Goal: Task Accomplishment & Management: Complete application form

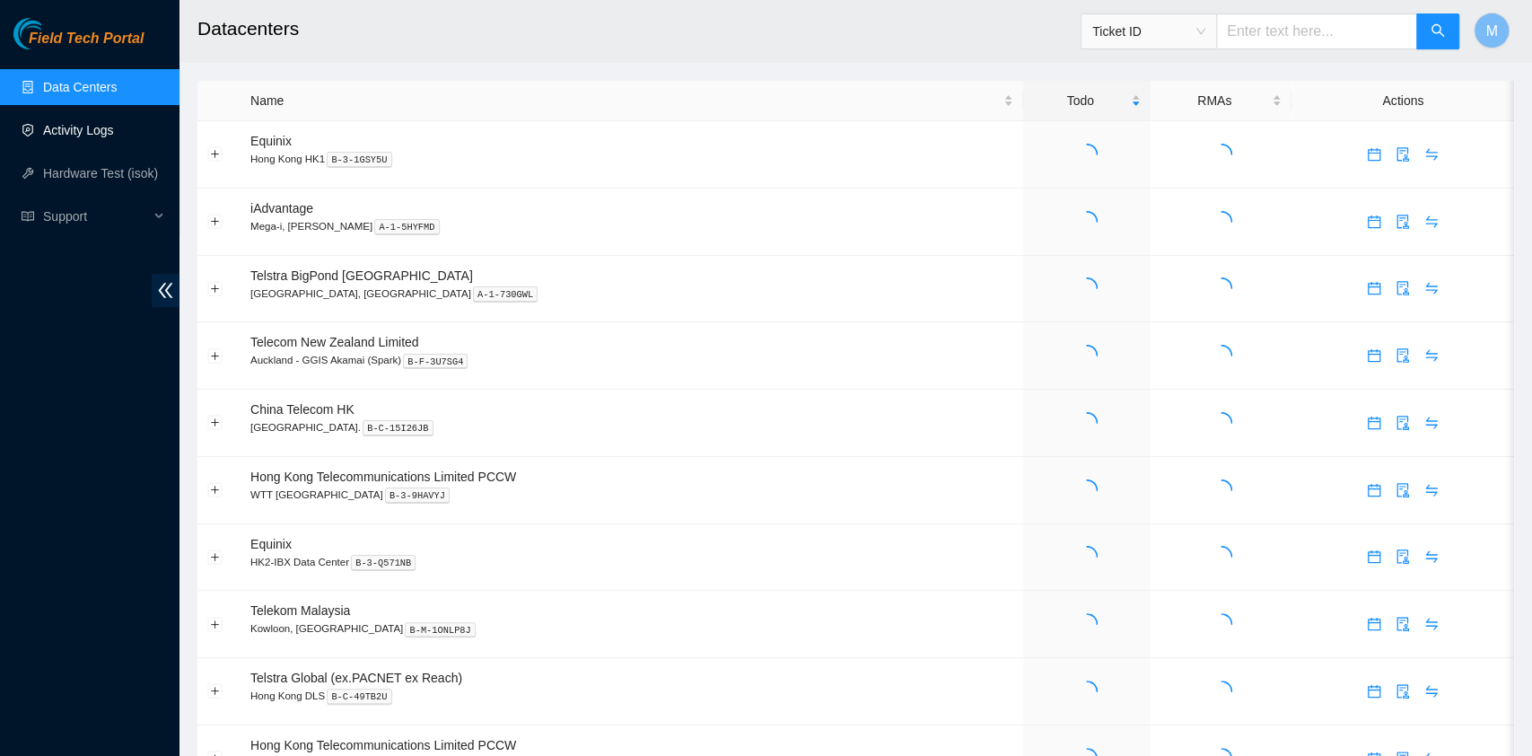
click at [114, 133] on link "Activity Logs" at bounding box center [78, 130] width 71 height 14
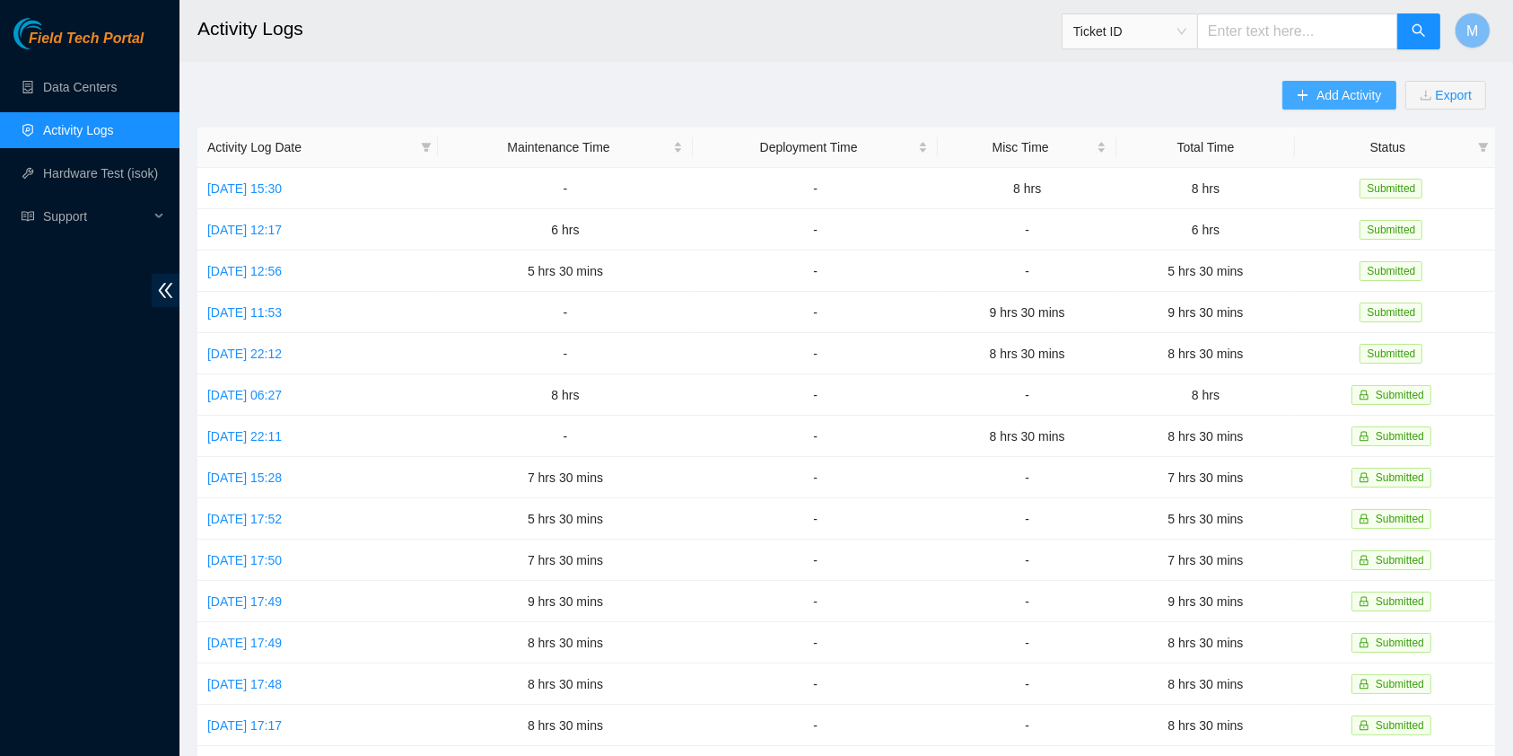
click at [1336, 85] on span "Add Activity" at bounding box center [1349, 95] width 65 height 20
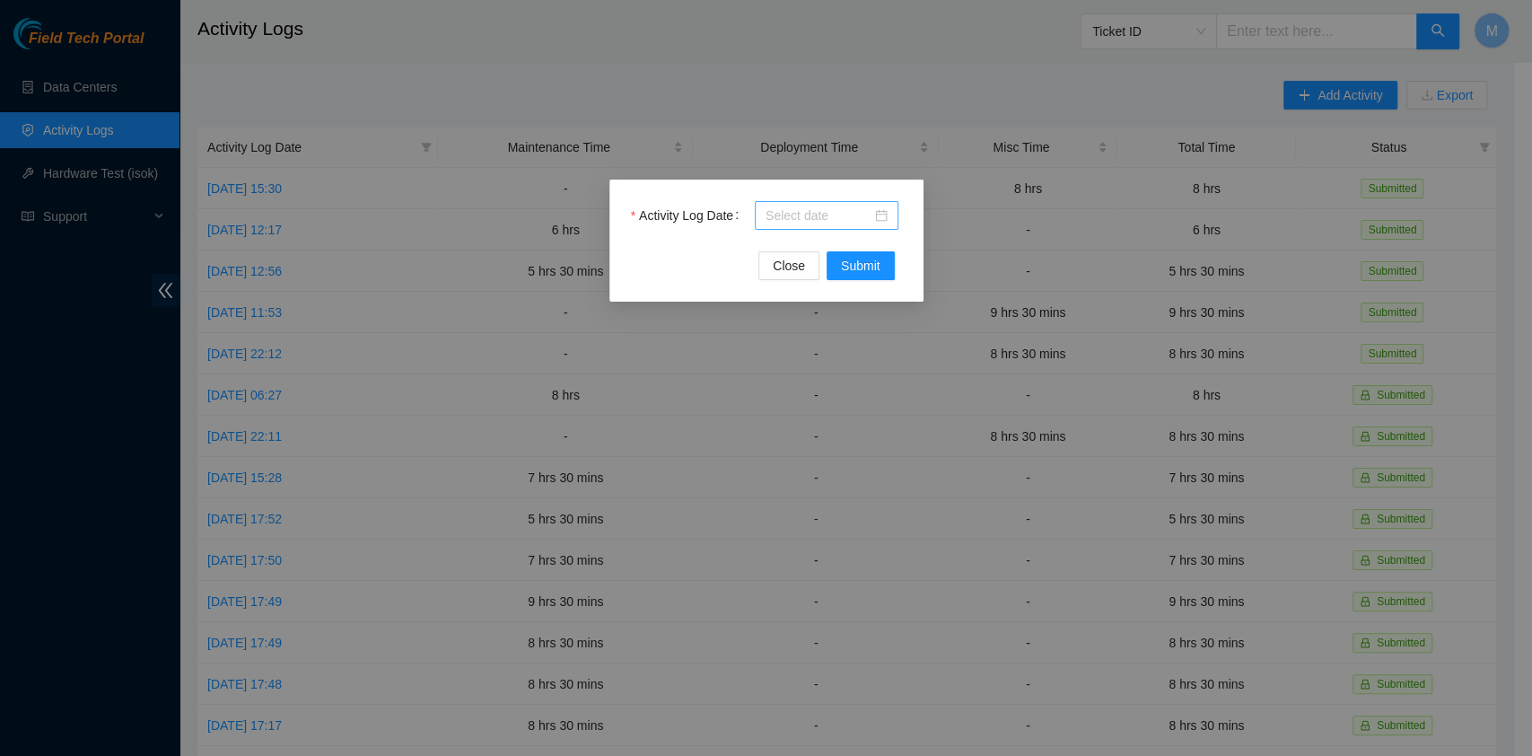
click at [790, 215] on input "Activity Log Date" at bounding box center [819, 216] width 106 height 20
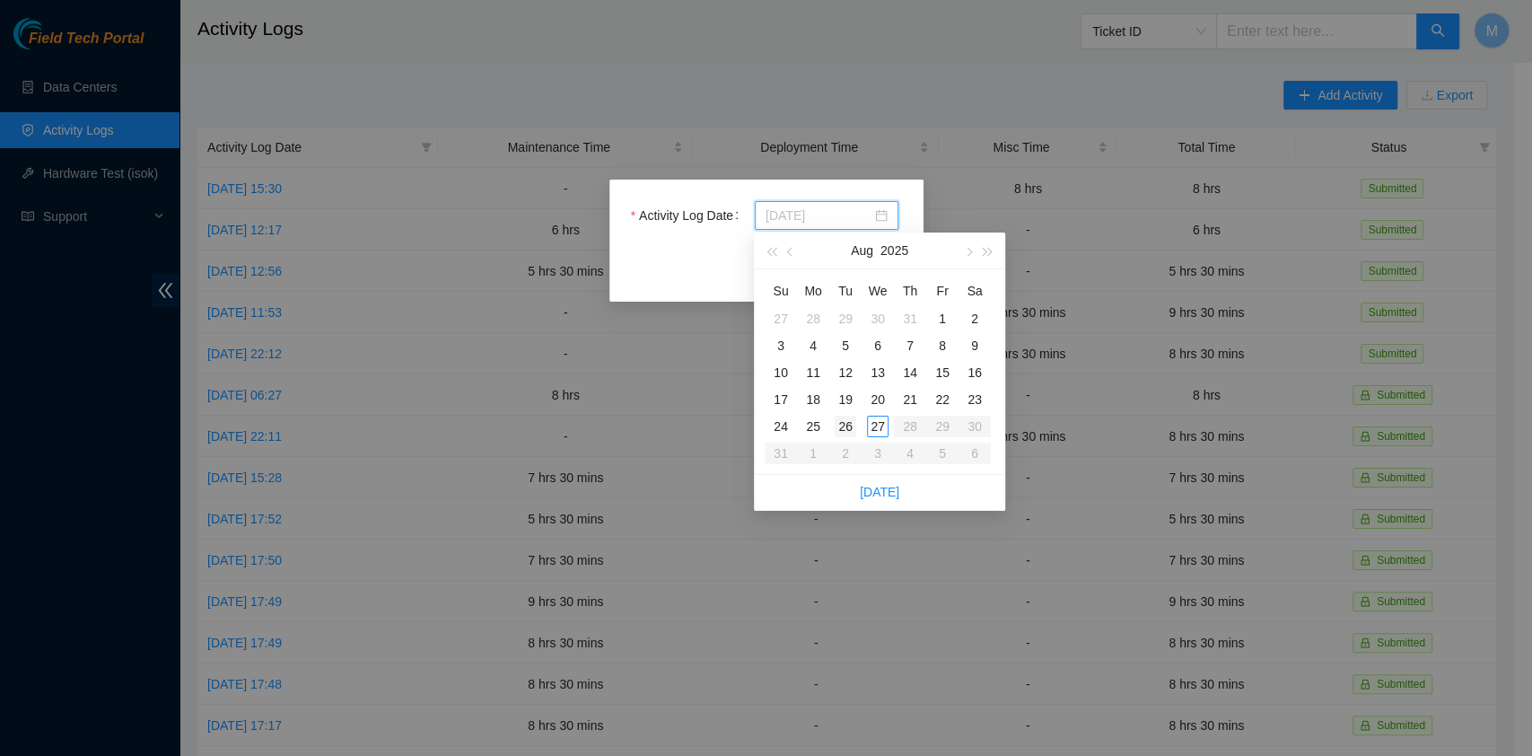
type input "[DATE]"
click at [846, 424] on div "26" at bounding box center [846, 427] width 22 height 22
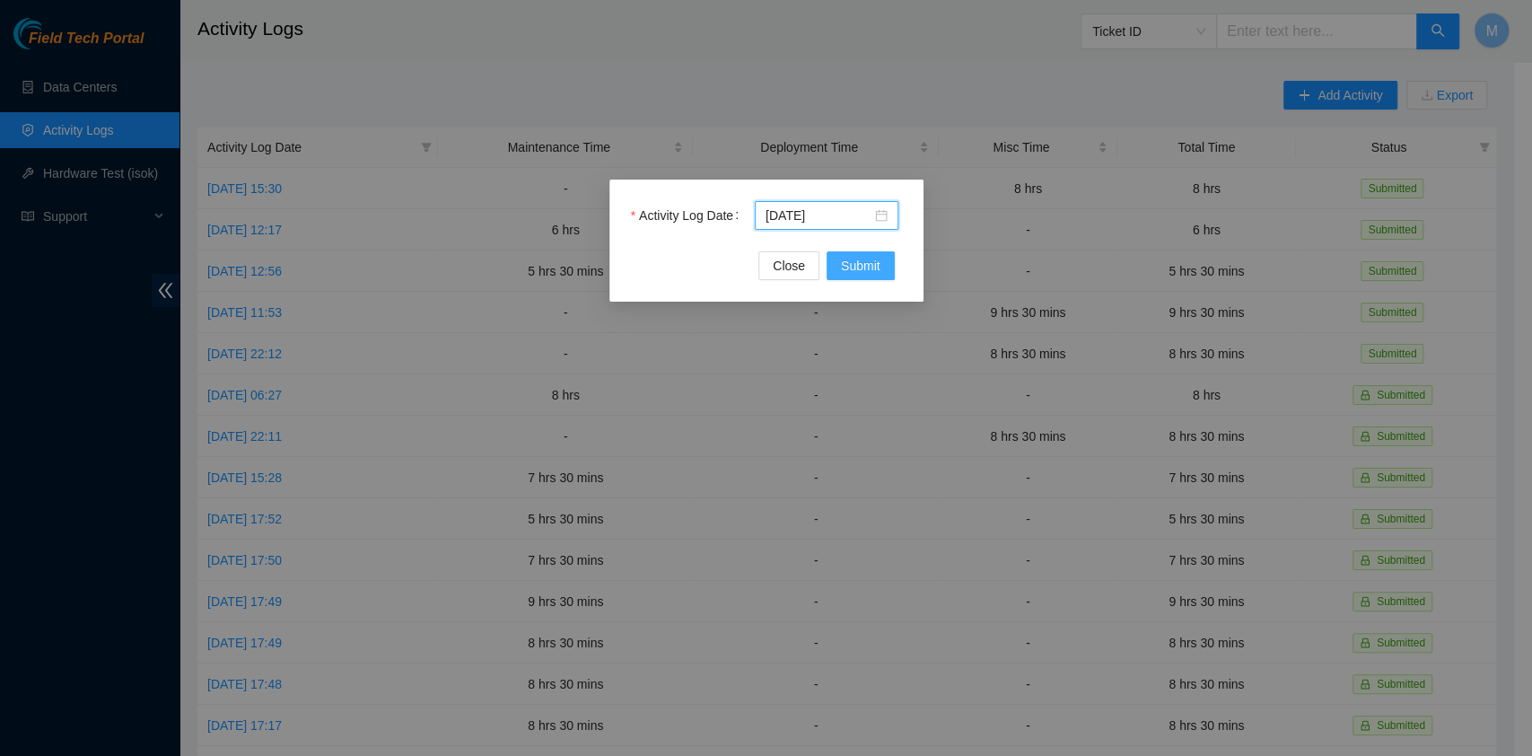
click at [859, 271] on span "Submit" at bounding box center [860, 266] width 39 height 20
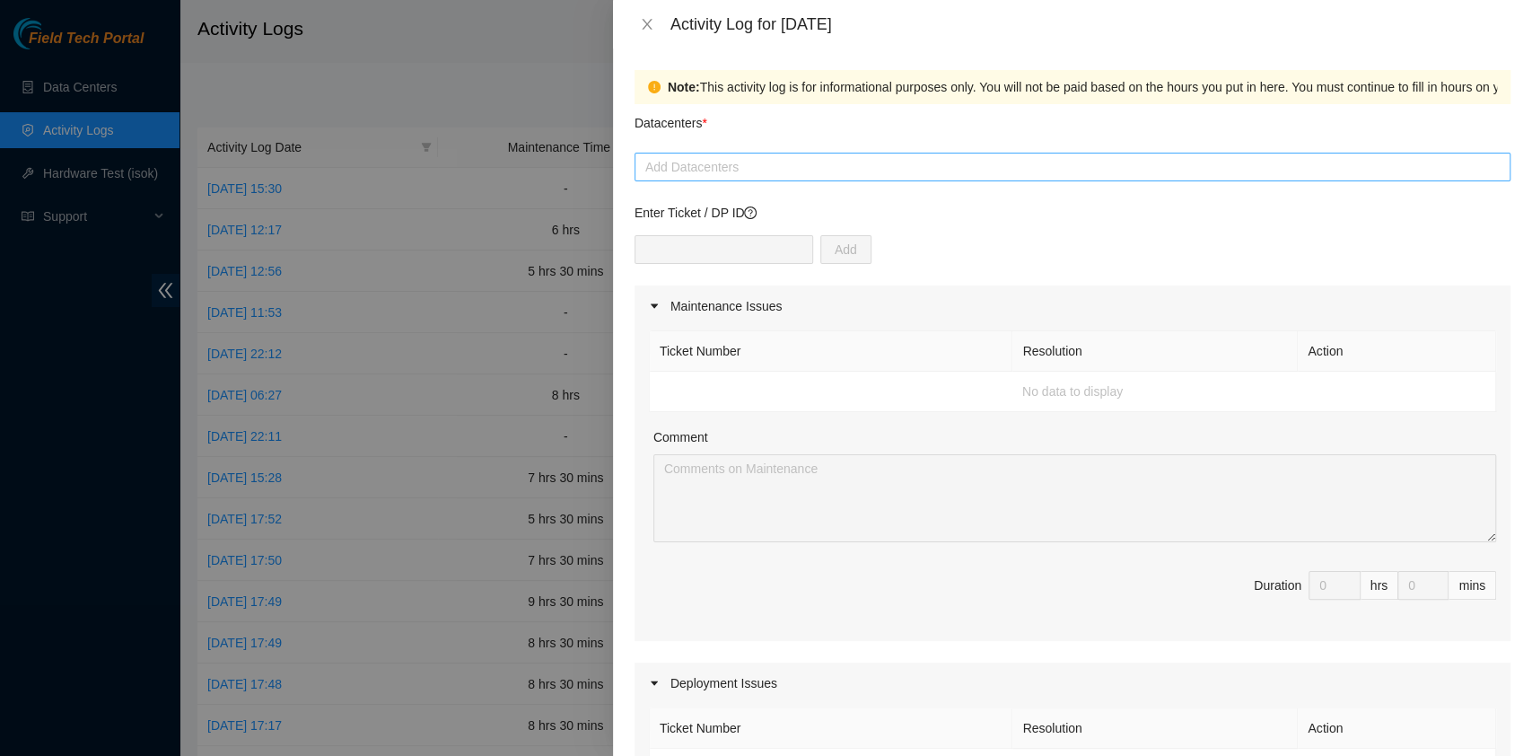
click at [743, 153] on div "Add Datacenters" at bounding box center [1073, 167] width 876 height 29
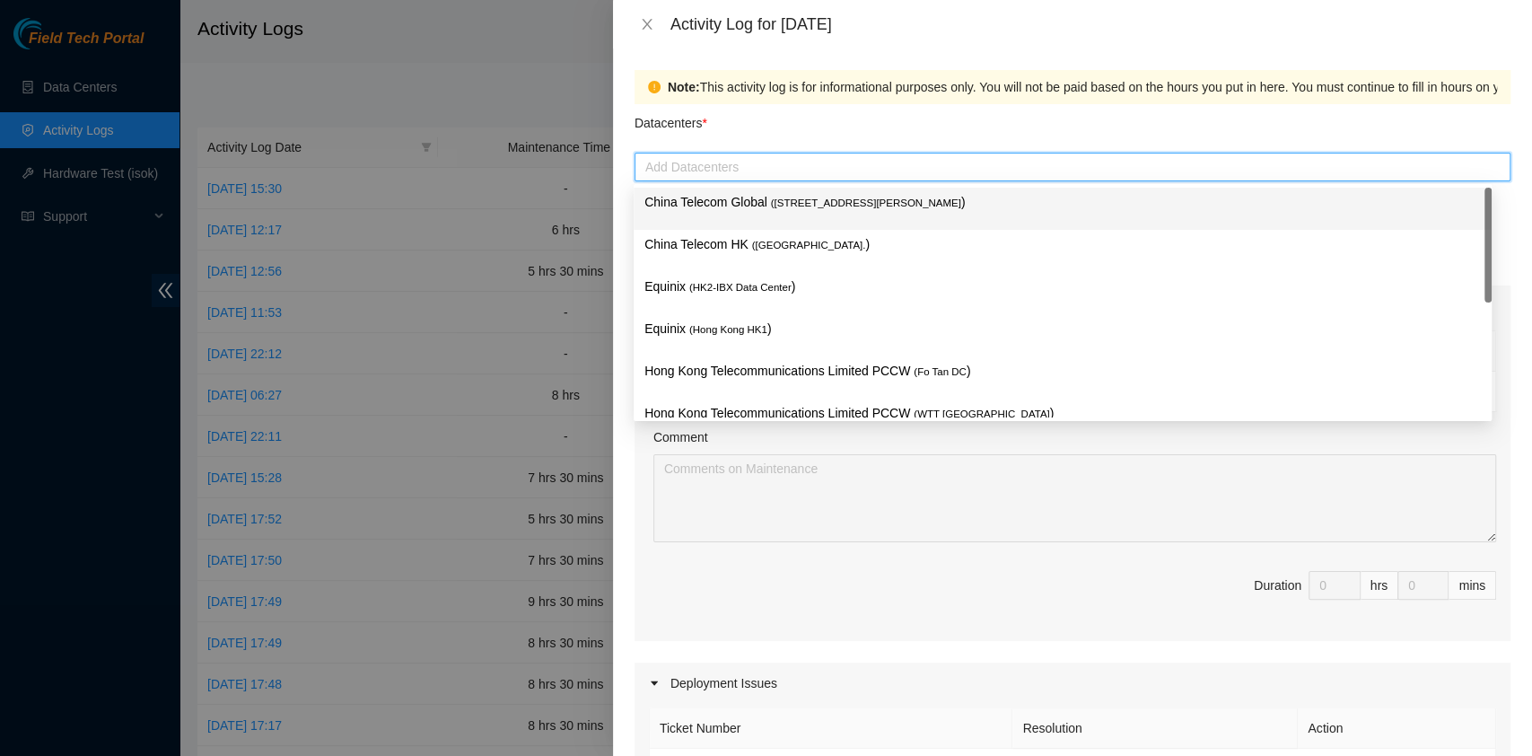
click at [751, 204] on p "China Telecom Global ( [STREET_ADDRESS][PERSON_NAME] )" at bounding box center [1062, 202] width 837 height 21
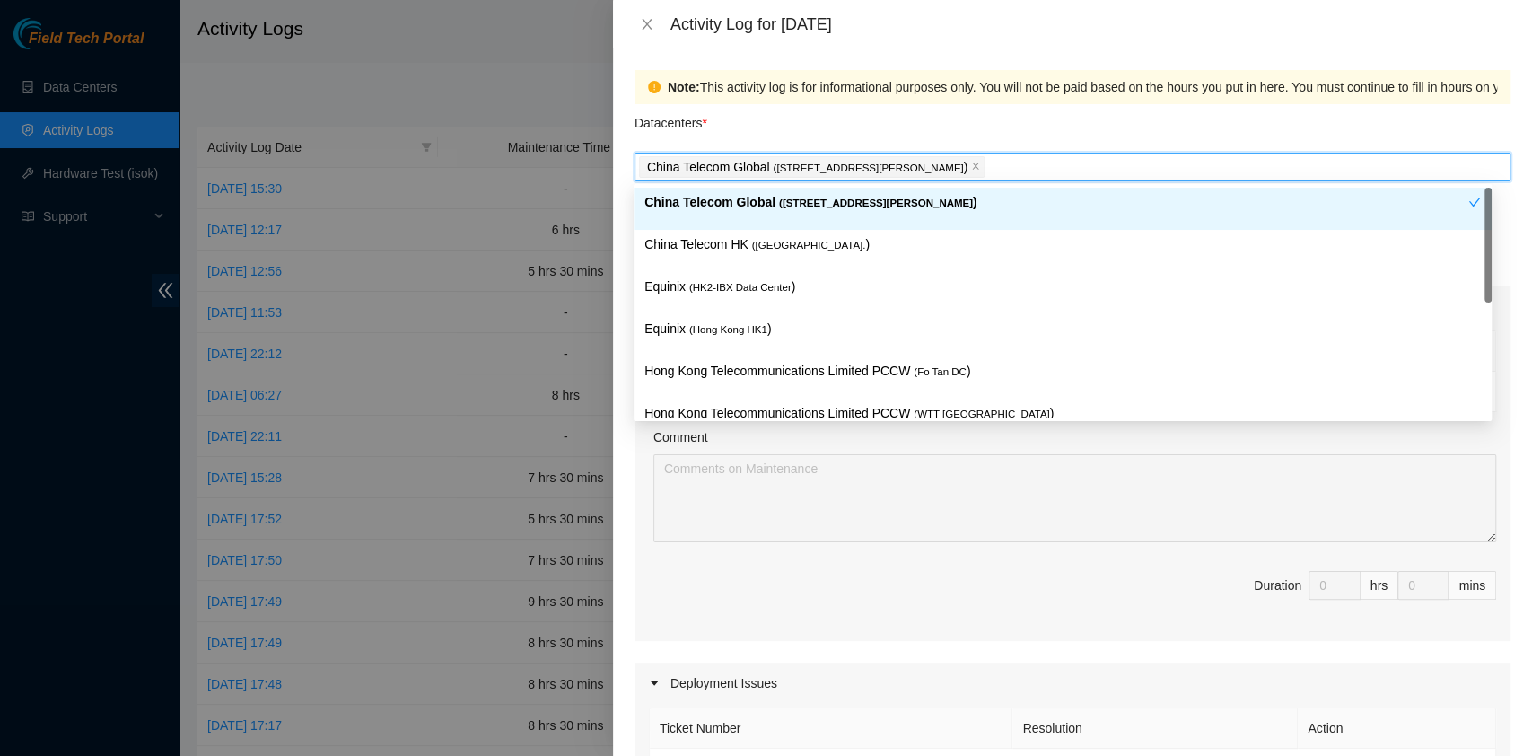
drag, startPoint x: 751, startPoint y: 256, endPoint x: 761, endPoint y: 277, distance: 23.7
click at [753, 256] on div "China Telecom HK ( [GEOGRAPHIC_DATA] )" at bounding box center [1062, 250] width 837 height 33
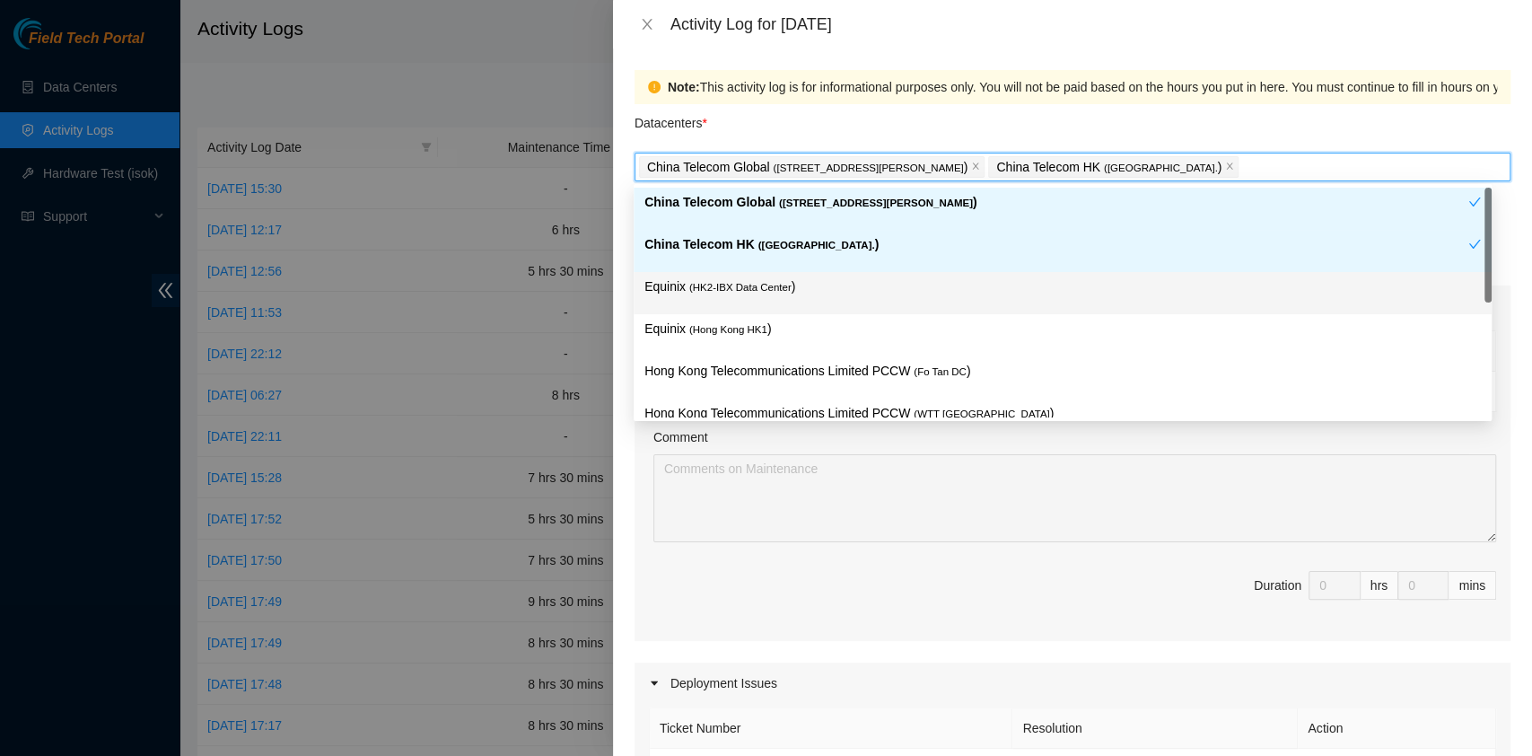
click at [762, 324] on span "( [GEOGRAPHIC_DATA] HK1" at bounding box center [728, 329] width 78 height 11
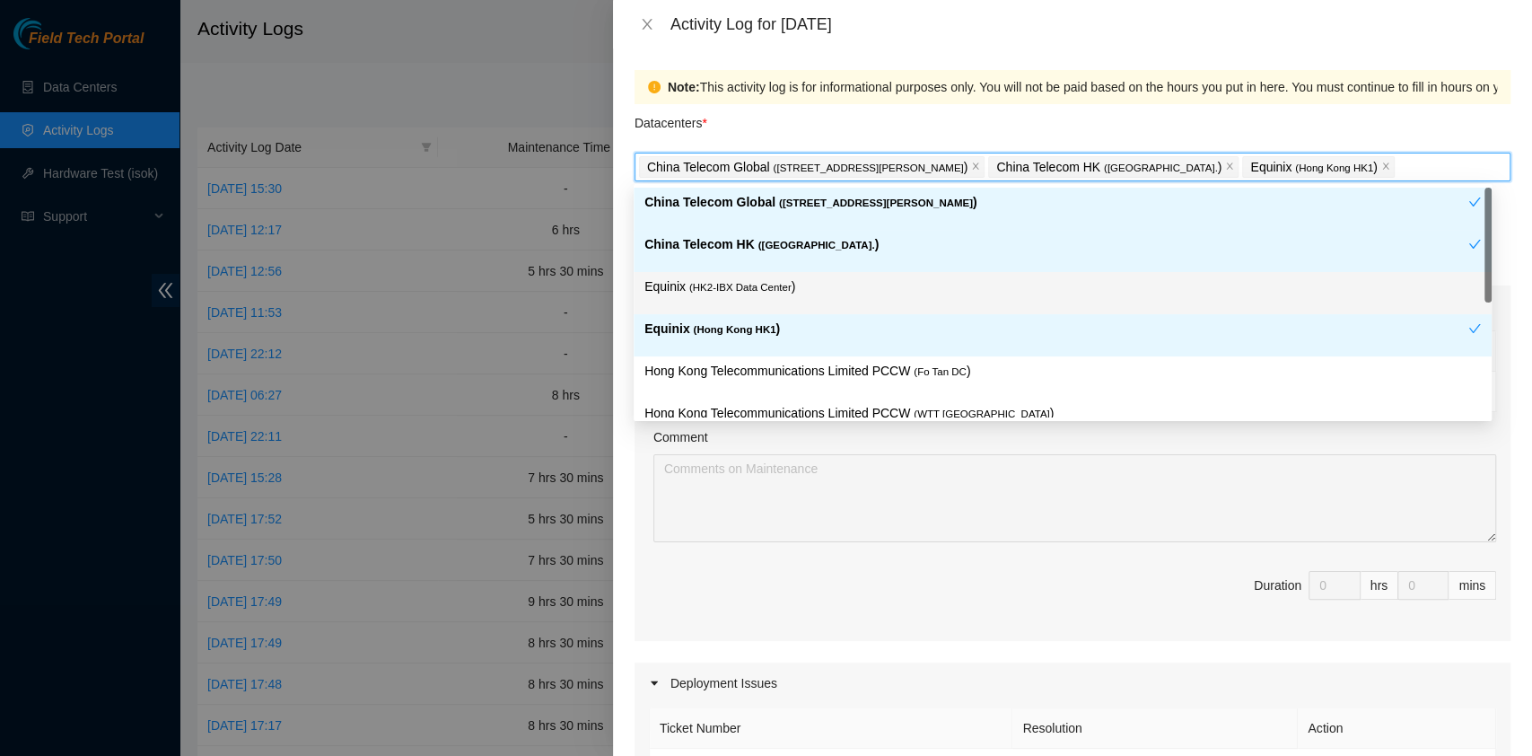
click at [756, 288] on span "( HK2-IBX Data Center" at bounding box center [740, 287] width 102 height 11
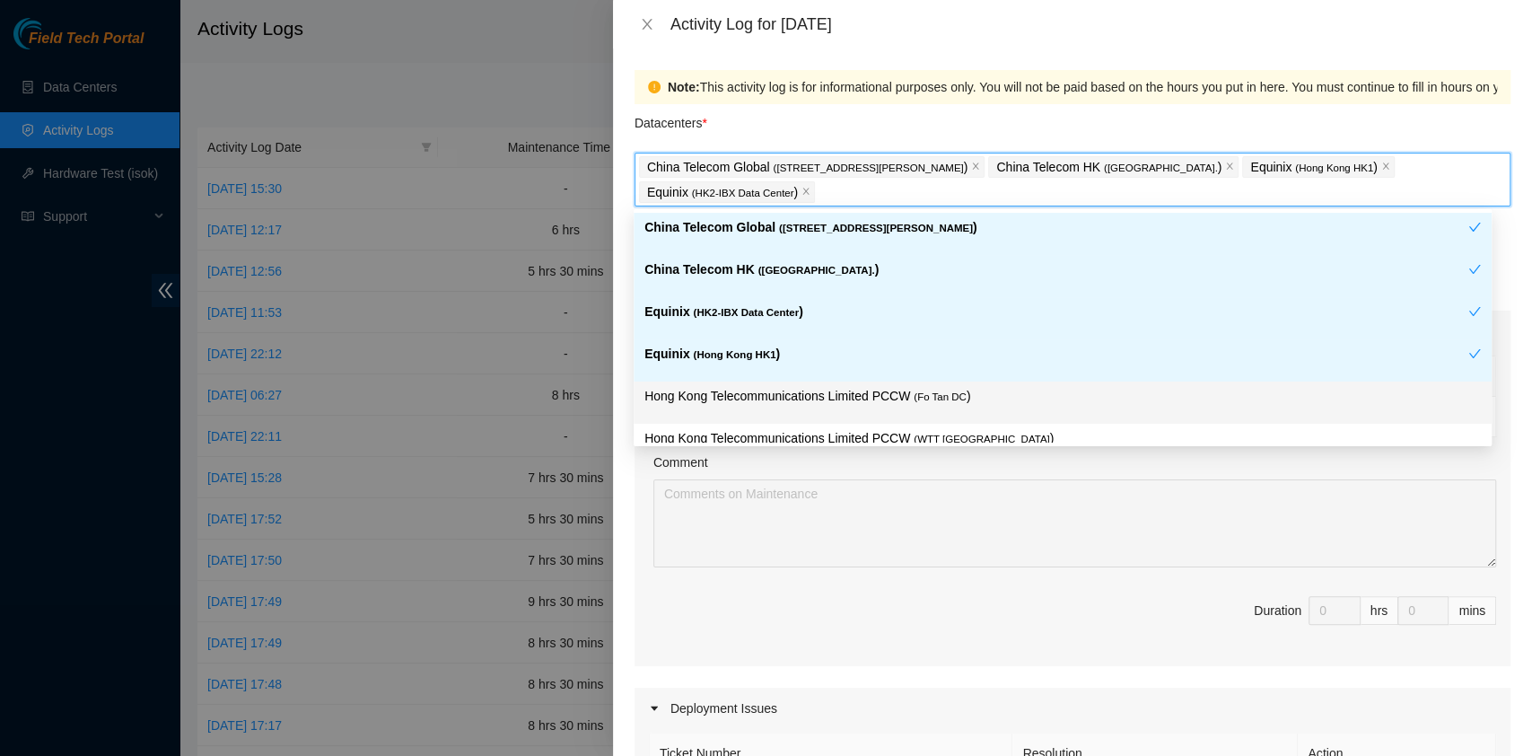
click at [803, 390] on p "Hong Kong Telecommunications Limited PCCW ( Fo Tan DC )" at bounding box center [1062, 396] width 837 height 21
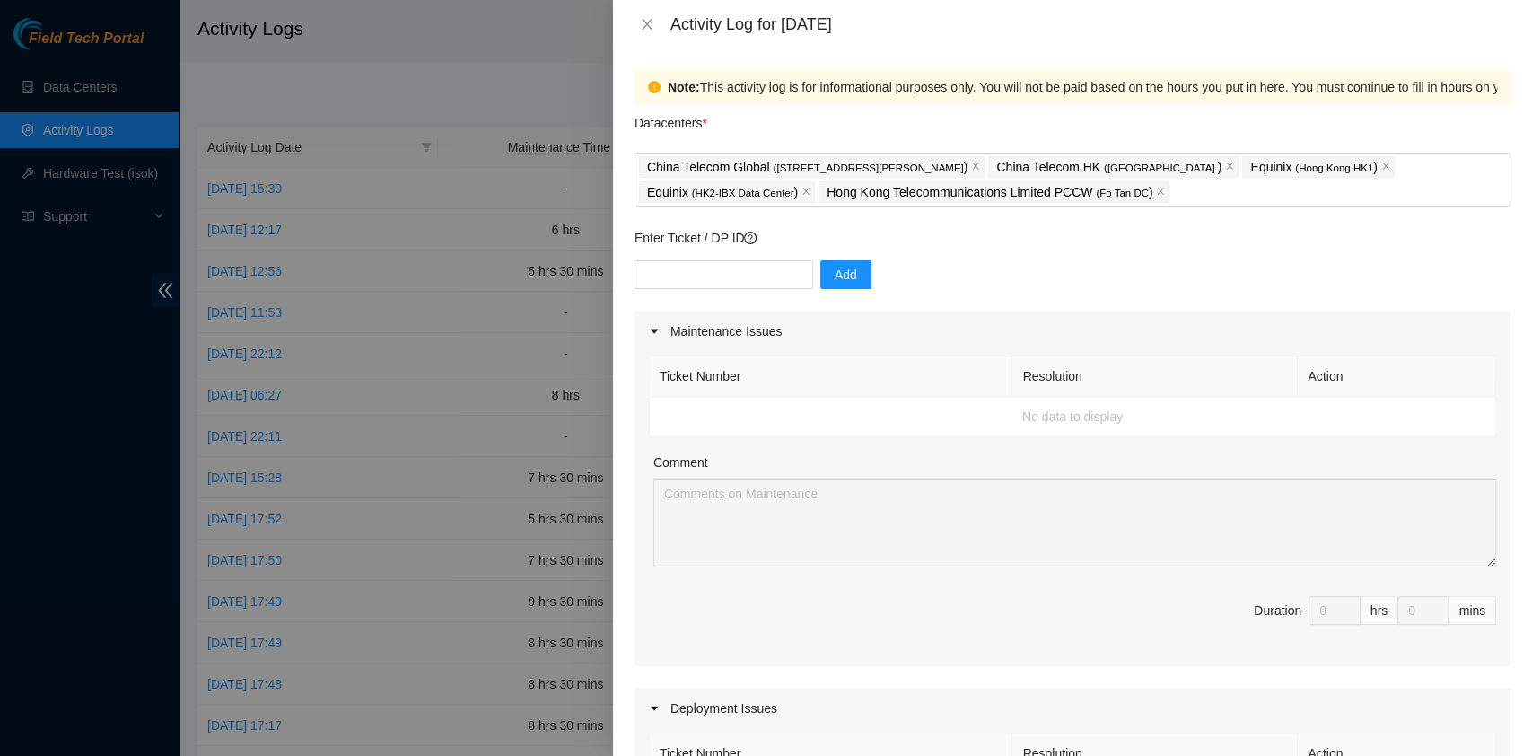
click at [725, 294] on div "Add" at bounding box center [1073, 285] width 876 height 50
click at [725, 283] on input "text" at bounding box center [724, 274] width 179 height 29
paste input "B-V-5SM5YCR"
type input "B-V-5SM5YCR"
click at [835, 277] on span "Add" at bounding box center [846, 275] width 22 height 20
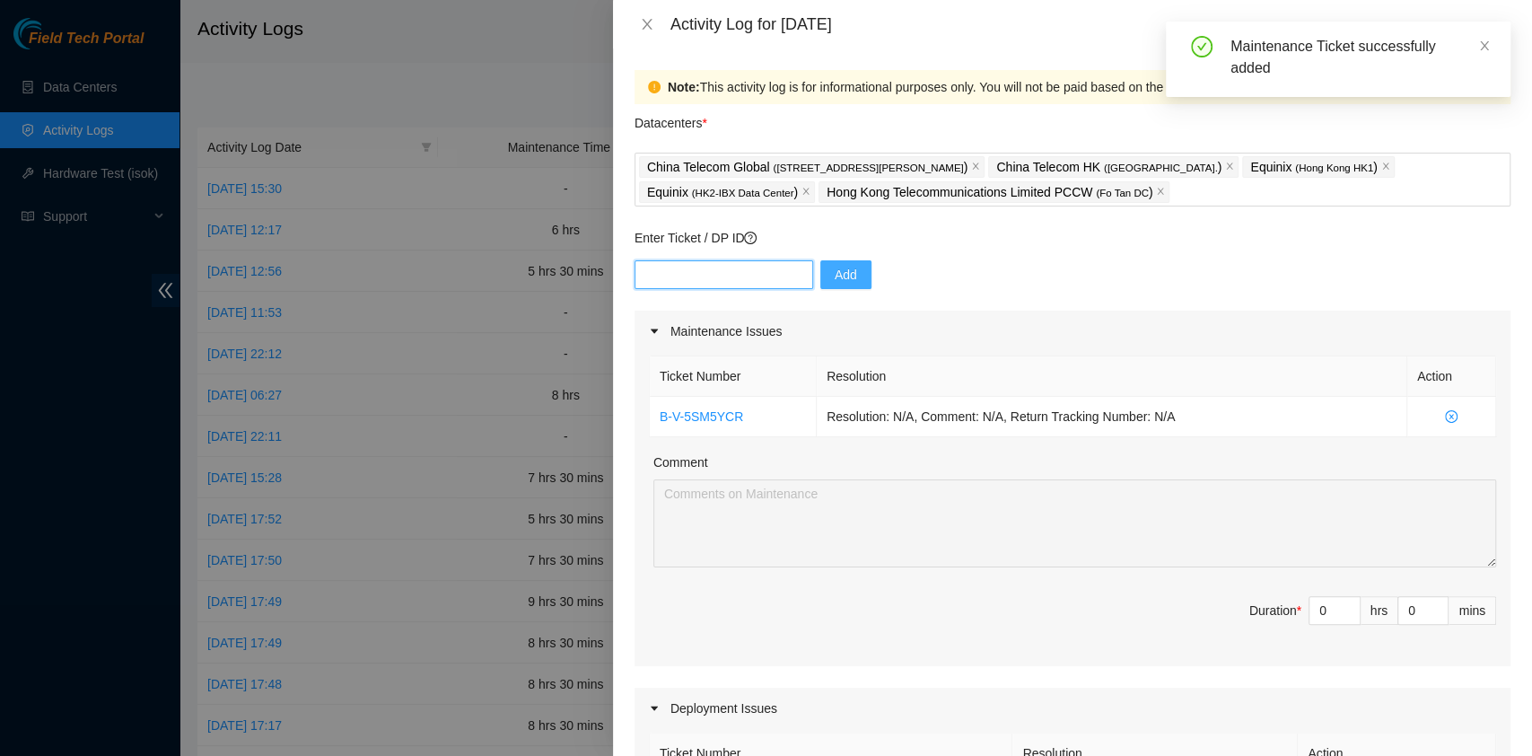
click at [712, 267] on input "text" at bounding box center [724, 274] width 179 height 29
paste input "B-V-5SM5YD2"
type input "B-V-5SM5YD2"
click at [835, 279] on span "Add" at bounding box center [846, 275] width 22 height 20
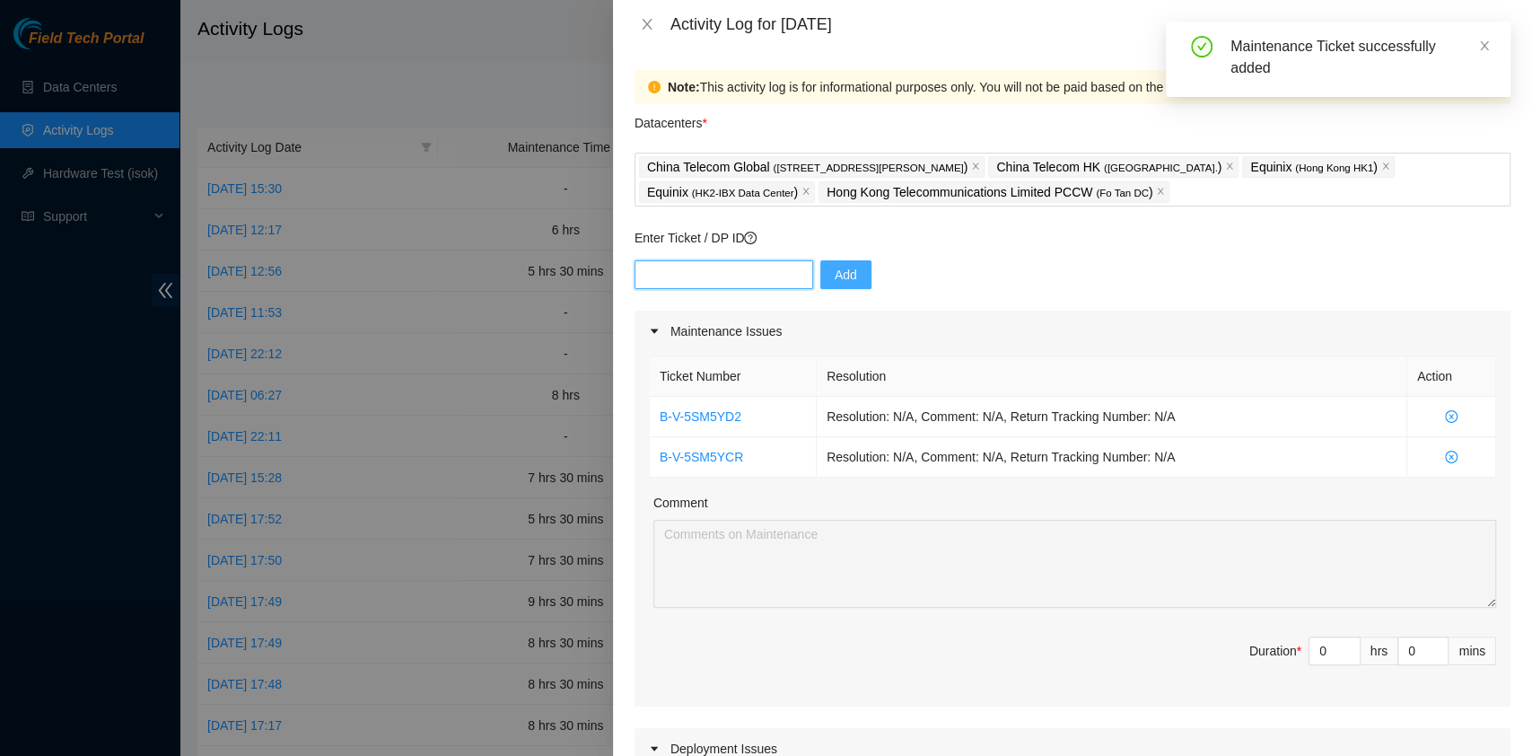
click at [710, 260] on input "text" at bounding box center [724, 274] width 179 height 29
paste input "B-V-5SM5YDD"
type input "B-V-5SM5YDD"
click at [842, 276] on span "Add" at bounding box center [846, 275] width 22 height 20
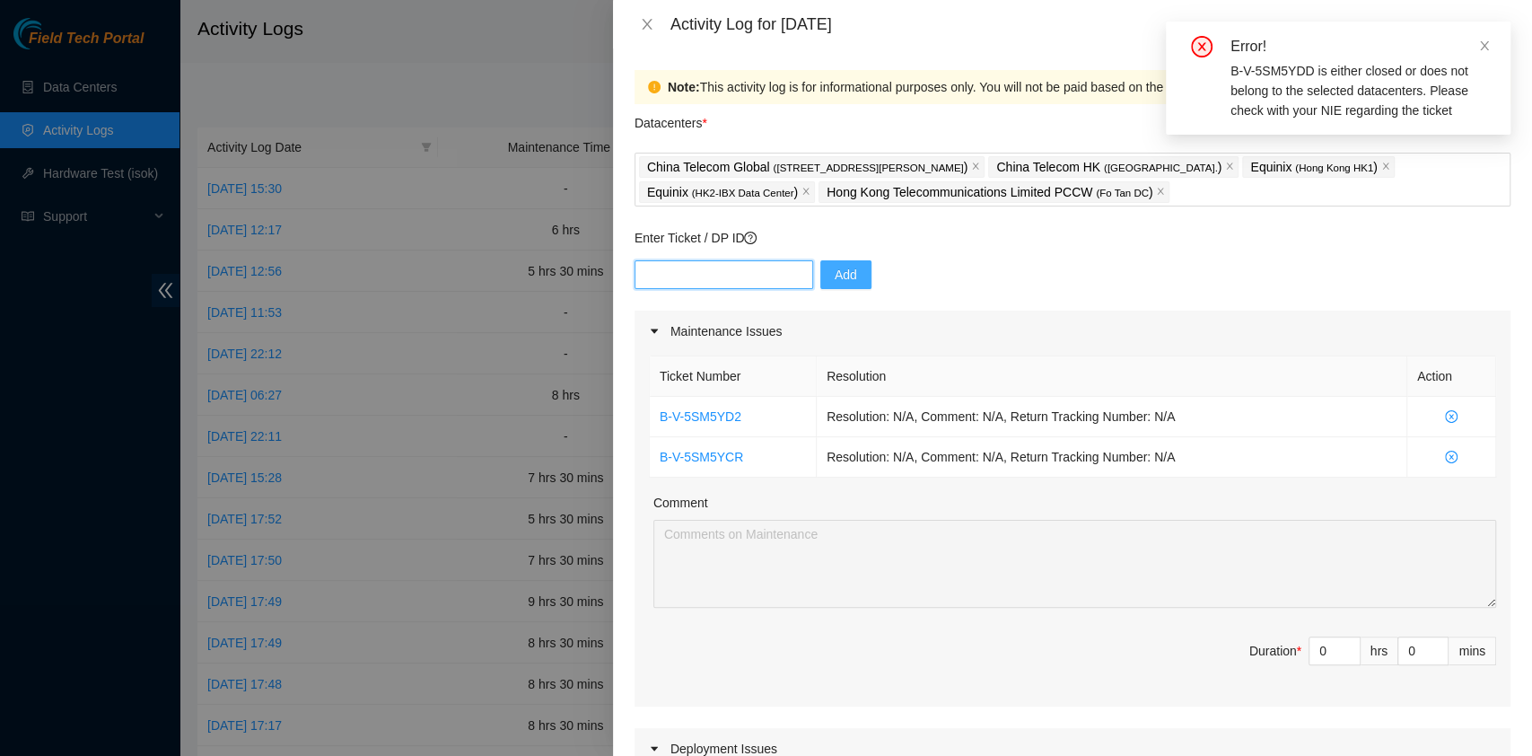
click at [702, 276] on input "text" at bounding box center [724, 274] width 179 height 29
paste input "B-V-5LPFWWP"
type input "B-V-5LPFWWP"
click at [820, 275] on button "Add" at bounding box center [845, 274] width 51 height 29
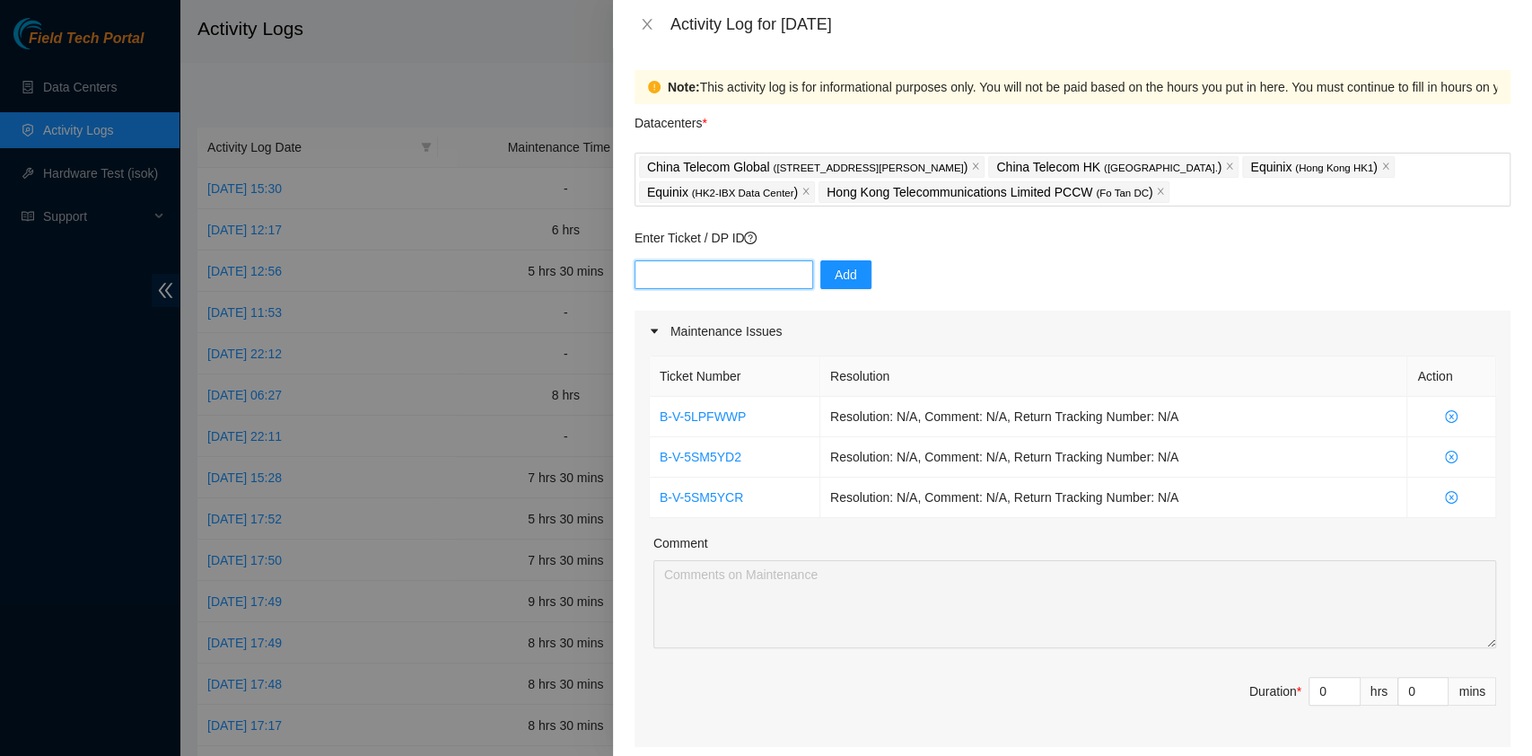
click at [682, 275] on input "text" at bounding box center [724, 274] width 179 height 29
paste input "B-V-5SM5YDD"
type input "B-V-5SM5YDD"
click at [820, 271] on button "Add" at bounding box center [845, 274] width 51 height 29
click at [835, 271] on icon "loading" at bounding box center [841, 274] width 13 height 13
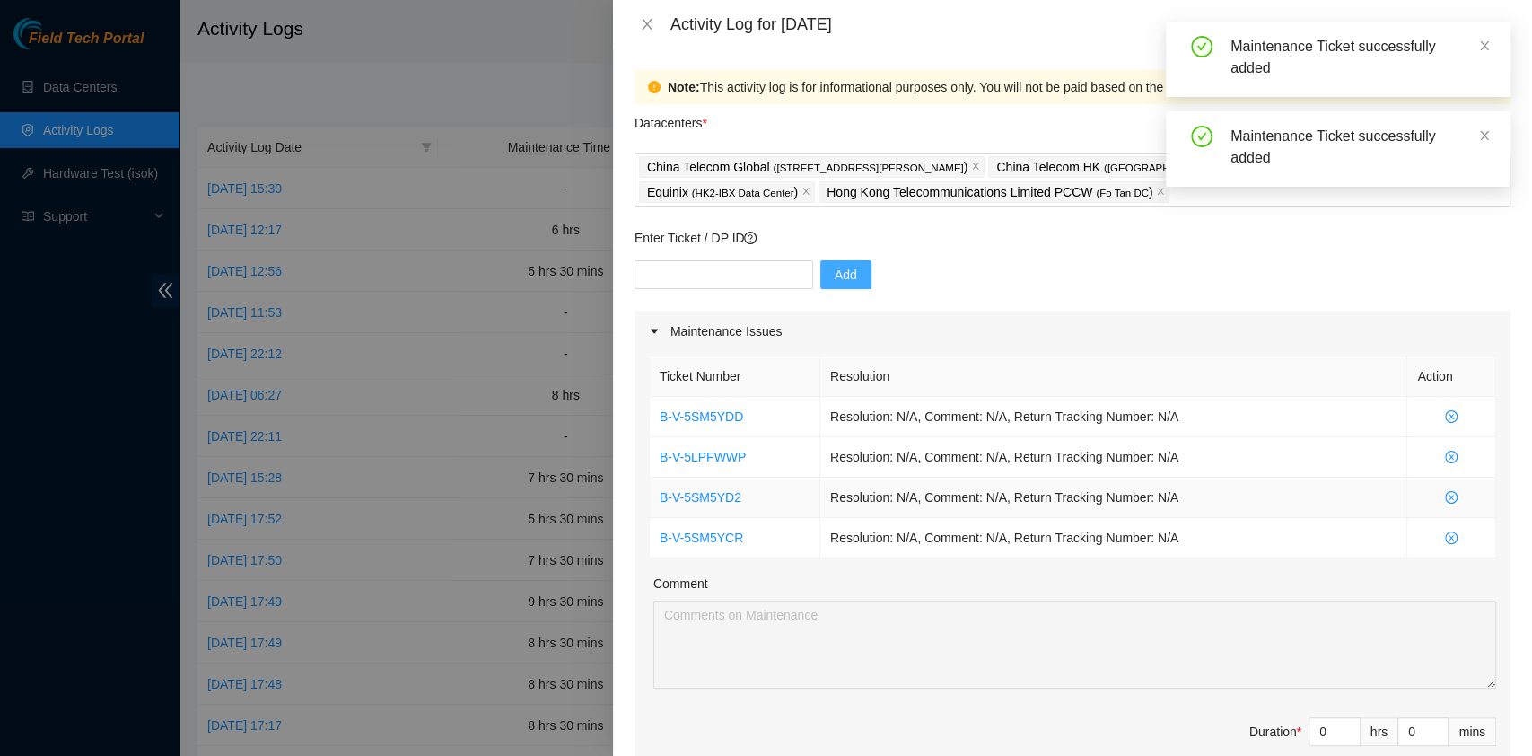
drag, startPoint x: 1465, startPoint y: 539, endPoint x: 854, endPoint y: 477, distance: 614.4
click at [854, 477] on tbody "B-V-5SM5YDD Resolution: N/A, Comment: N/A, Return Tracking Number: N/A B-V-5LPF…" at bounding box center [1073, 478] width 846 height 162
drag, startPoint x: 654, startPoint y: 377, endPoint x: 1455, endPoint y: 535, distance: 816.0
click at [1455, 535] on table "Ticket Number Resolution Action B-V-5SM5YDD Resolution: N/A, Comment: N/A, Retu…" at bounding box center [1073, 456] width 846 height 203
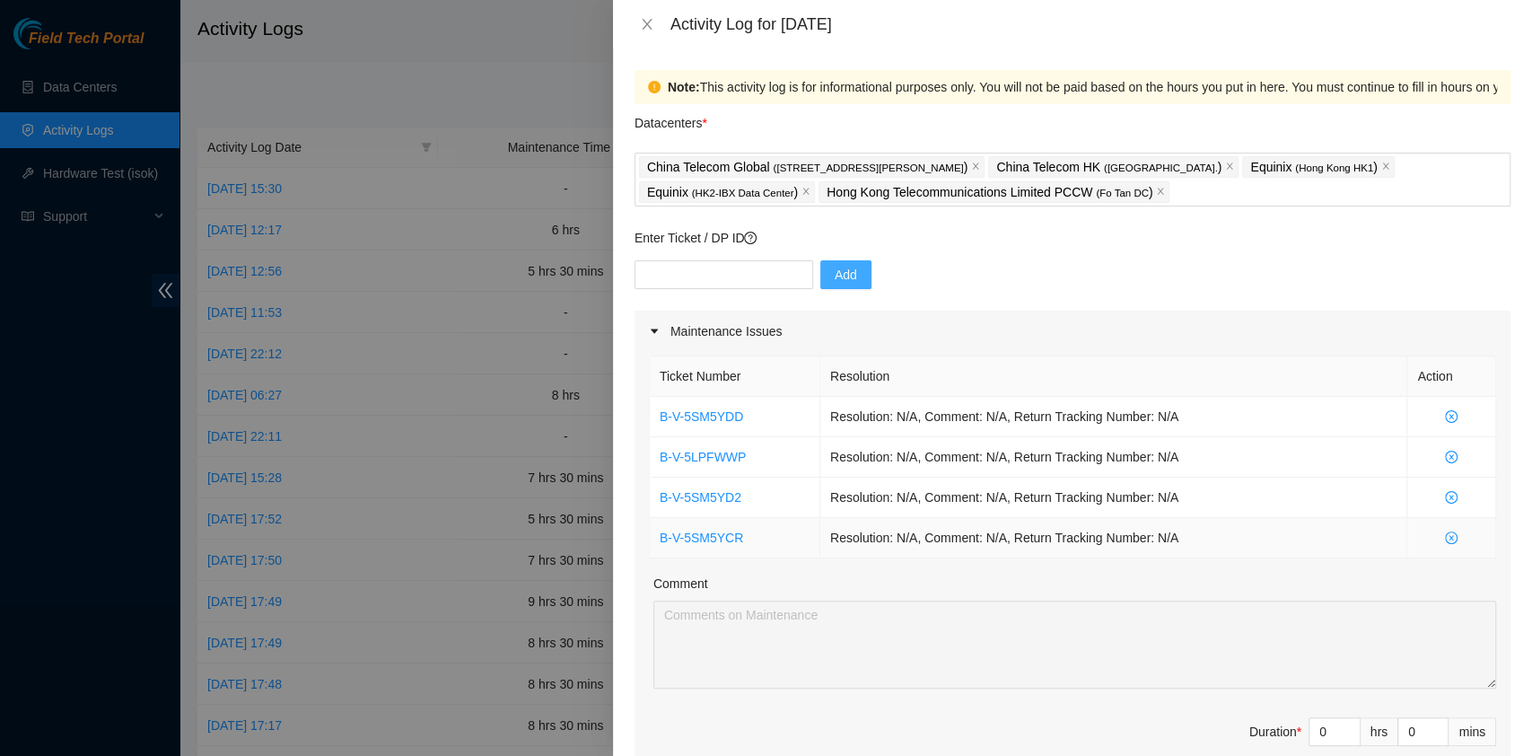
copy colgroup
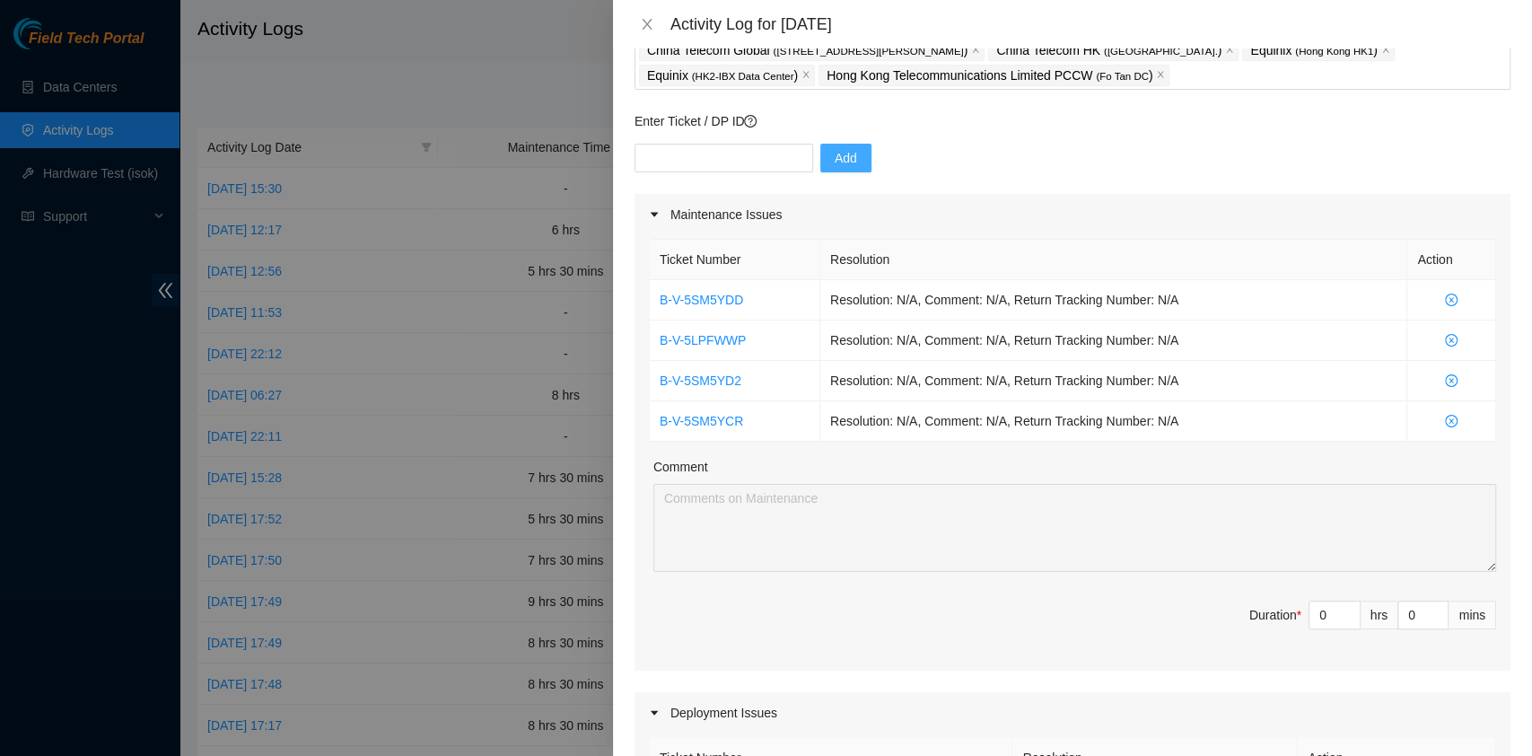
scroll to position [118, 0]
click at [1200, 172] on div "Add" at bounding box center [1073, 168] width 876 height 50
click at [1445, 336] on icon "close-circle" at bounding box center [1451, 339] width 13 height 13
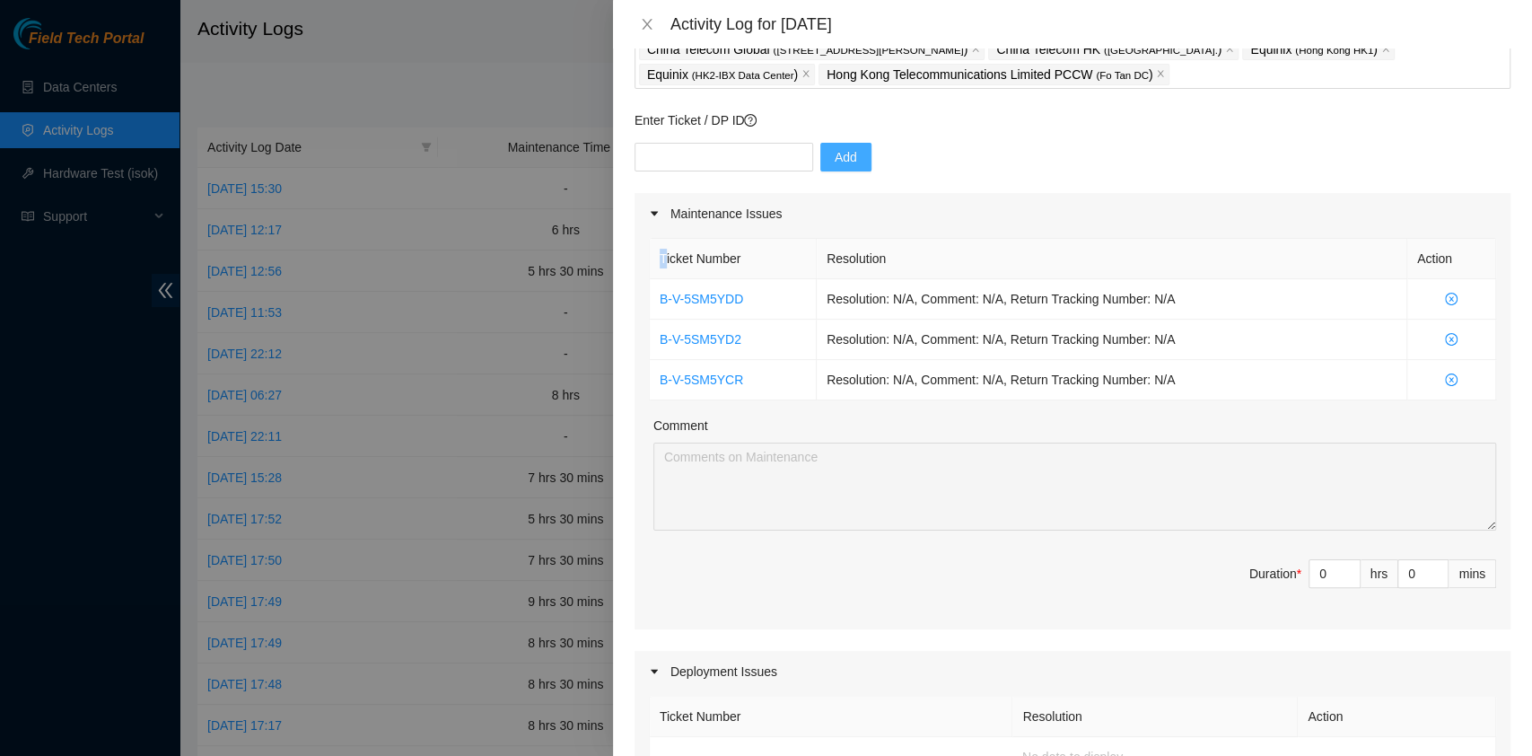
drag, startPoint x: 663, startPoint y: 259, endPoint x: 1530, endPoint y: 373, distance: 874.5
click at [1530, 373] on div "Note: This activity log is for informational purposes only. You will not be pai…" at bounding box center [1072, 401] width 919 height 707
copy table "T"
drag, startPoint x: 1312, startPoint y: 571, endPoint x: 1256, endPoint y: 566, distance: 56.7
click at [1256, 566] on span "Duration * 0 hrs 0 mins" at bounding box center [1072, 584] width 847 height 50
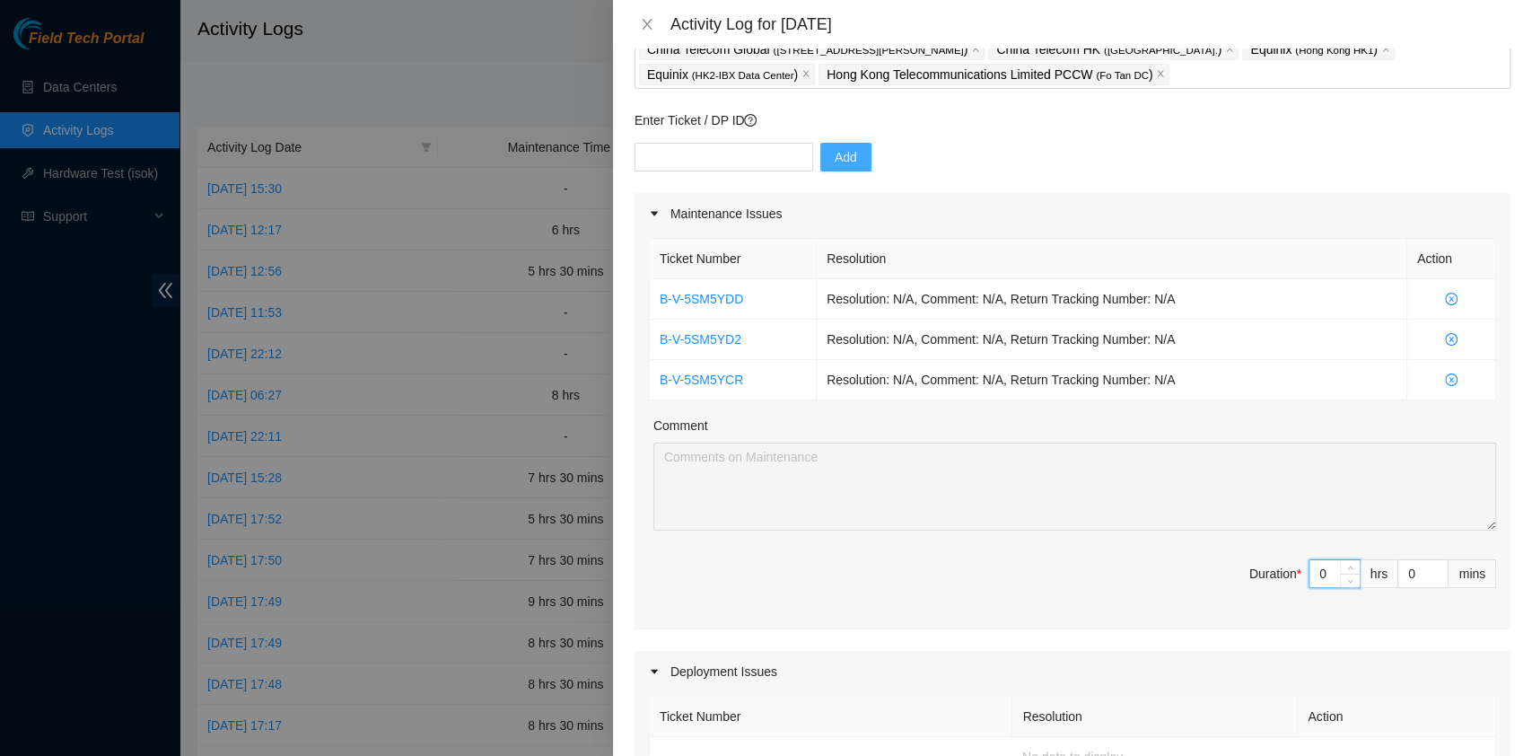
type input "7"
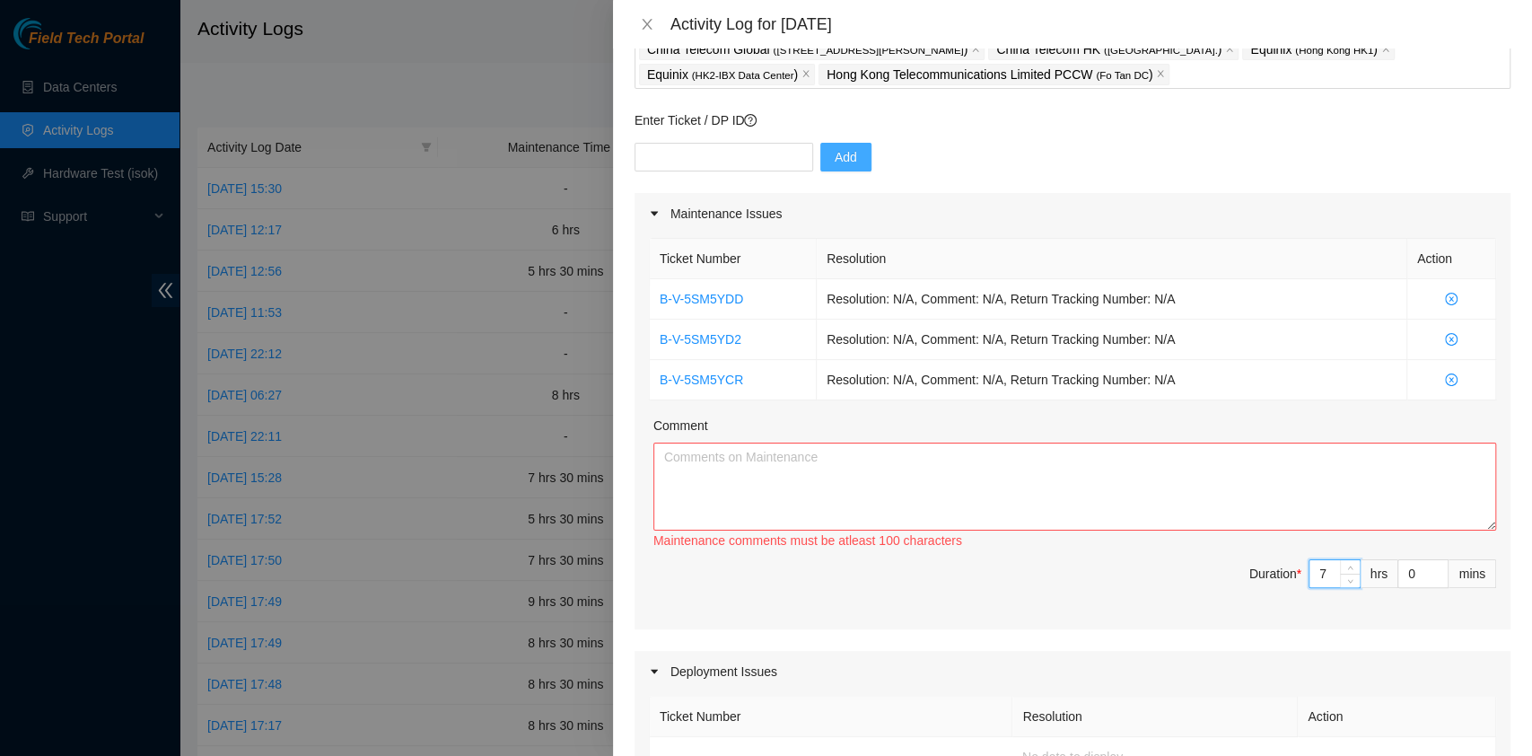
type input "7"
click at [823, 463] on textarea "Comment" at bounding box center [1074, 486] width 843 height 88
paste textarea "icket Number Resolution Action B-V-5SM5YDD Resolution: N/A, Comment: N/A, Retur…"
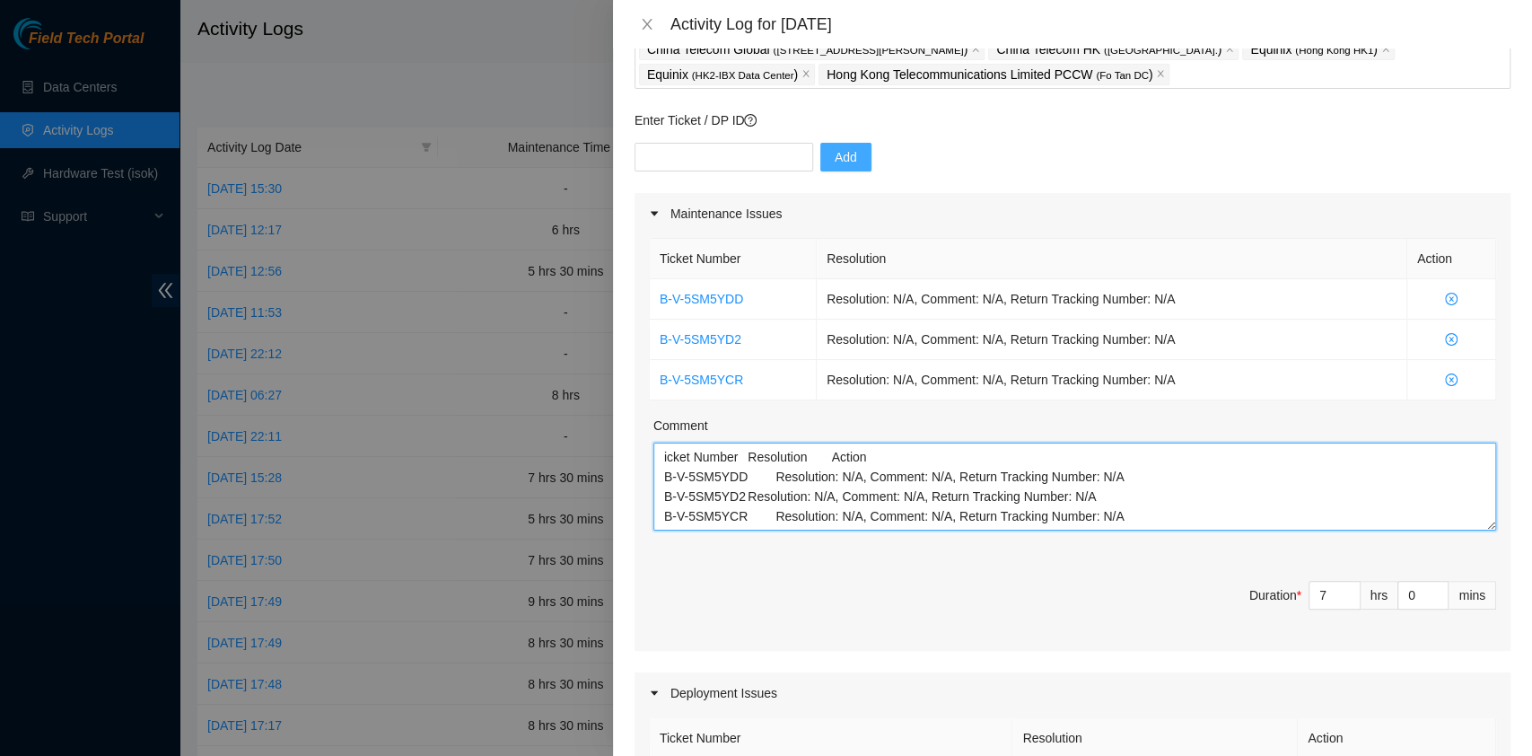
scroll to position [14, 0]
paste textarea "DP80135 DP83102 DP83104 DP80469 DP76877 DP83429 - DP83430 DP81177 DP79032 DP785…"
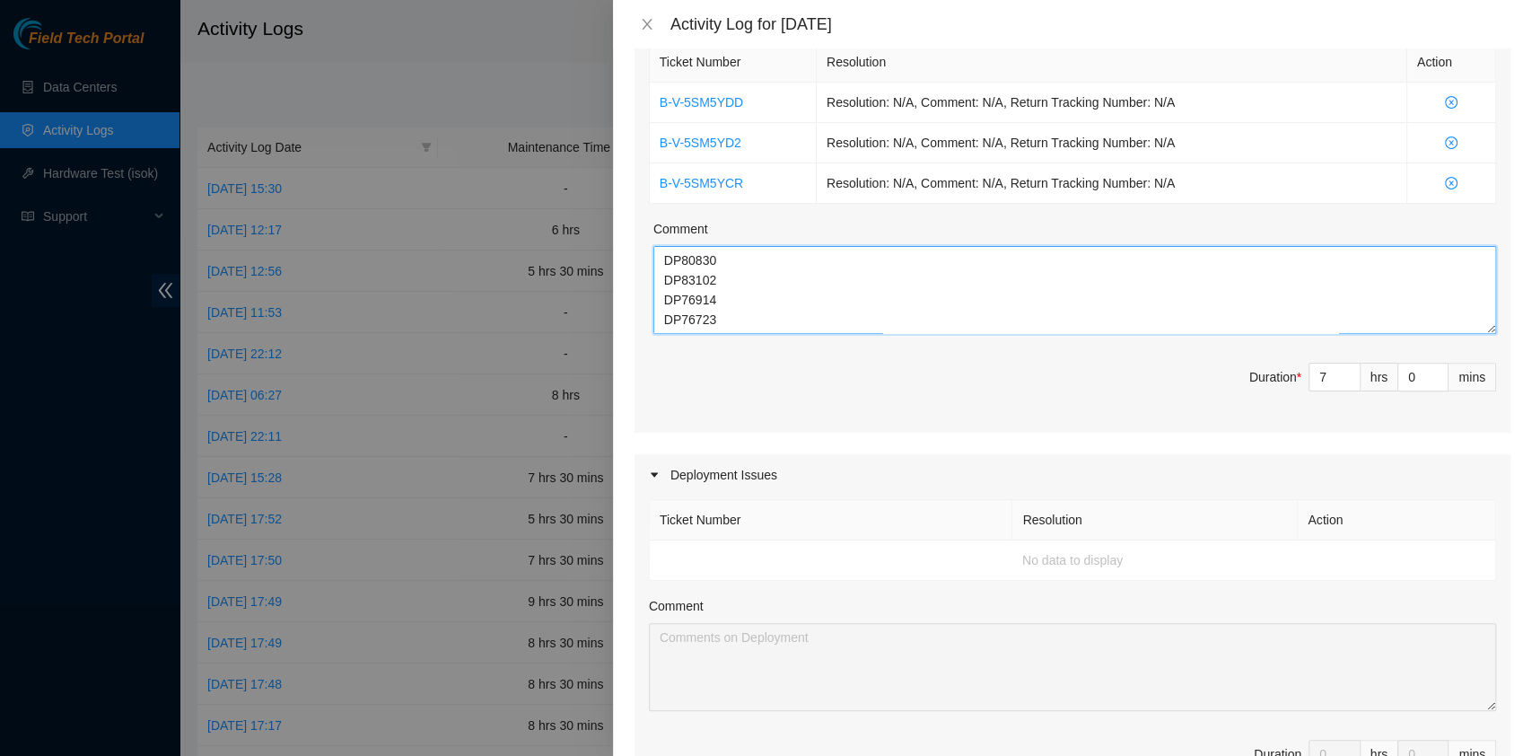
scroll to position [318, 0]
type textarea "icket Number Resolution Action B-V-5SM5YDD Resolution: N/A, Comment: N/A, Retur…"
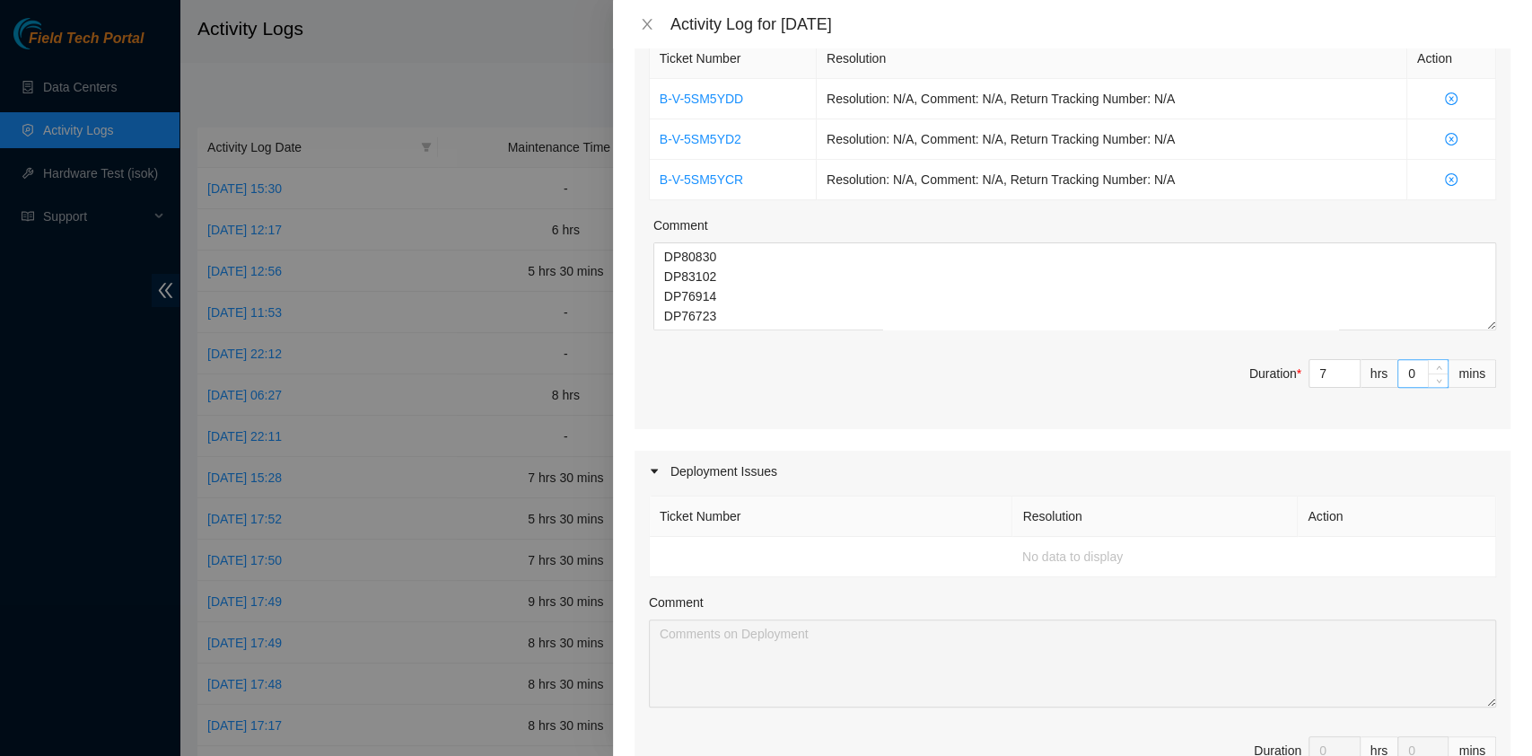
click at [1398, 364] on input "0" at bounding box center [1422, 373] width 49 height 27
type input "30"
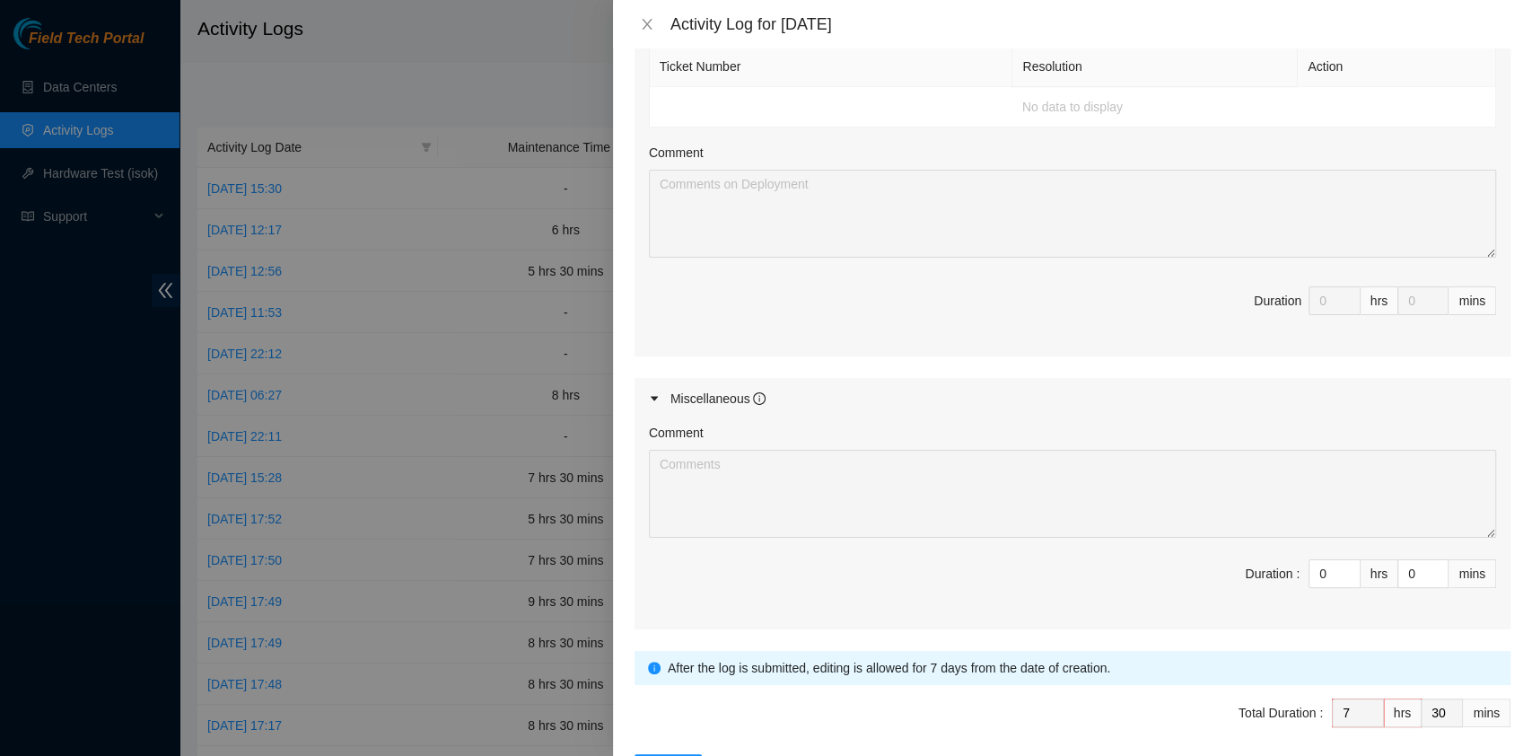
scroll to position [836, 0]
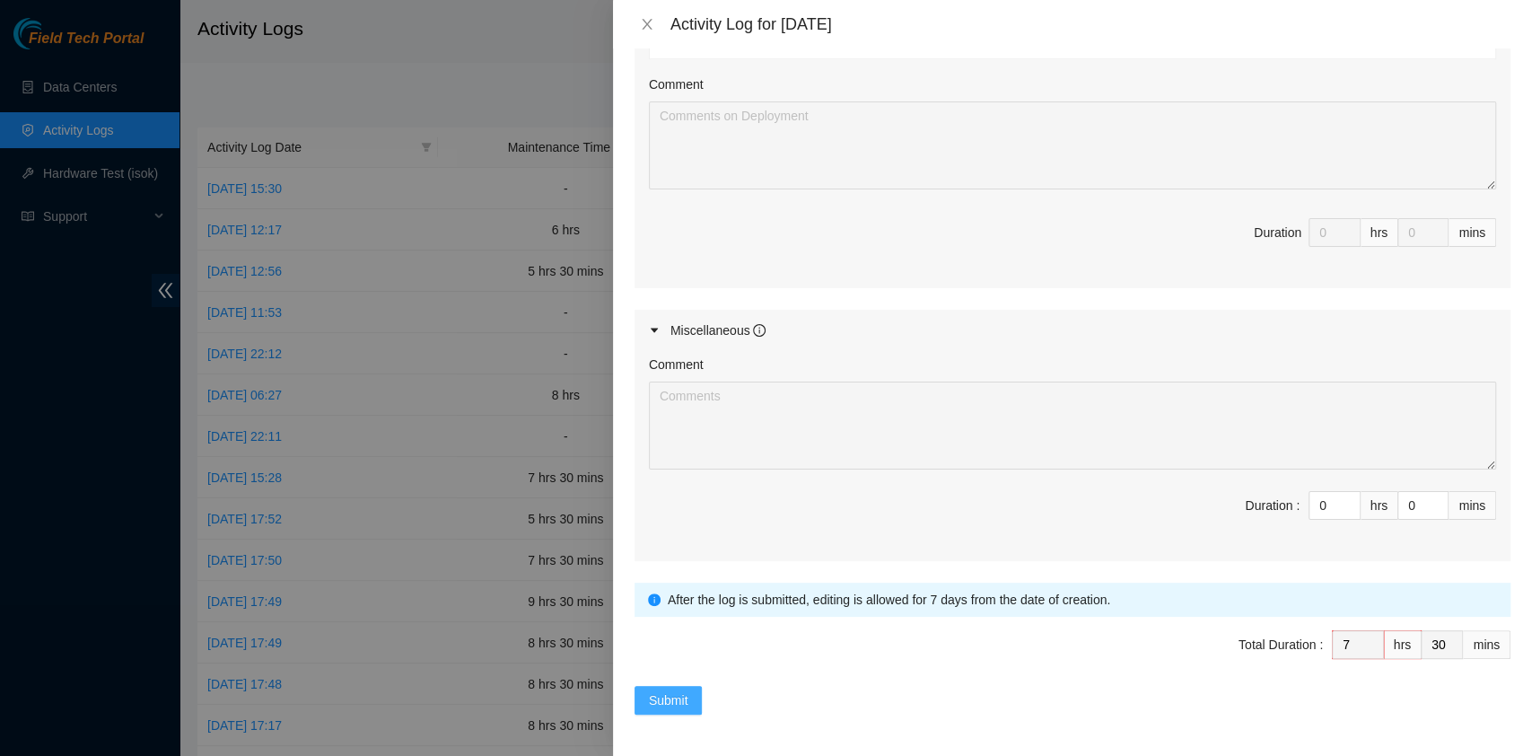
type input "30"
click at [699, 691] on button "Submit" at bounding box center [669, 700] width 68 height 29
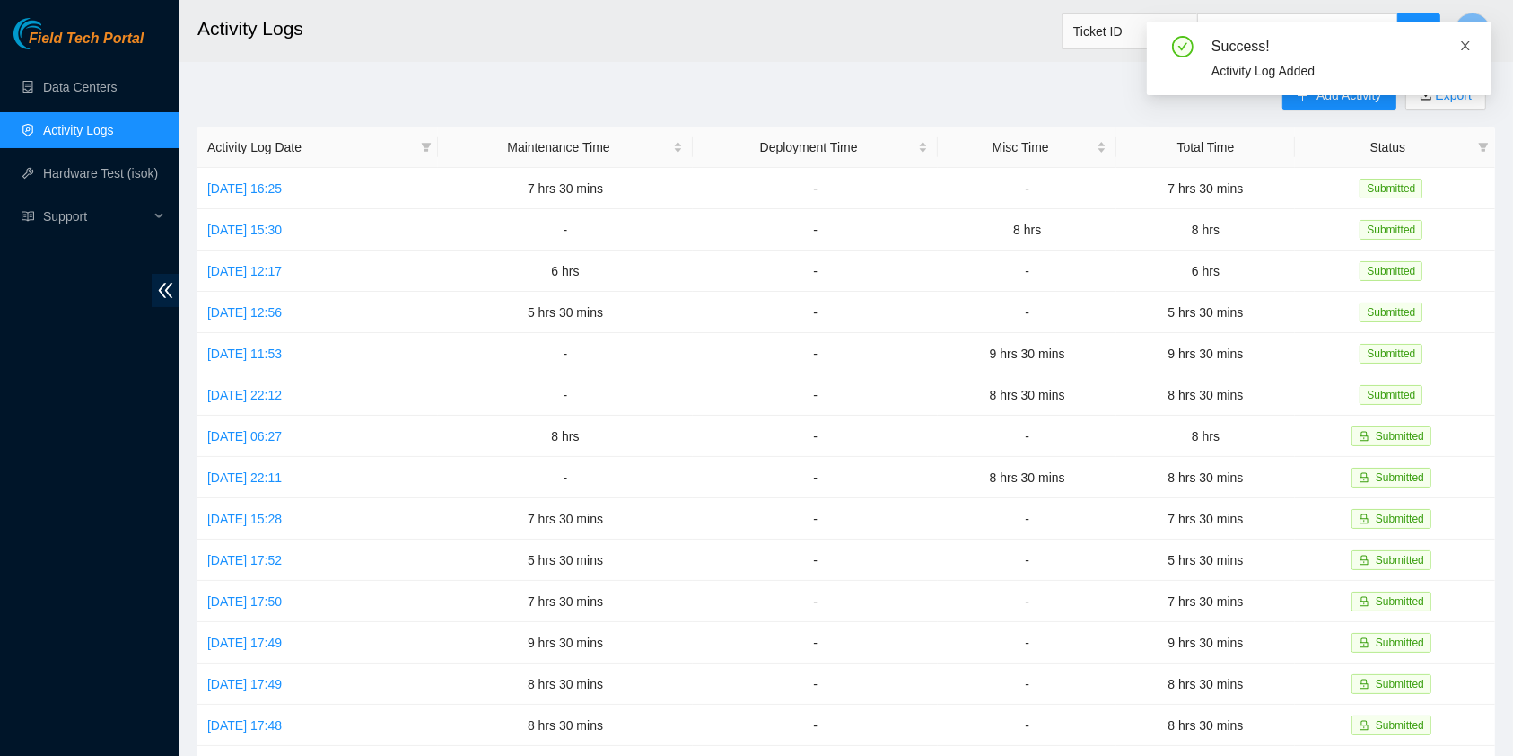
click at [1465, 43] on icon "close" at bounding box center [1465, 45] width 9 height 9
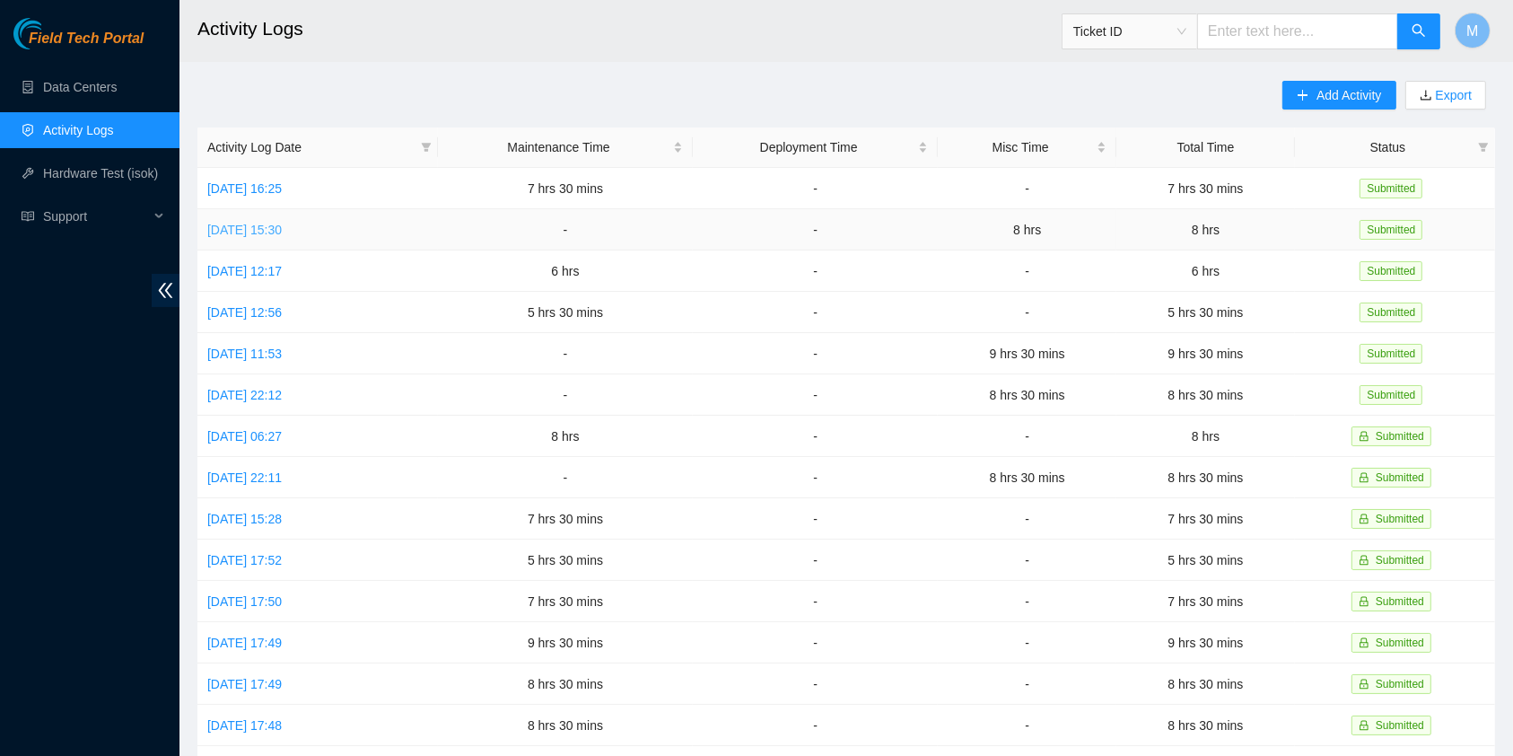
click at [282, 224] on link "[DATE] 15:30" at bounding box center [244, 230] width 74 height 14
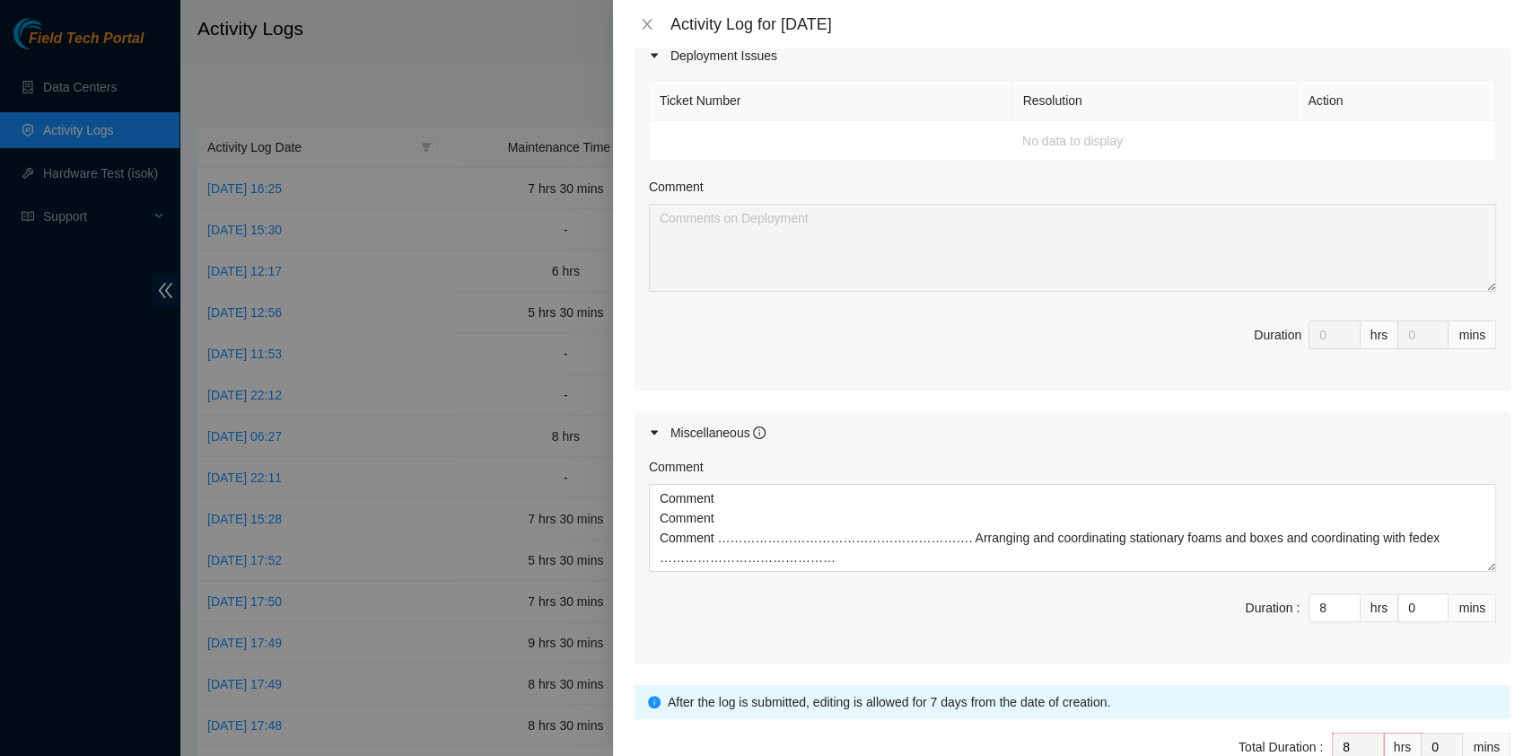
click at [642, 11] on div "Activity Log for [DATE]" at bounding box center [1072, 24] width 919 height 48
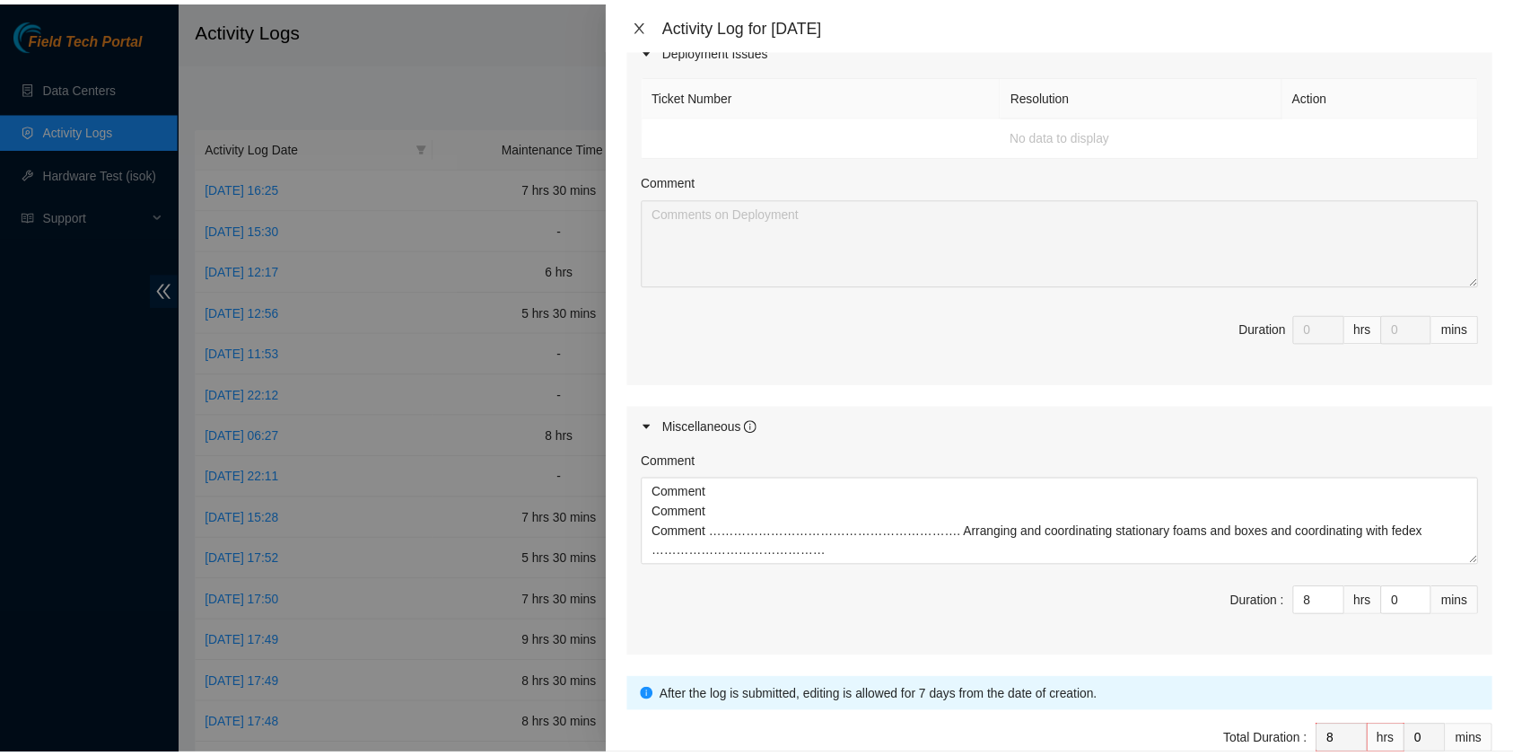
scroll to position [711, 0]
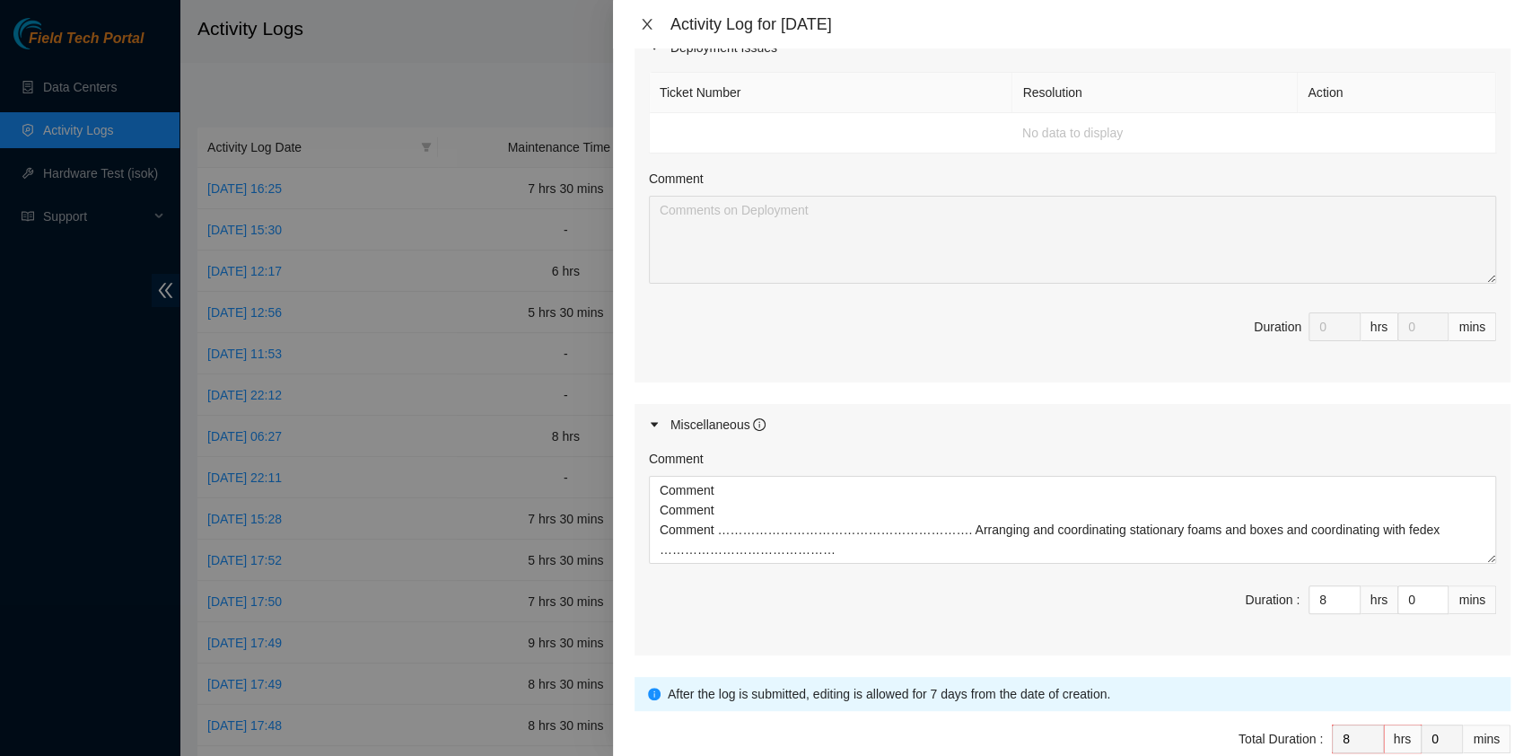
click at [650, 16] on button "Close" at bounding box center [647, 24] width 25 height 17
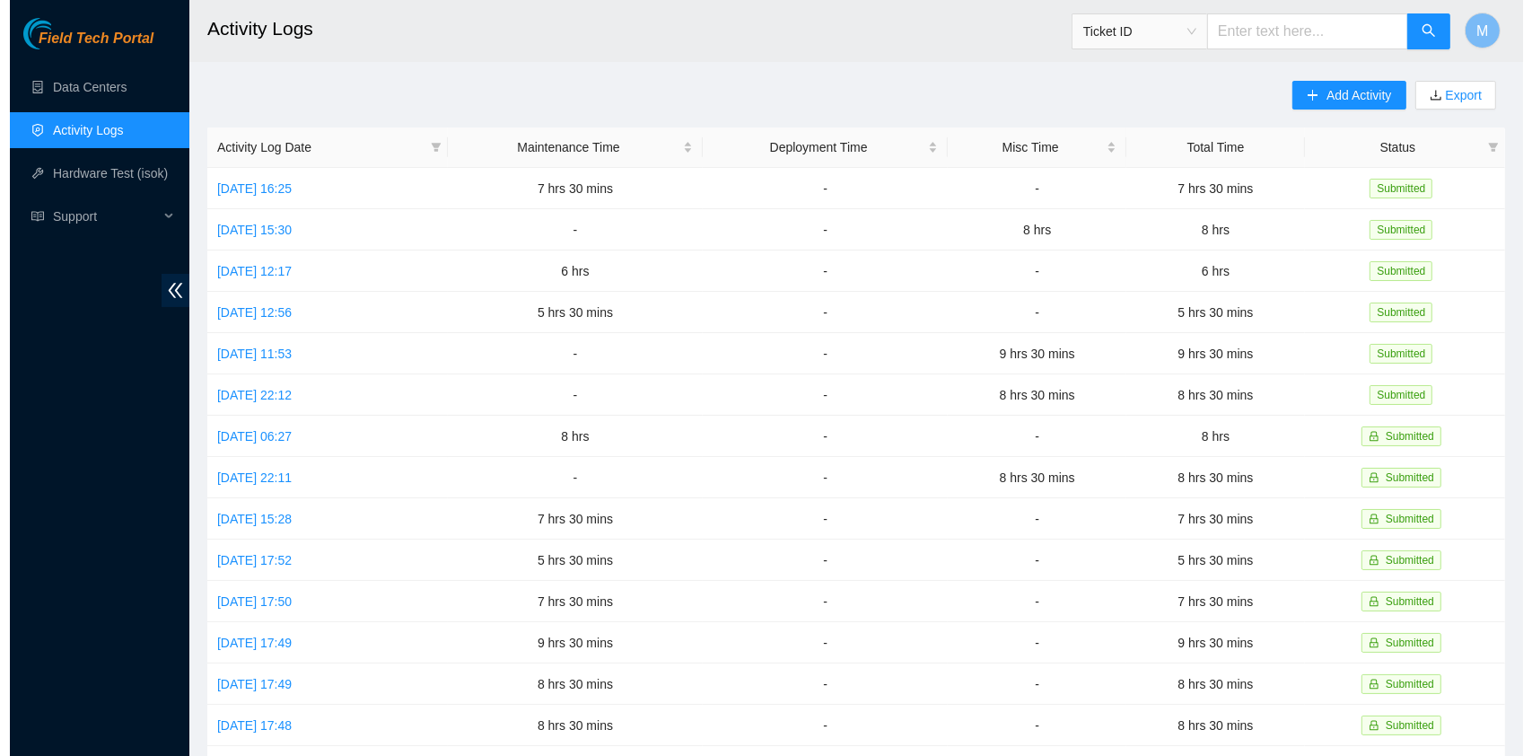
scroll to position [0, 0]
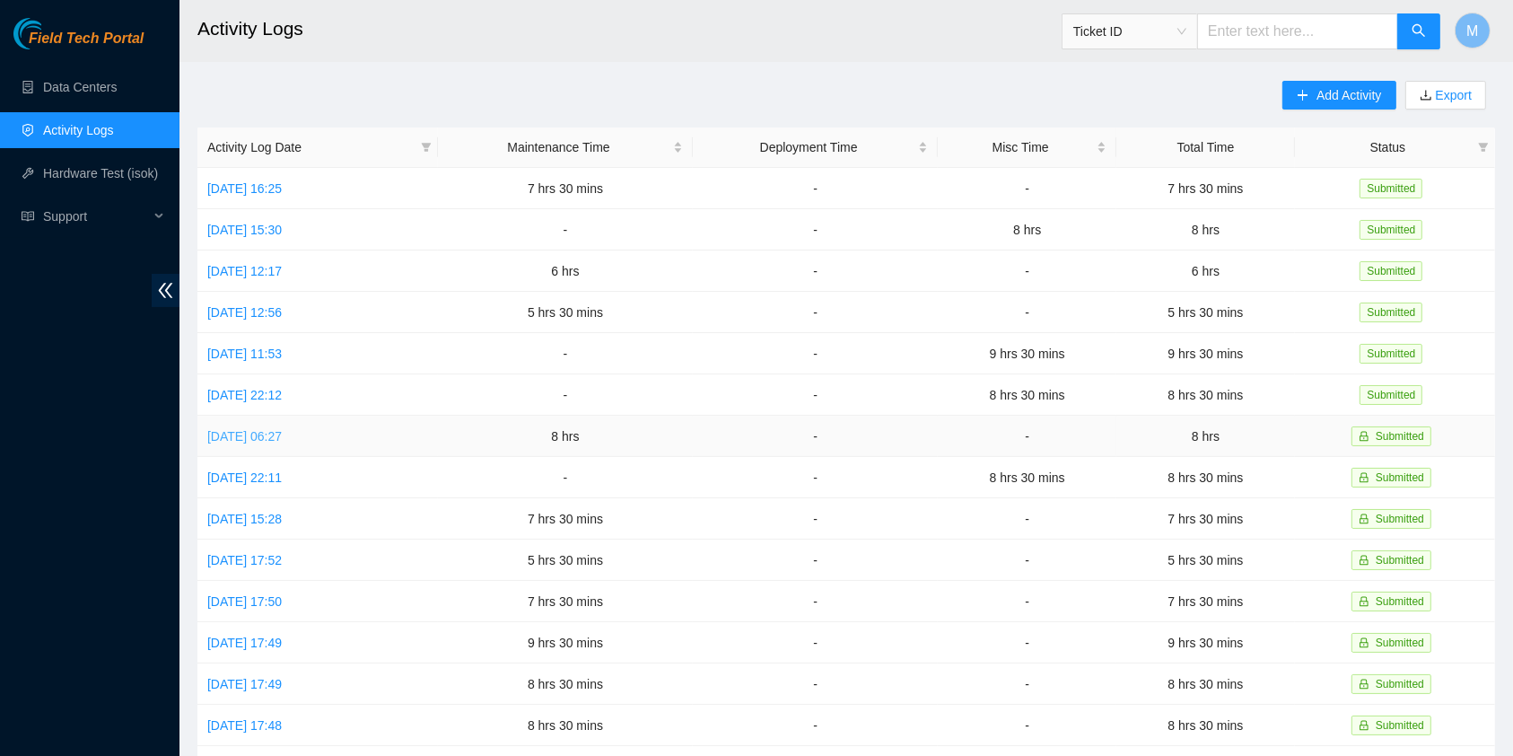
click at [282, 429] on link "[DATE] 06:27" at bounding box center [244, 436] width 74 height 14
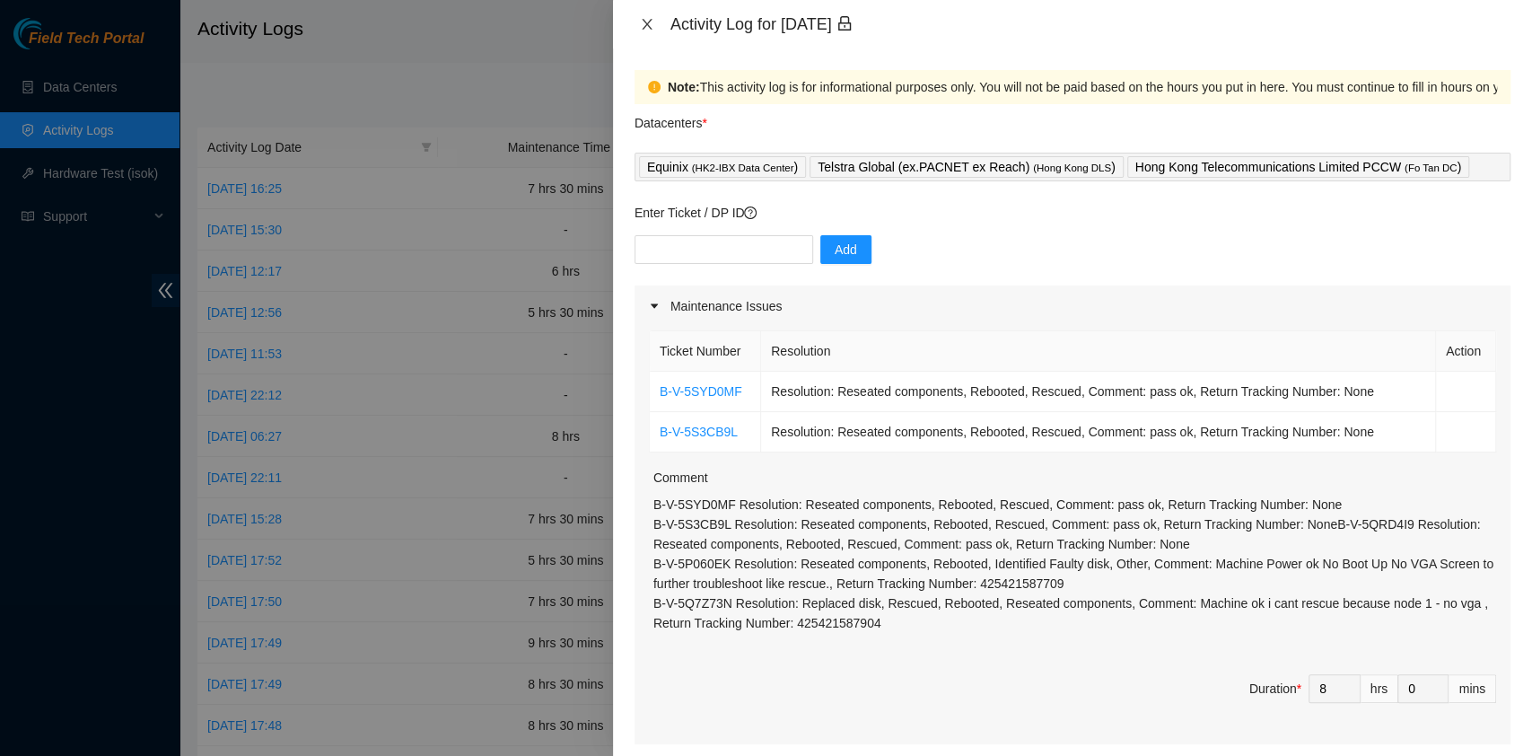
click at [647, 24] on icon "close" at bounding box center [647, 24] width 14 height 14
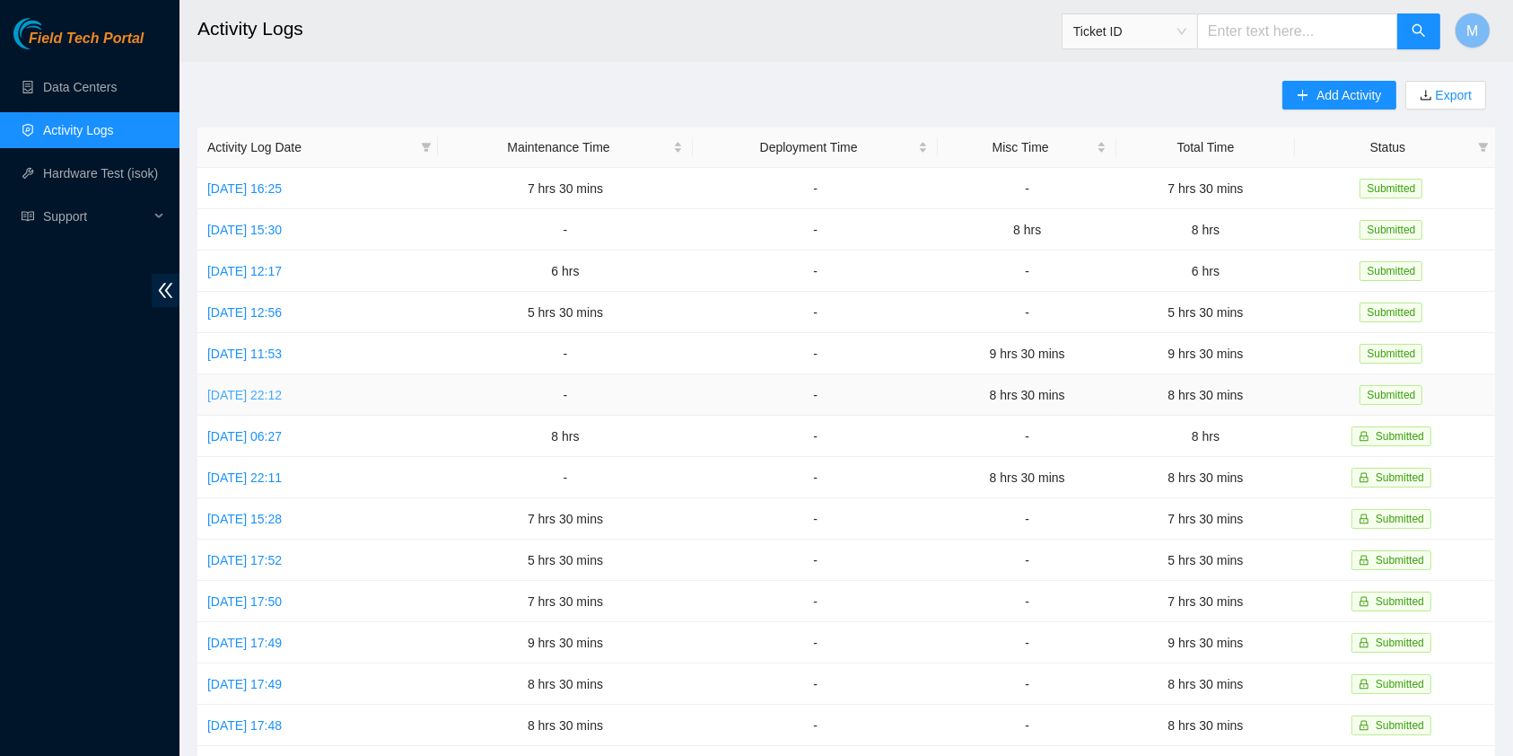
click at [282, 388] on link "[DATE] 22:12" at bounding box center [244, 395] width 74 height 14
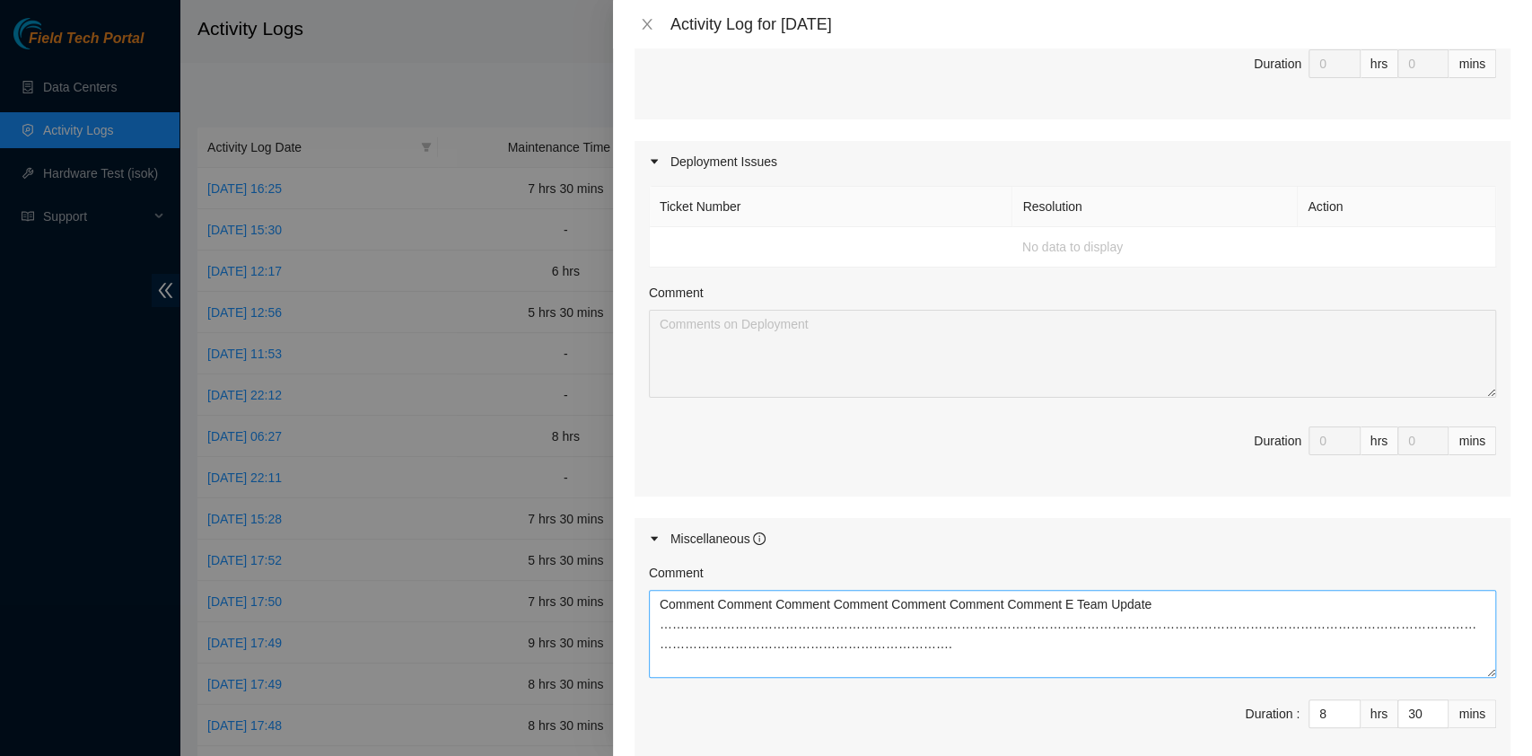
scroll to position [598, 0]
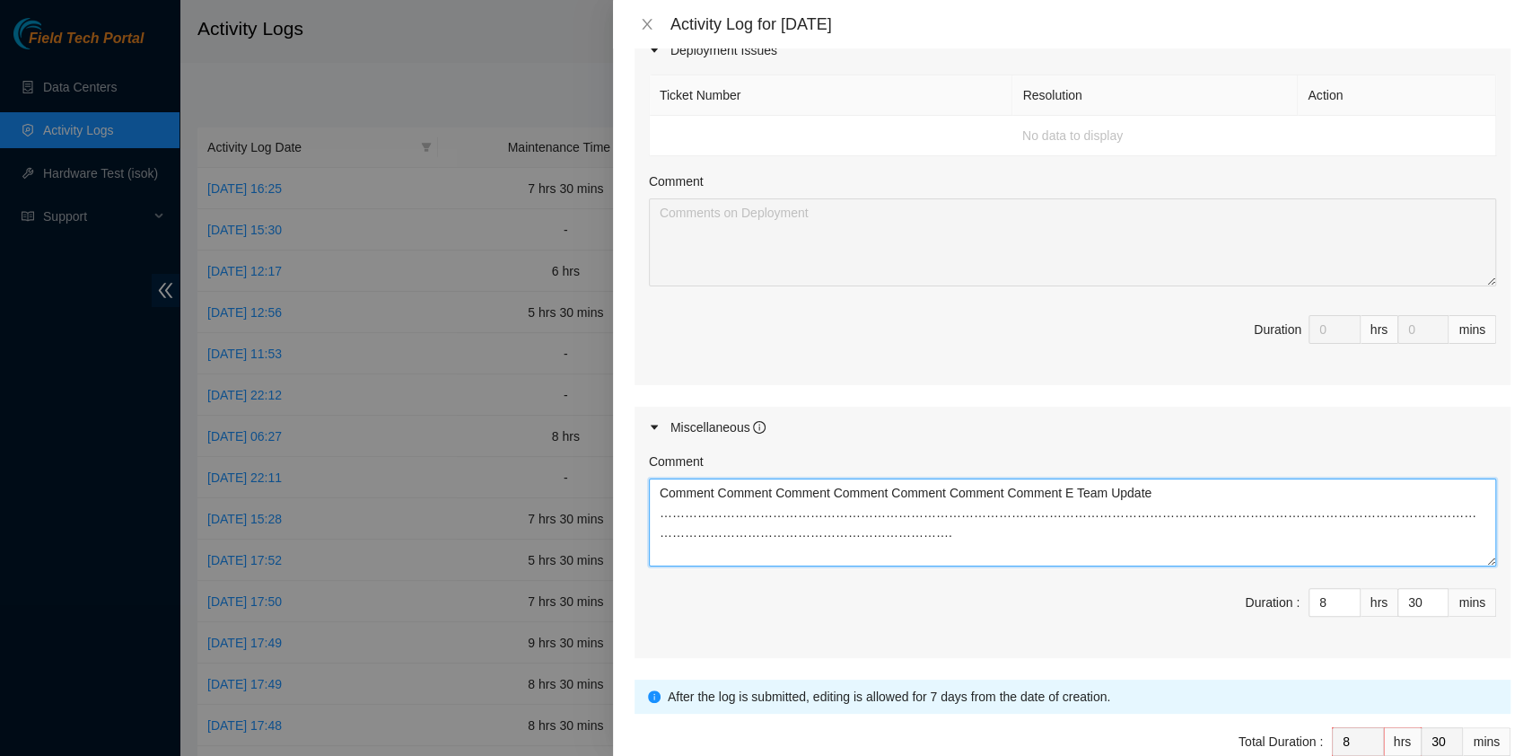
drag, startPoint x: 732, startPoint y: 539, endPoint x: 520, endPoint y: 434, distance: 236.8
click at [520, 434] on div "Activity Log for [DATE] Note: This activity log is for informational purposes o…" at bounding box center [766, 378] width 1532 height 756
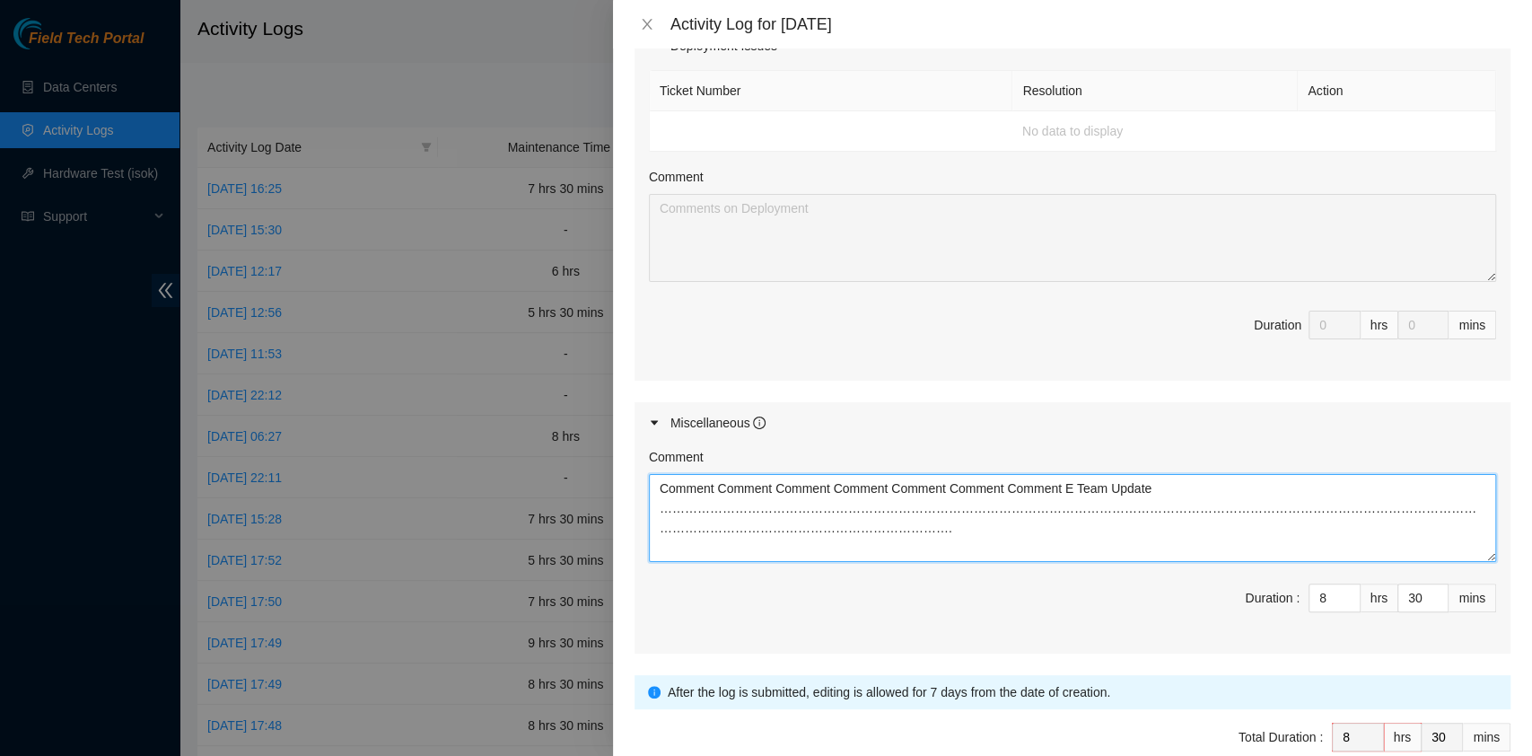
scroll to position [714, 0]
click at [649, 22] on icon "close" at bounding box center [647, 24] width 14 height 14
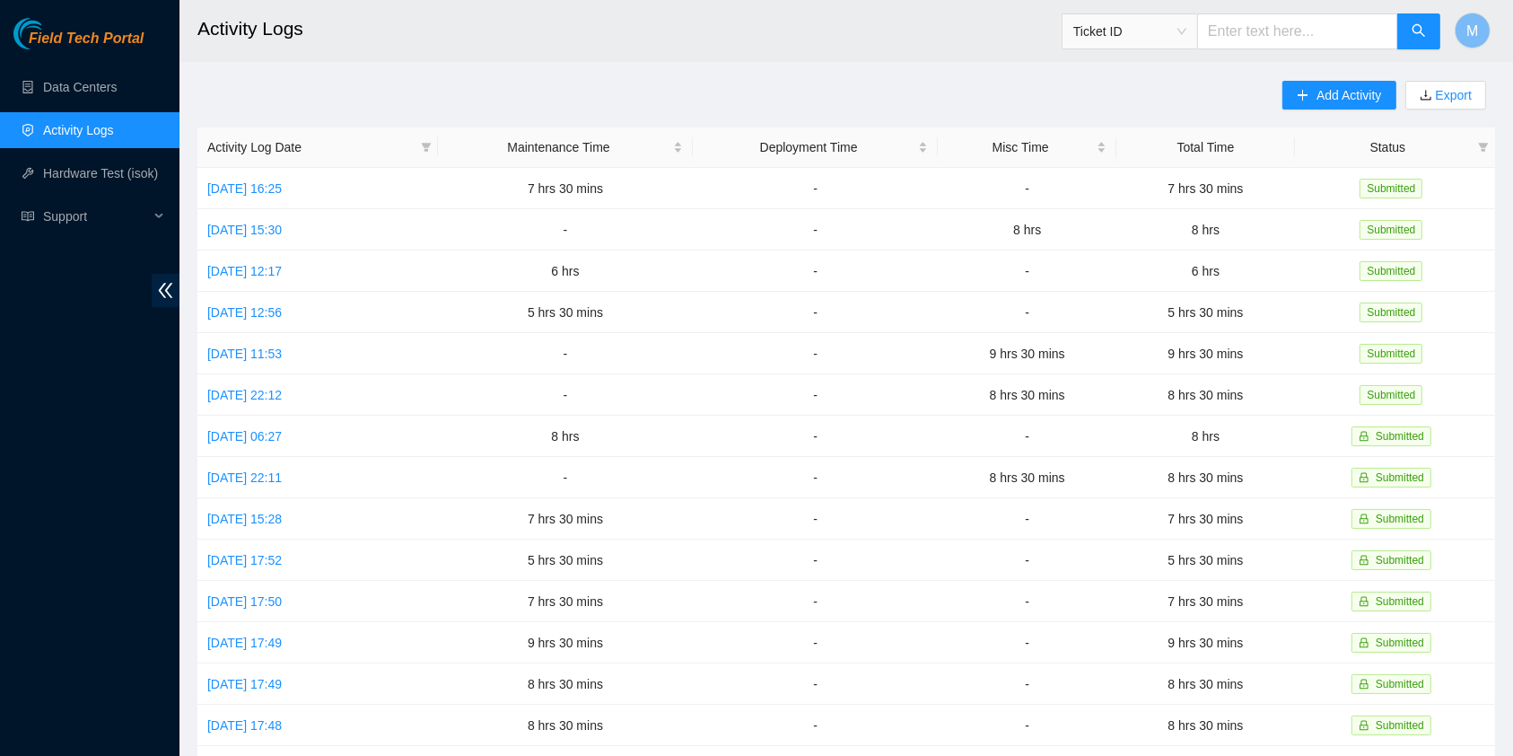
click at [1359, 72] on main "Activity Logs Ticket ID M Add Activity Export Activity Log Date Maintenance Tim…" at bounding box center [847, 534] width 1334 height 1069
click at [1360, 91] on span "Add Activity" at bounding box center [1349, 95] width 65 height 20
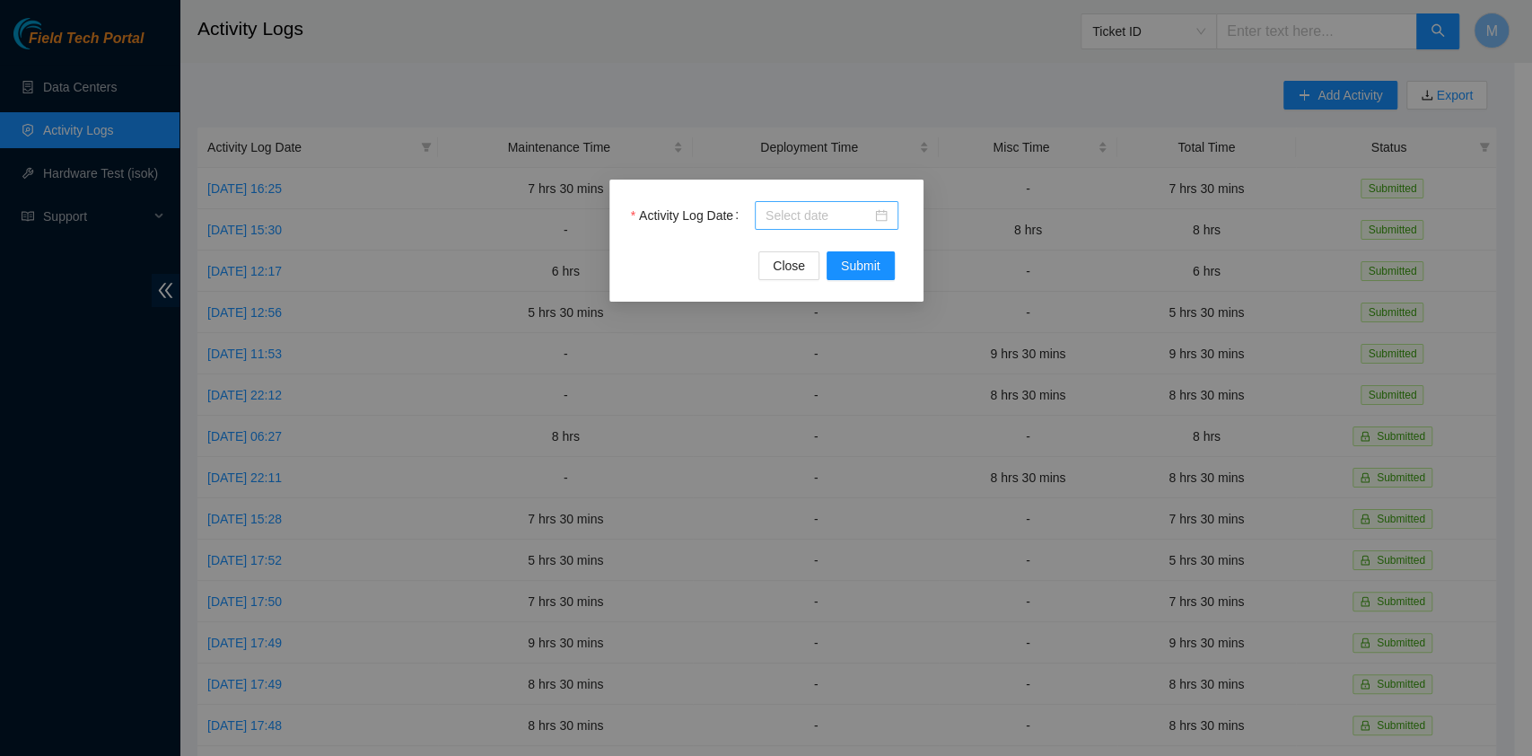
click at [810, 206] on input "Activity Log Date" at bounding box center [819, 216] width 106 height 20
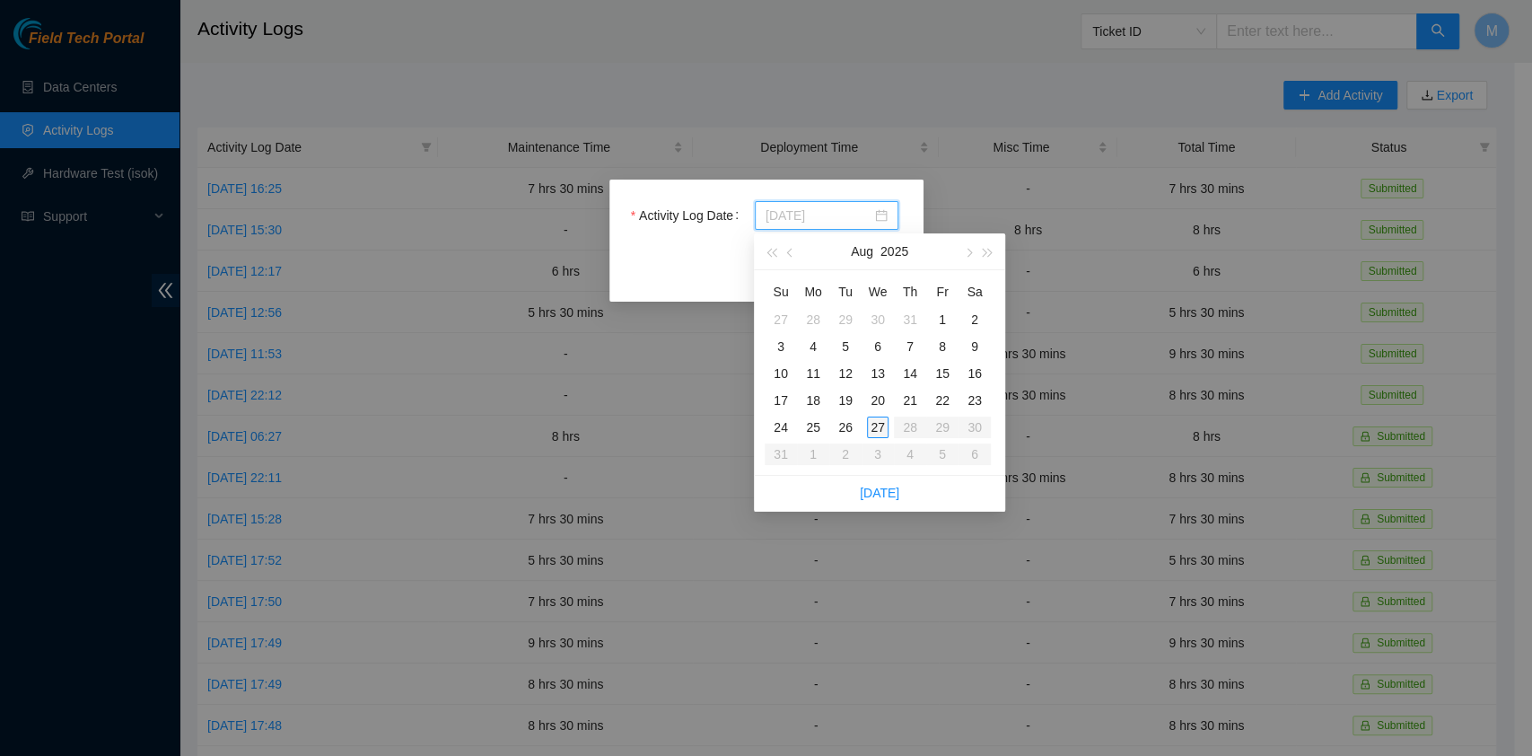
type input "[DATE]"
click at [884, 427] on div "27" at bounding box center [878, 427] width 22 height 22
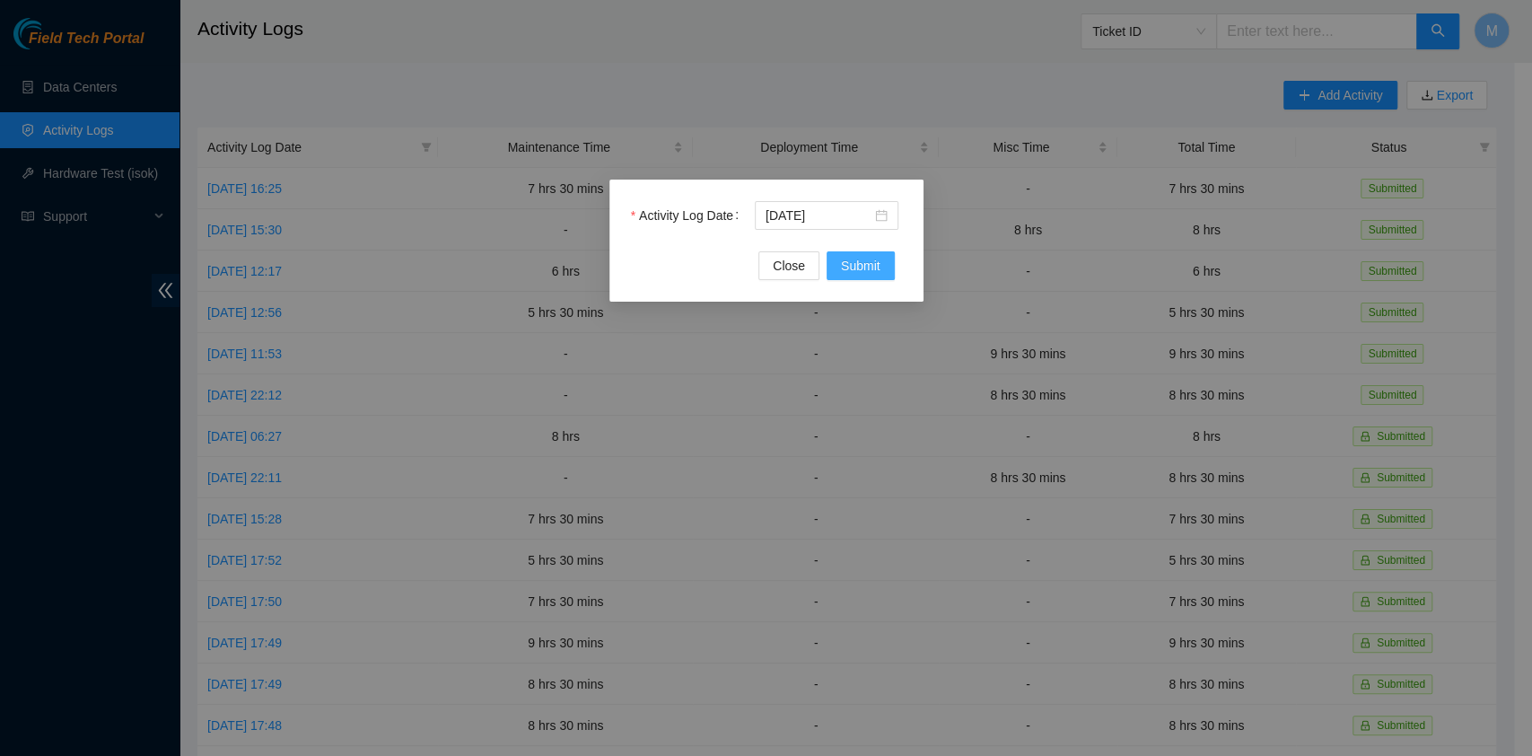
click at [874, 257] on span "Submit" at bounding box center [860, 266] width 39 height 20
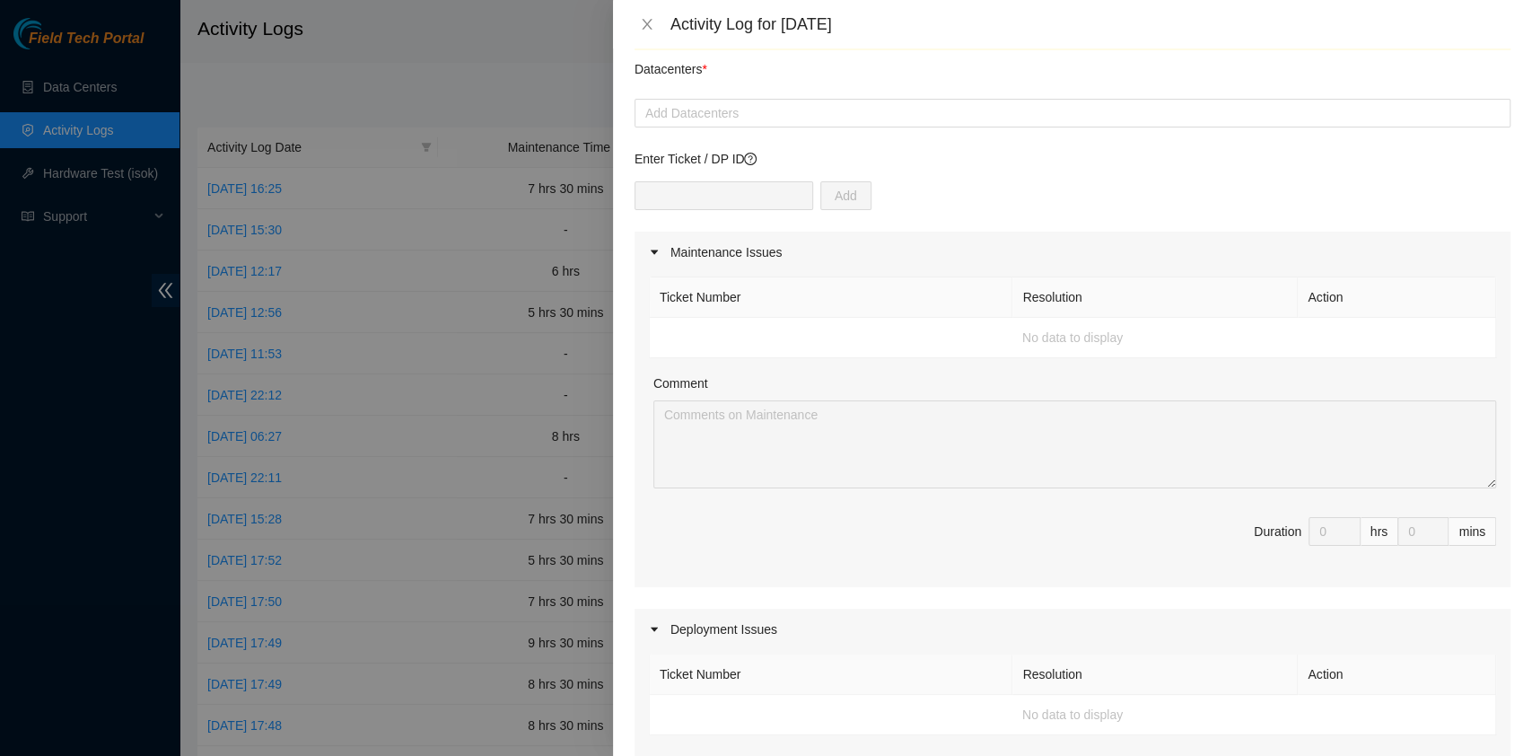
scroll to position [0, 0]
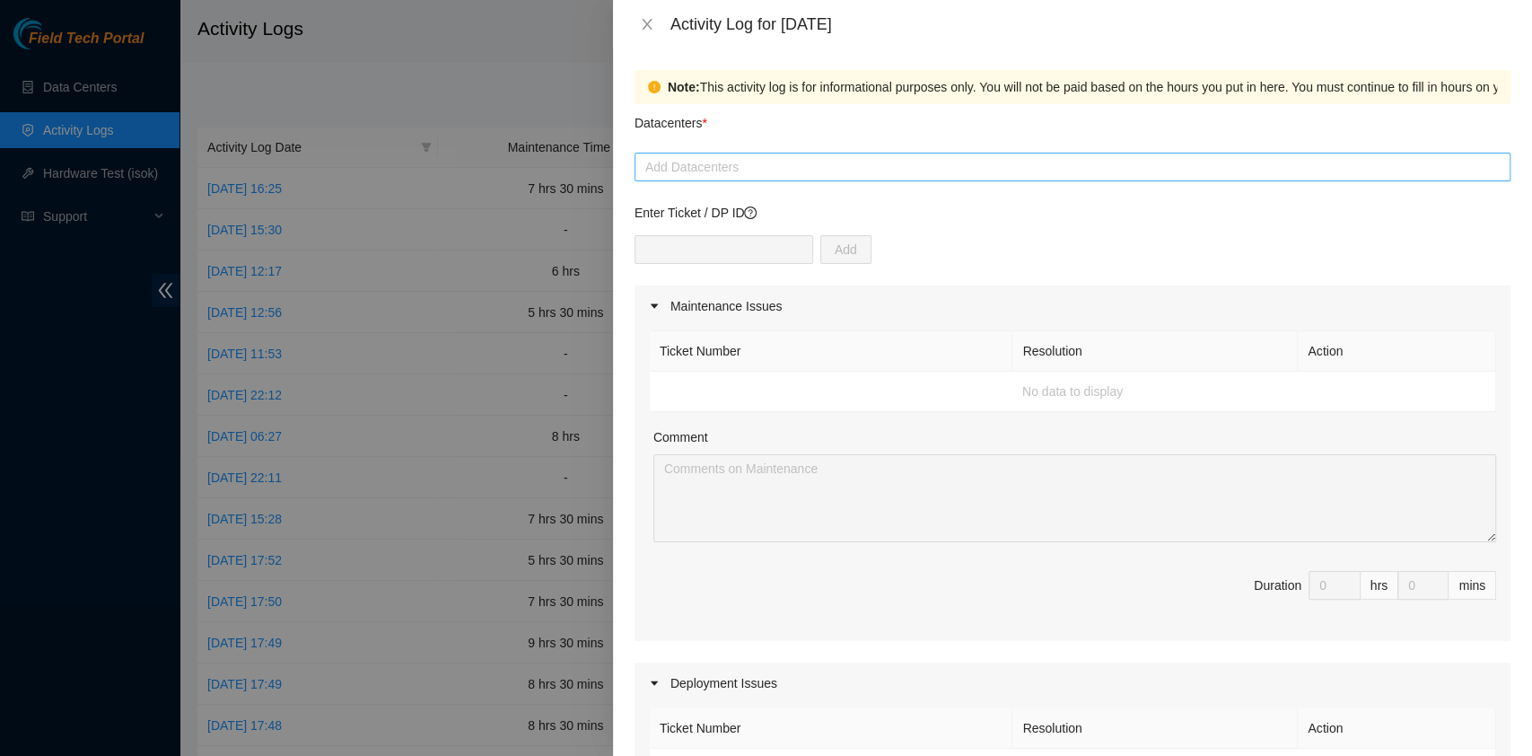
click at [740, 163] on div at bounding box center [1072, 167] width 867 height 22
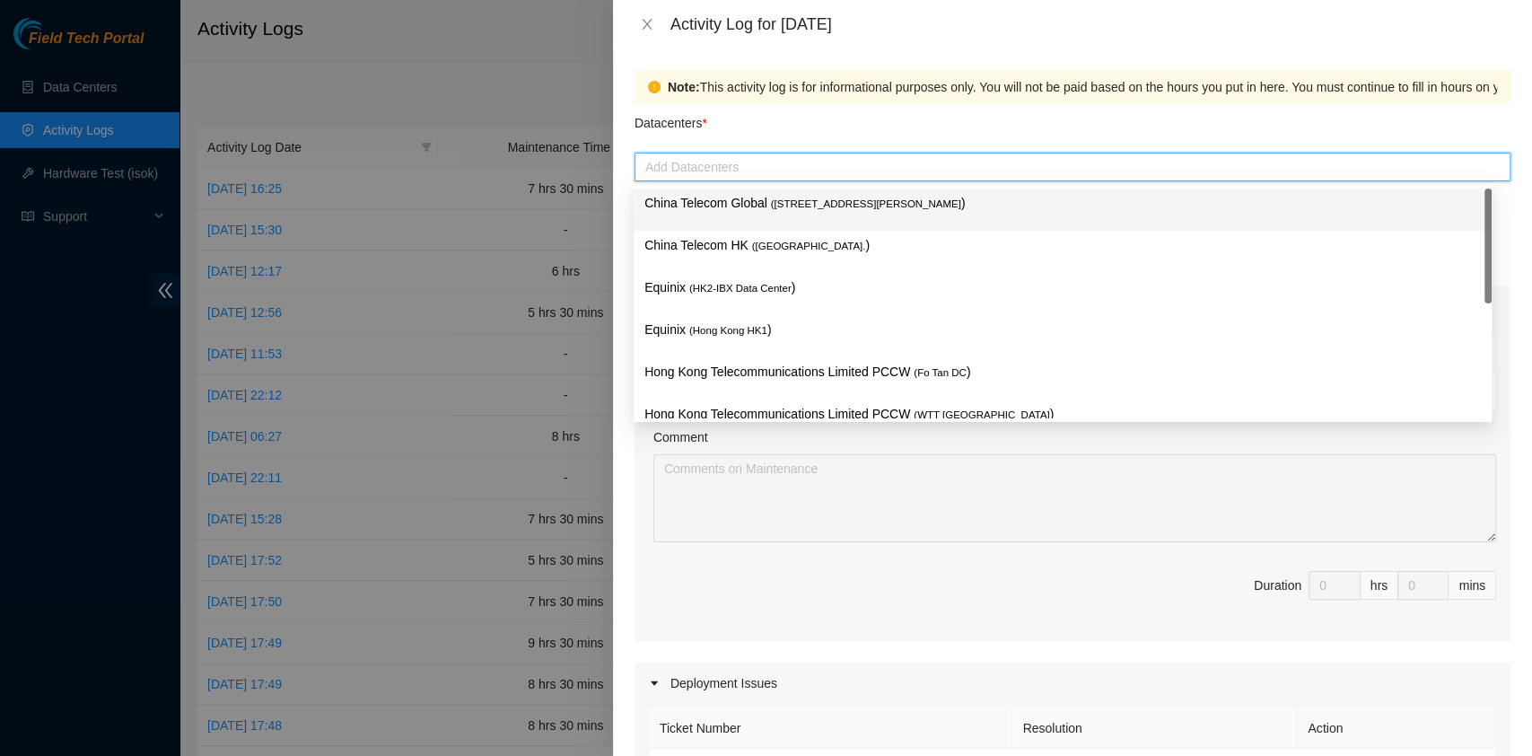
click at [743, 223] on div "China Telecom Global ( [STREET_ADDRESS][PERSON_NAME] )" at bounding box center [1062, 209] width 837 height 33
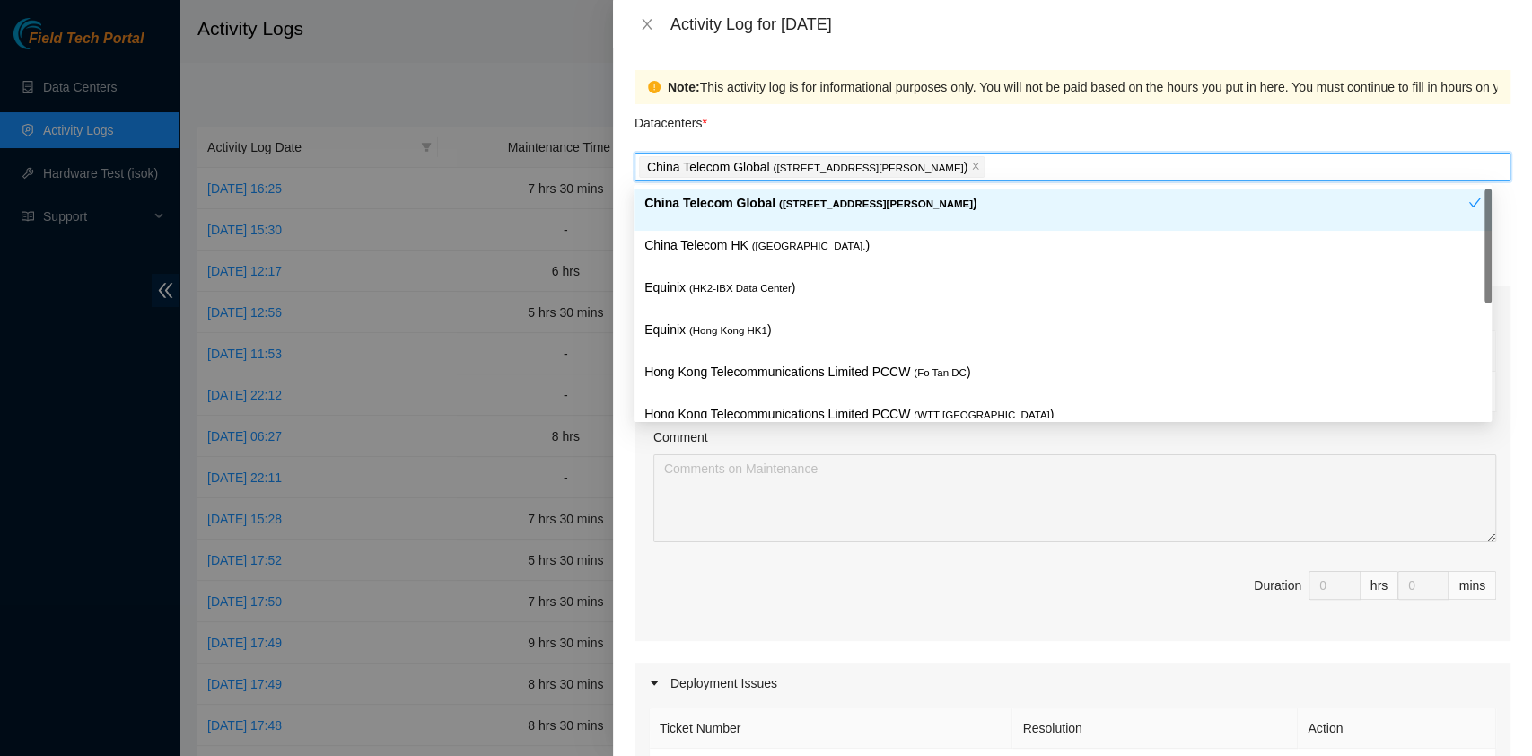
click at [742, 228] on div "China Telecom Global ( [STREET_ADDRESS][PERSON_NAME] )" at bounding box center [1063, 209] width 858 height 42
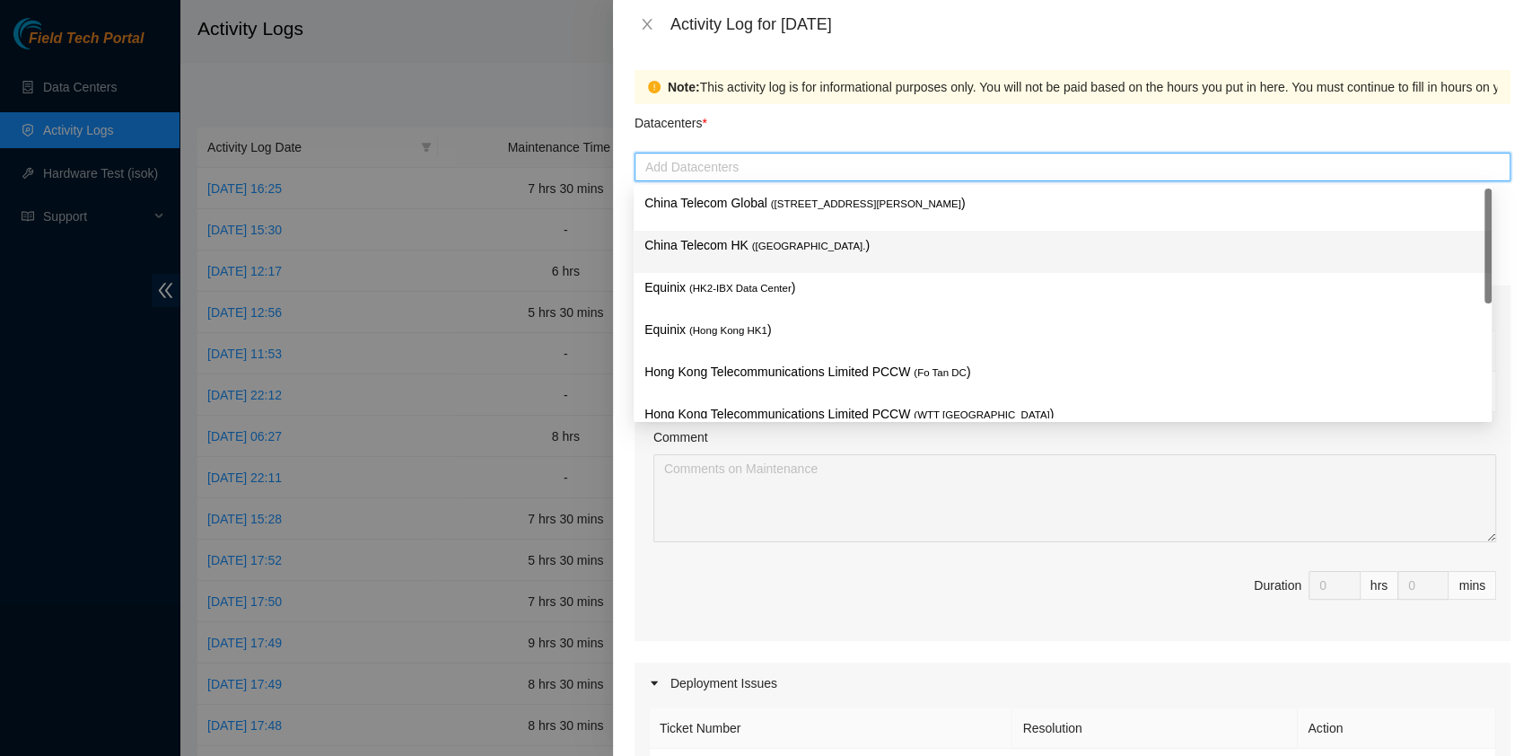
click at [735, 248] on p "China Telecom HK ( [GEOGRAPHIC_DATA] )" at bounding box center [1062, 245] width 837 height 21
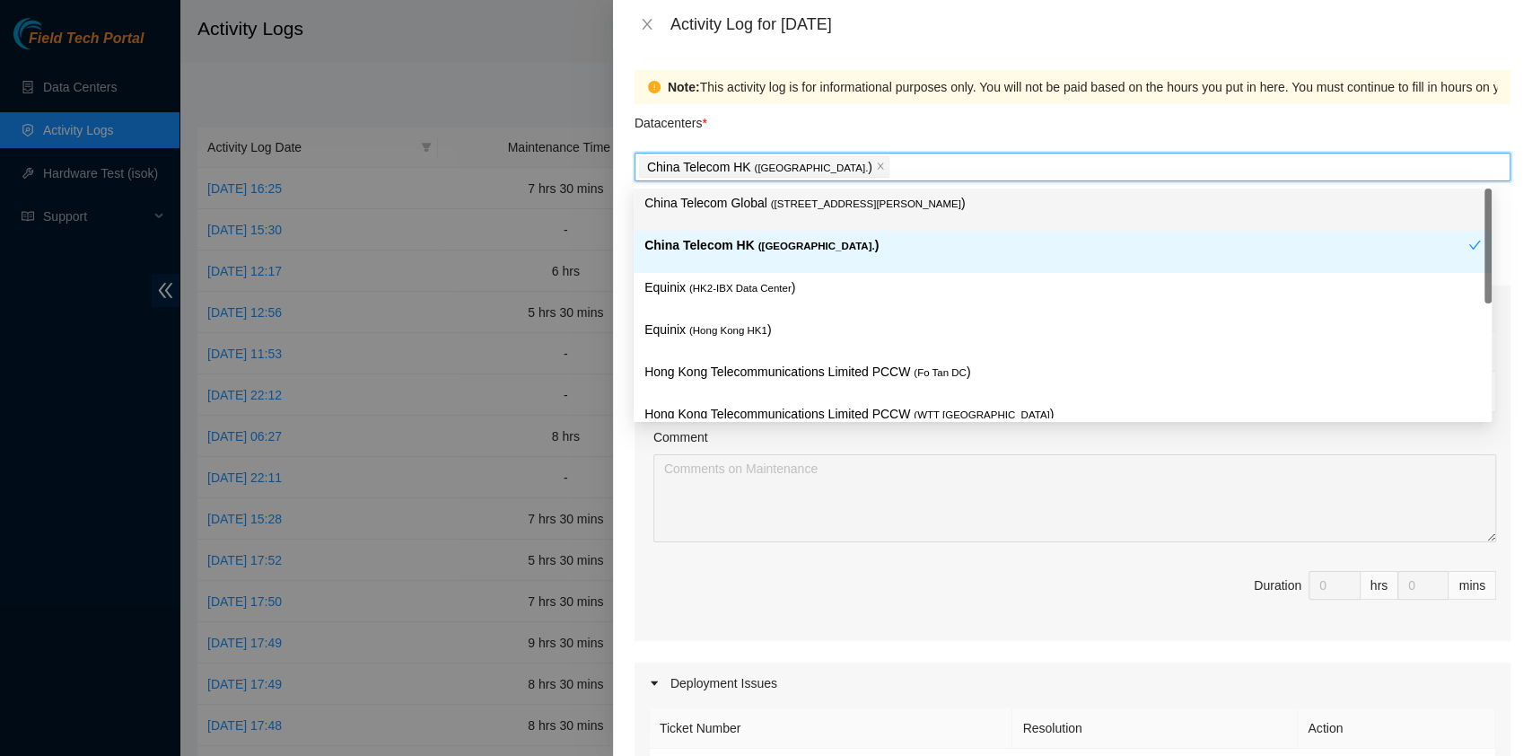
click at [738, 213] on div "China Telecom Global ( [STREET_ADDRESS][PERSON_NAME] )" at bounding box center [1062, 209] width 837 height 33
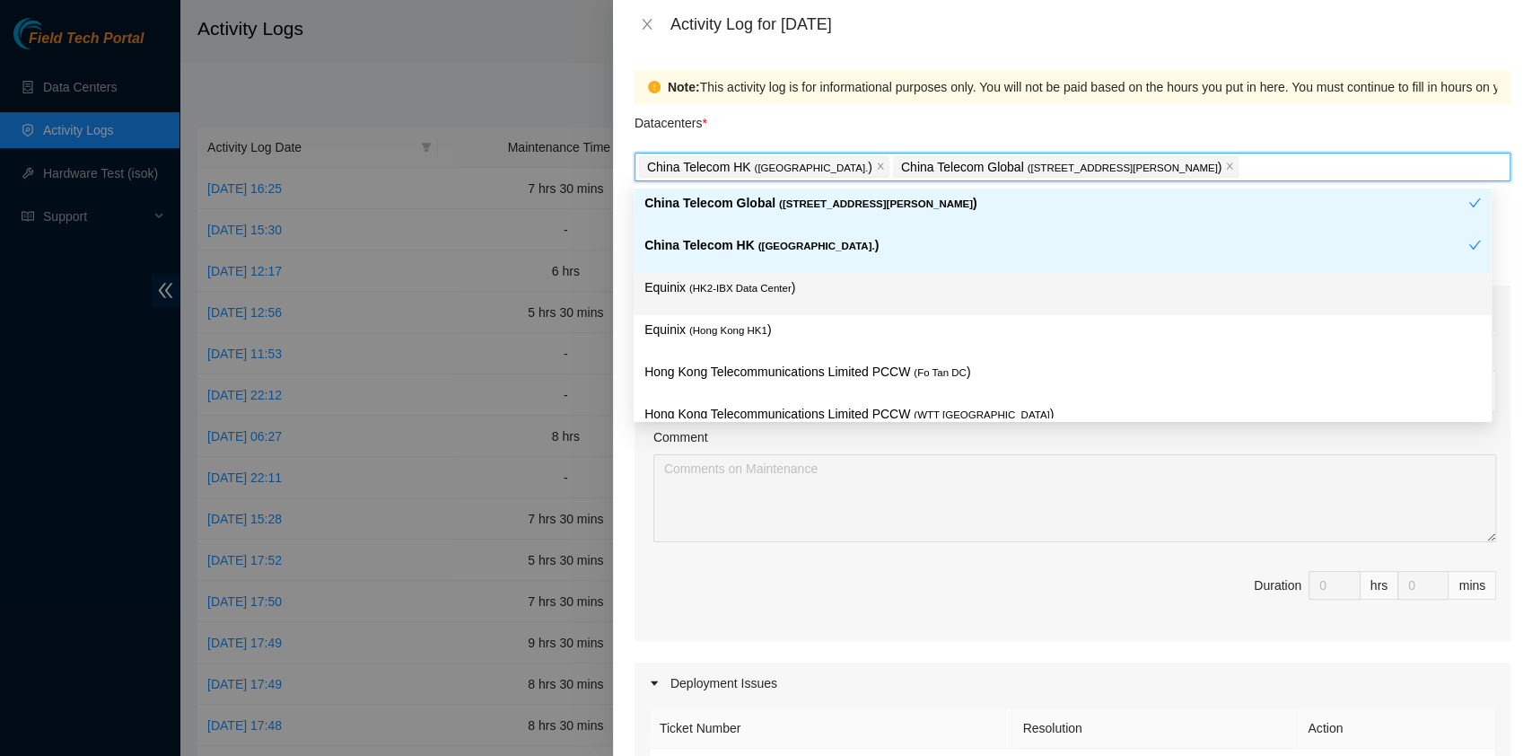
click at [745, 301] on div "Equinix ( HK2-IBX Data Center )" at bounding box center [1062, 293] width 837 height 33
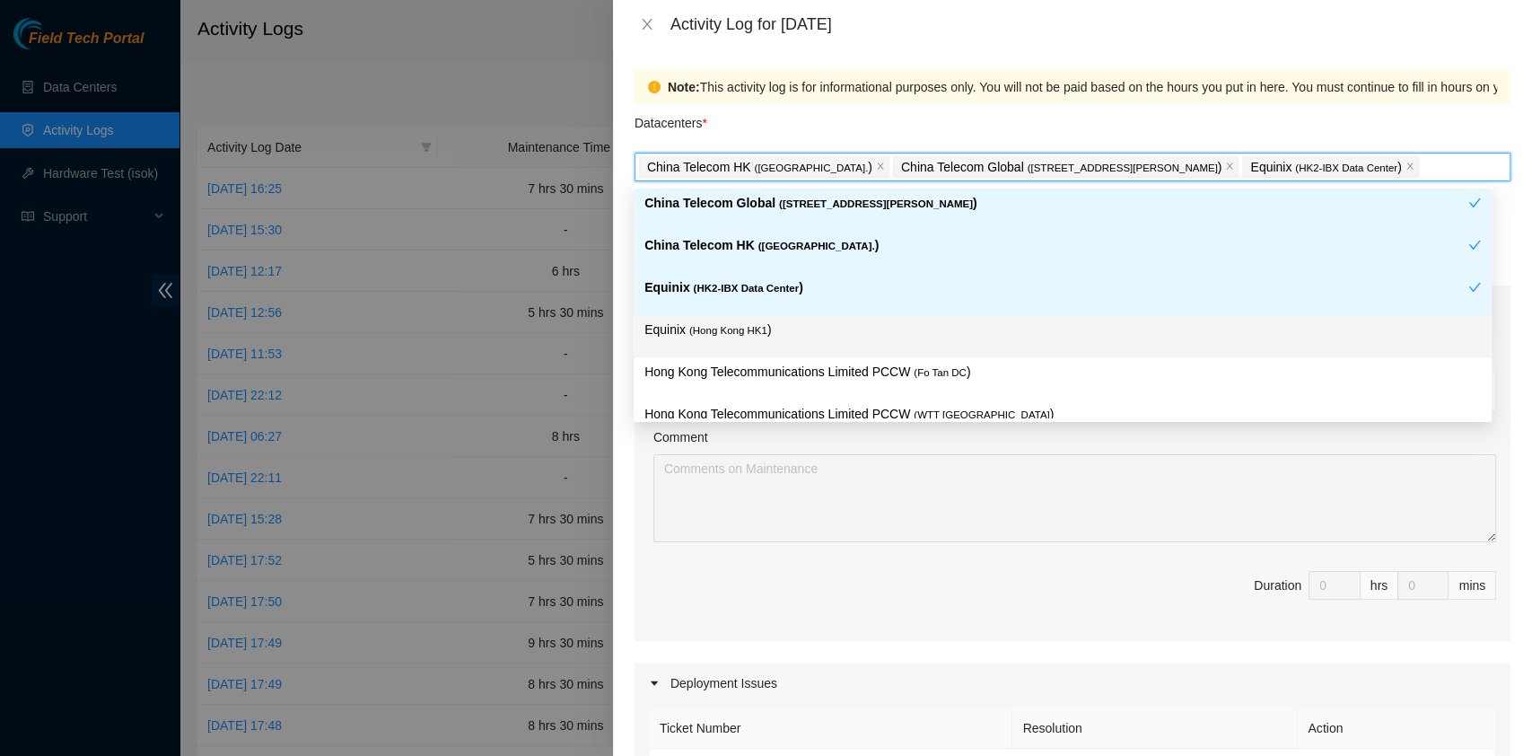
click at [761, 346] on div "Equinix ( [GEOGRAPHIC_DATA] HK1 )" at bounding box center [1062, 336] width 837 height 33
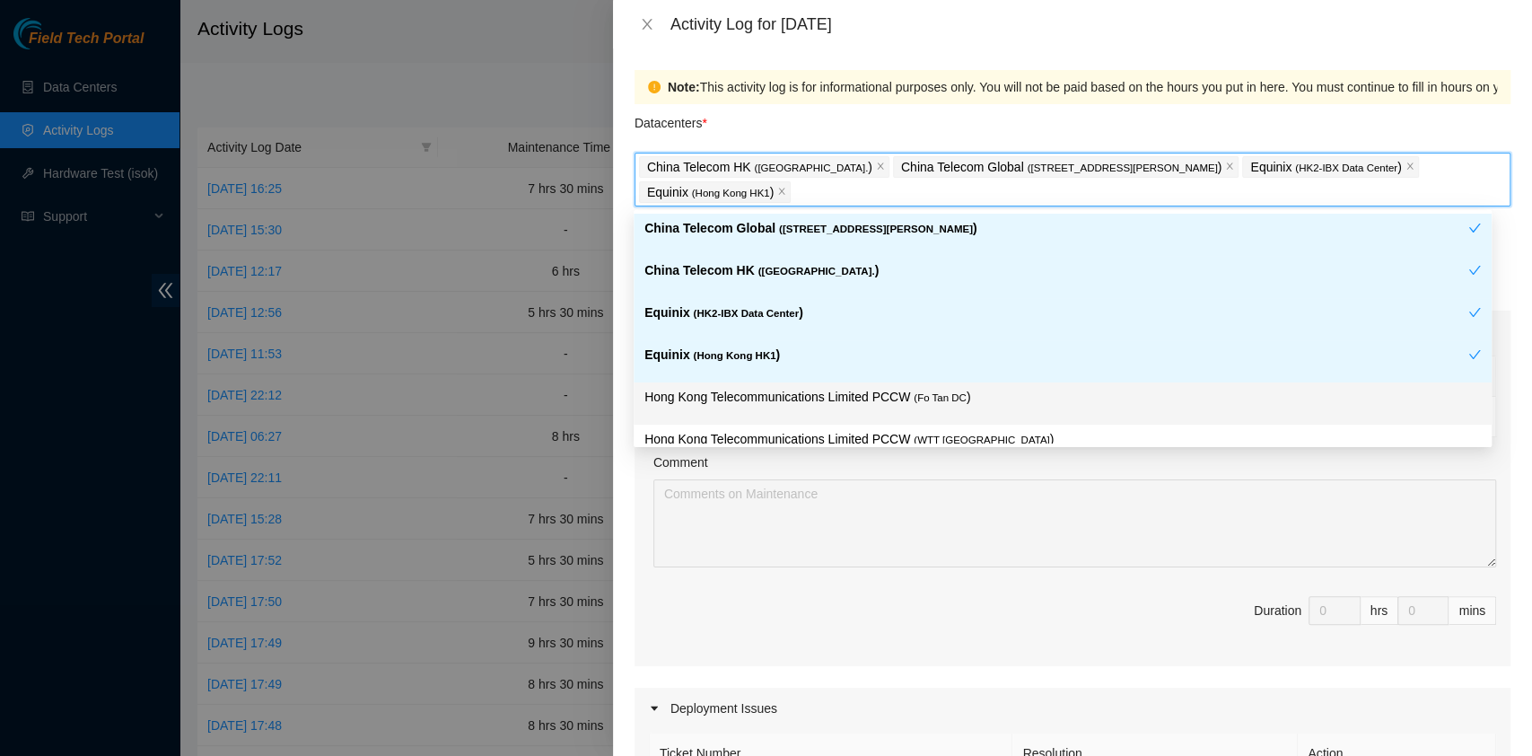
click at [784, 382] on div "Hong Kong Telecommunications Limited PCCW ( Fo Tan DC )" at bounding box center [1063, 403] width 858 height 42
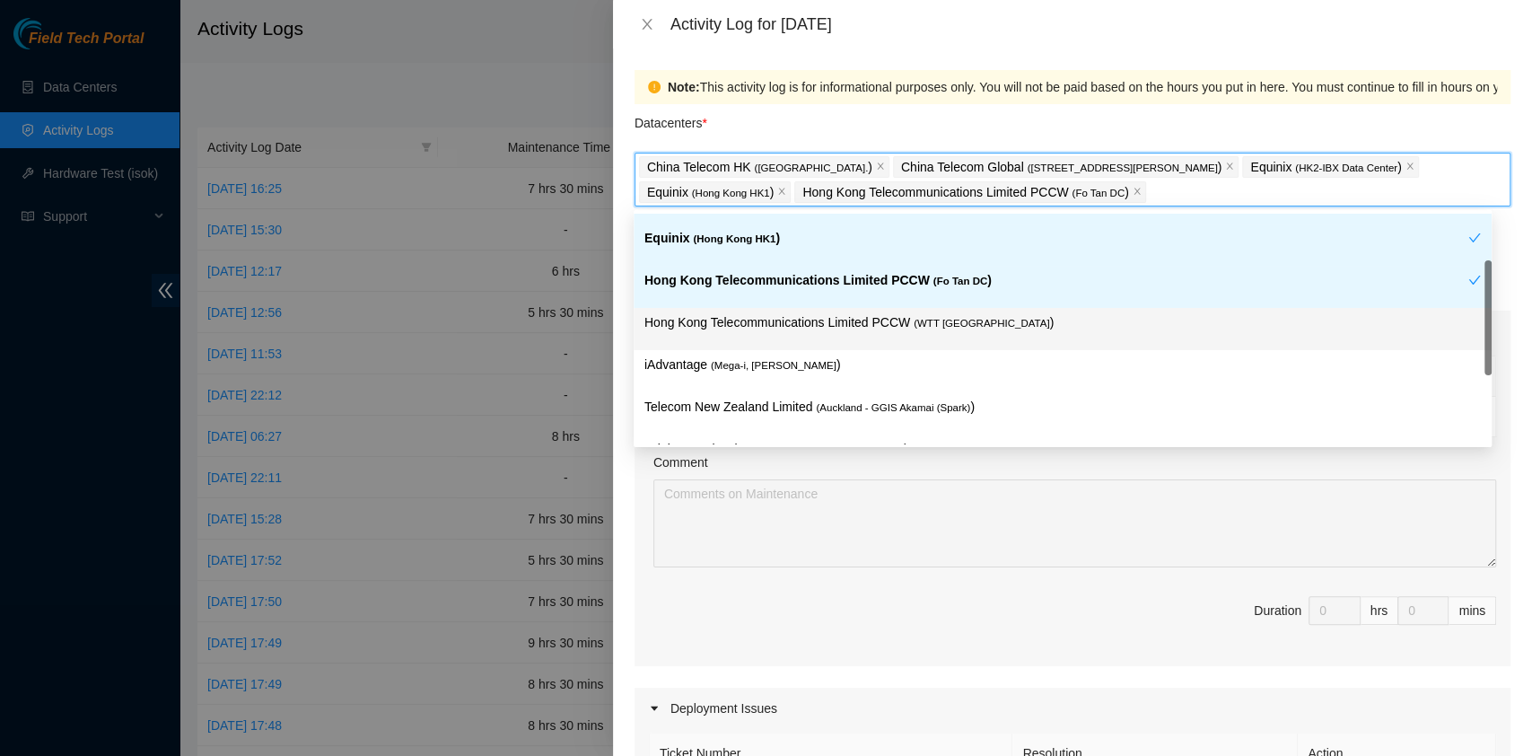
click at [947, 336] on div "Hong Kong Telecommunications Limited PCCW ( WTT [GEOGRAPHIC_DATA] )" at bounding box center [1062, 328] width 837 height 33
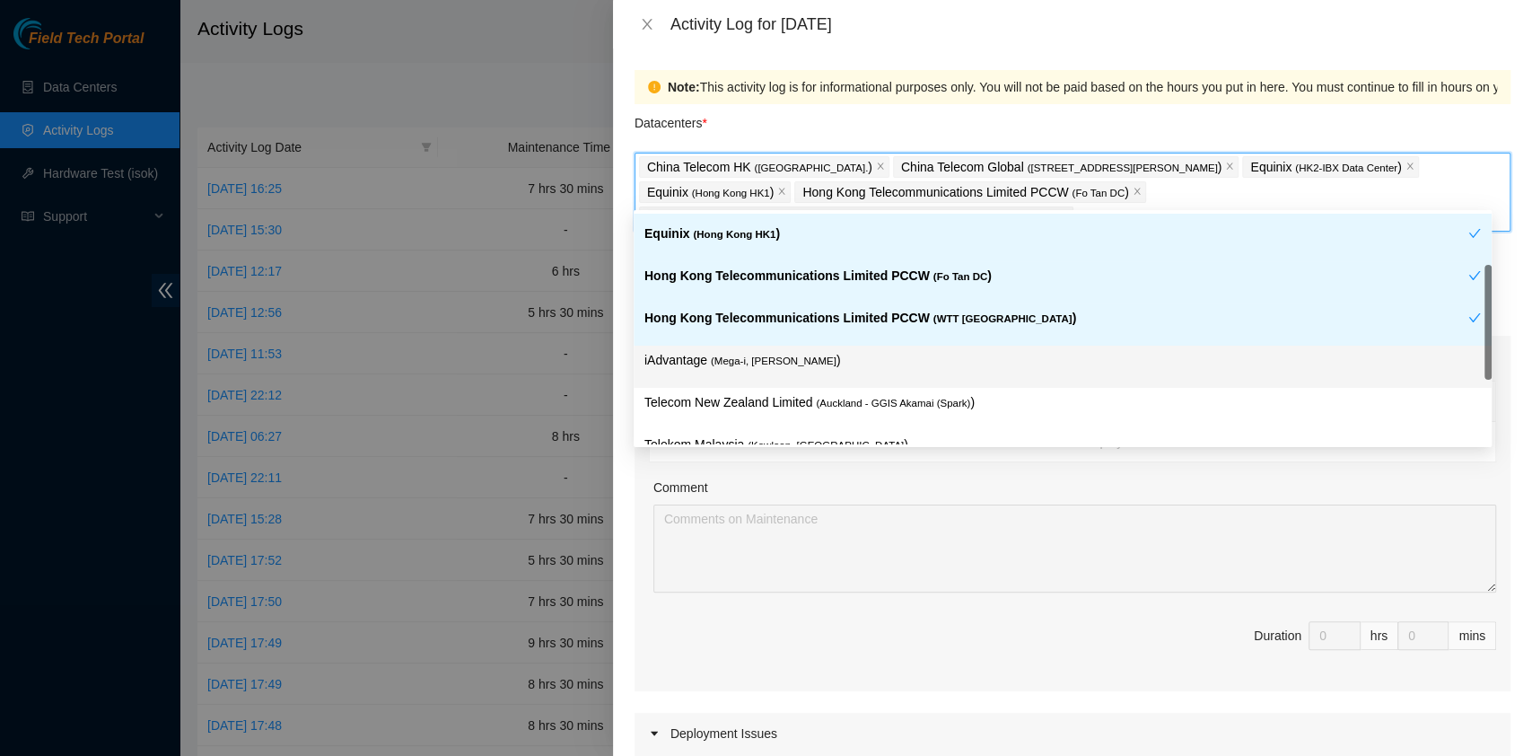
scroll to position [122, 0]
click at [834, 355] on p "iAdvantage ( Mega-i, Chai Wan )" at bounding box center [1062, 359] width 837 height 21
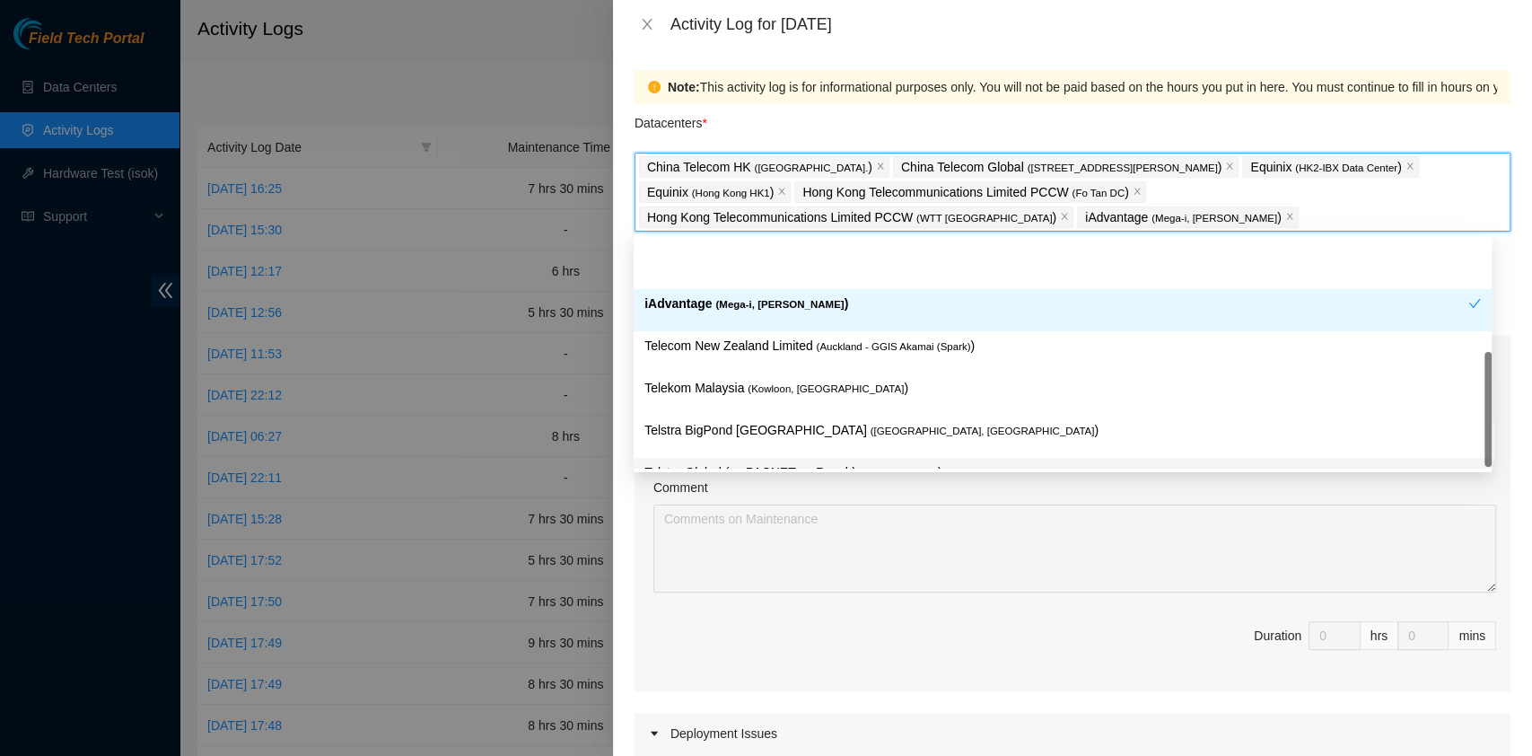
scroll to position [276, 0]
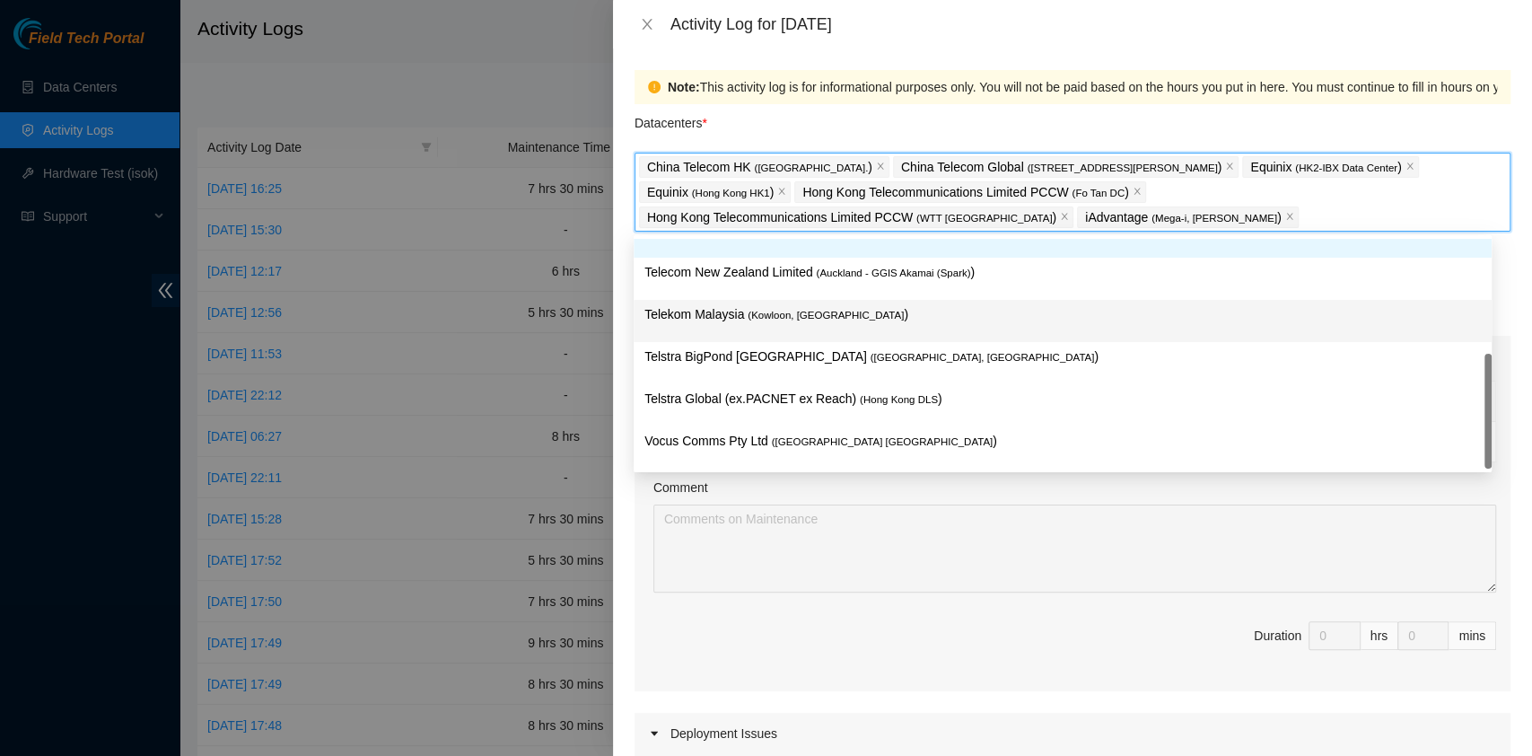
click at [850, 301] on div "Telekom Malaysia ( [GEOGRAPHIC_DATA], [GEOGRAPHIC_DATA] )" at bounding box center [1063, 321] width 858 height 42
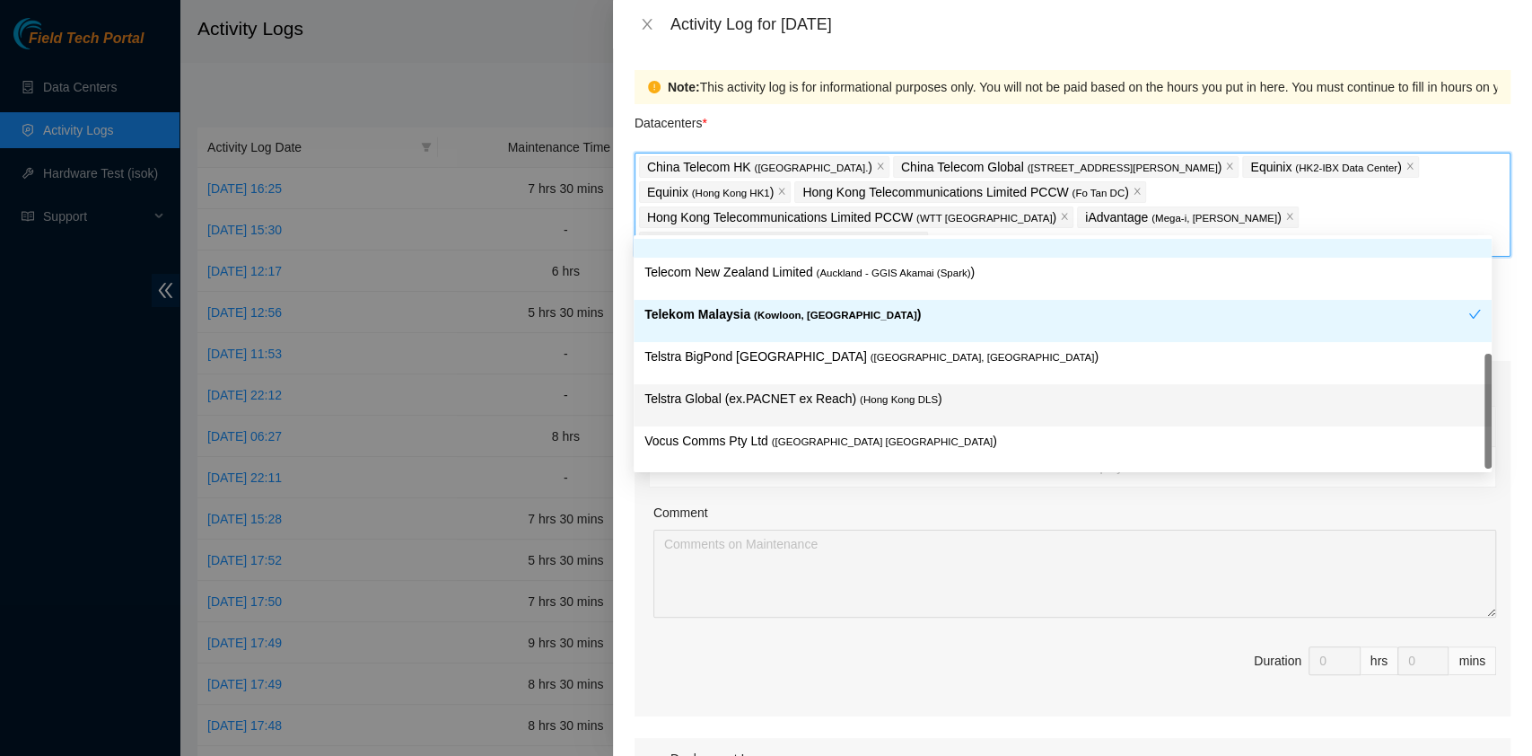
click at [934, 401] on p "Telstra Global (ex.PACNET ex Reach) ( [GEOGRAPHIC_DATA] DLS )" at bounding box center [1062, 399] width 837 height 21
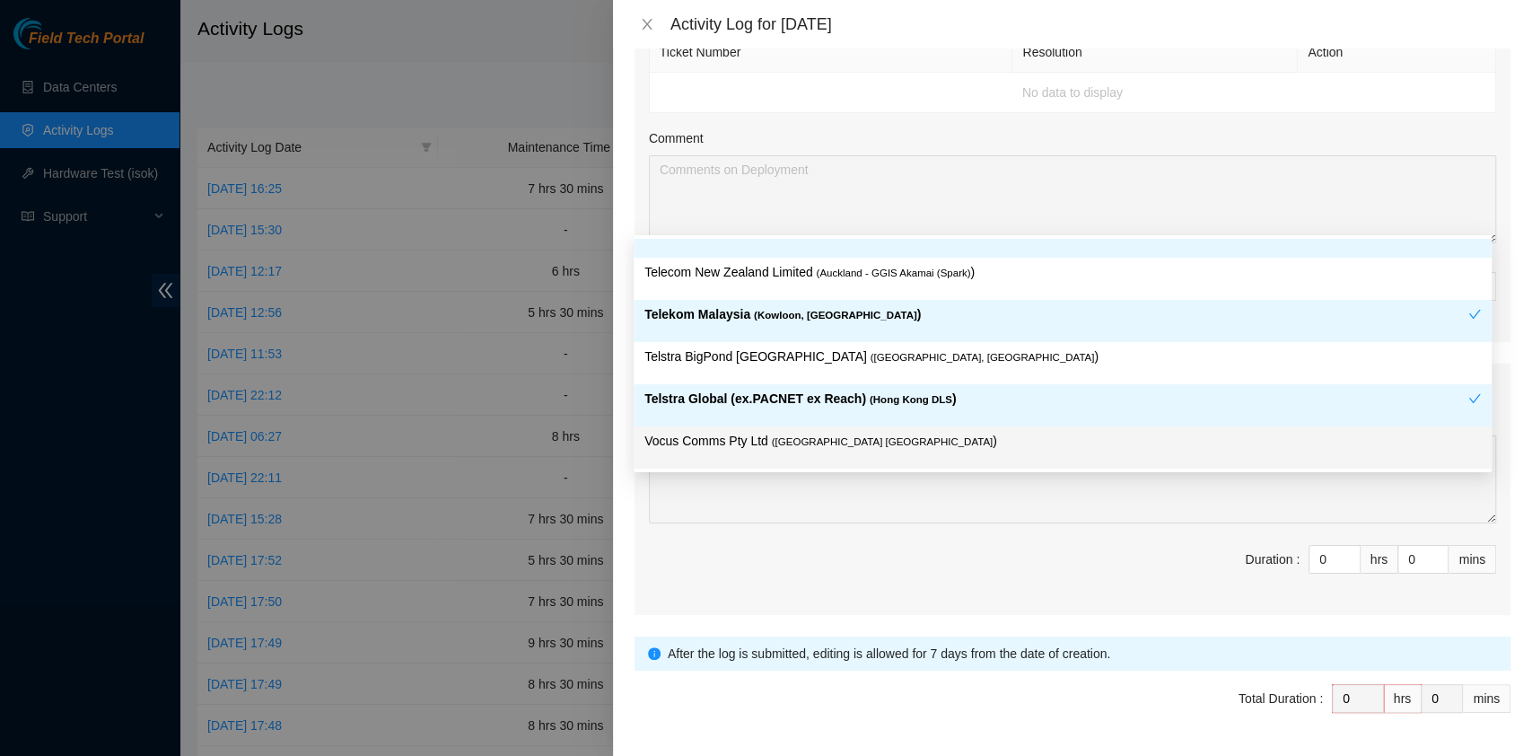
scroll to position [781, 0]
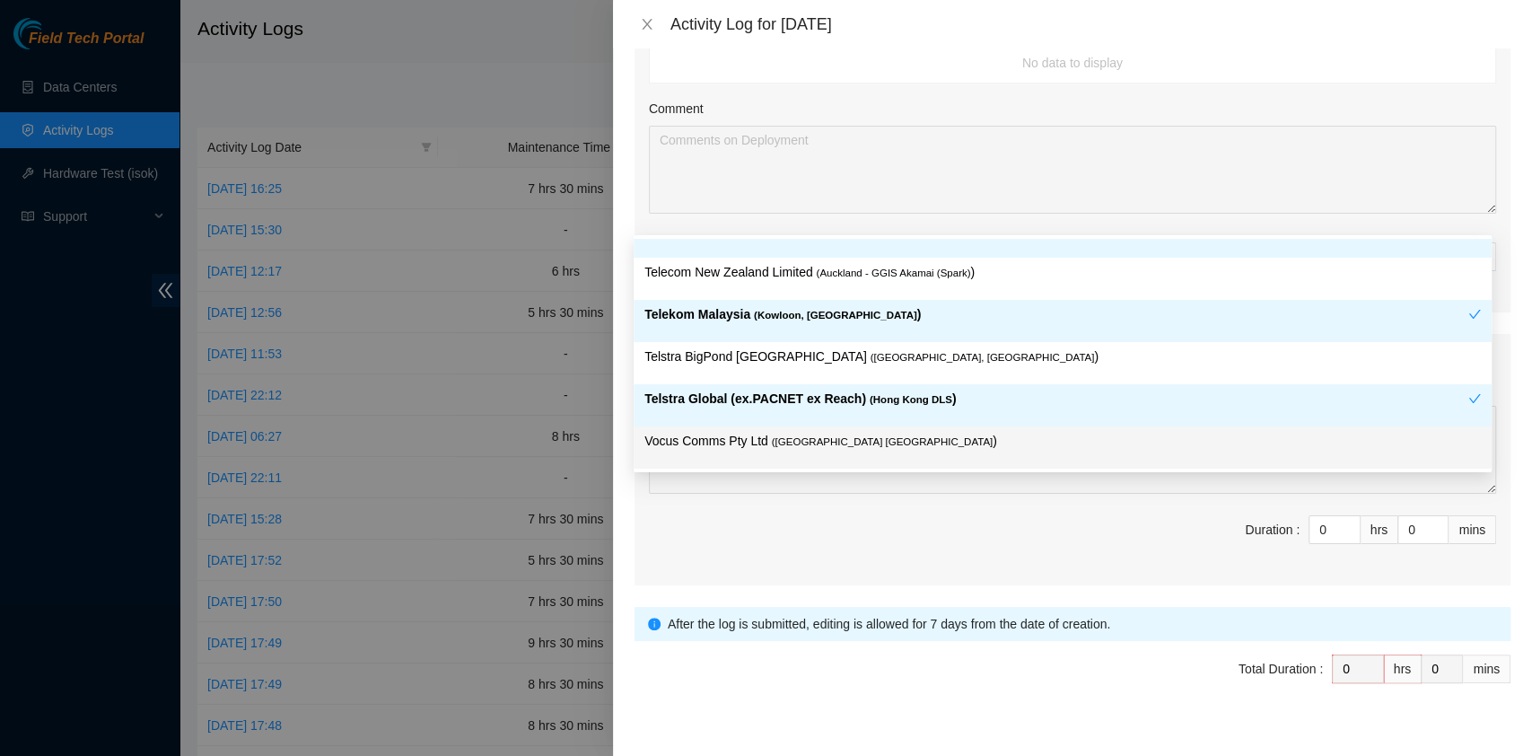
click at [1158, 607] on div "After the log is submitted, editing is allowed for 7 days from the date of crea…" at bounding box center [1073, 624] width 876 height 34
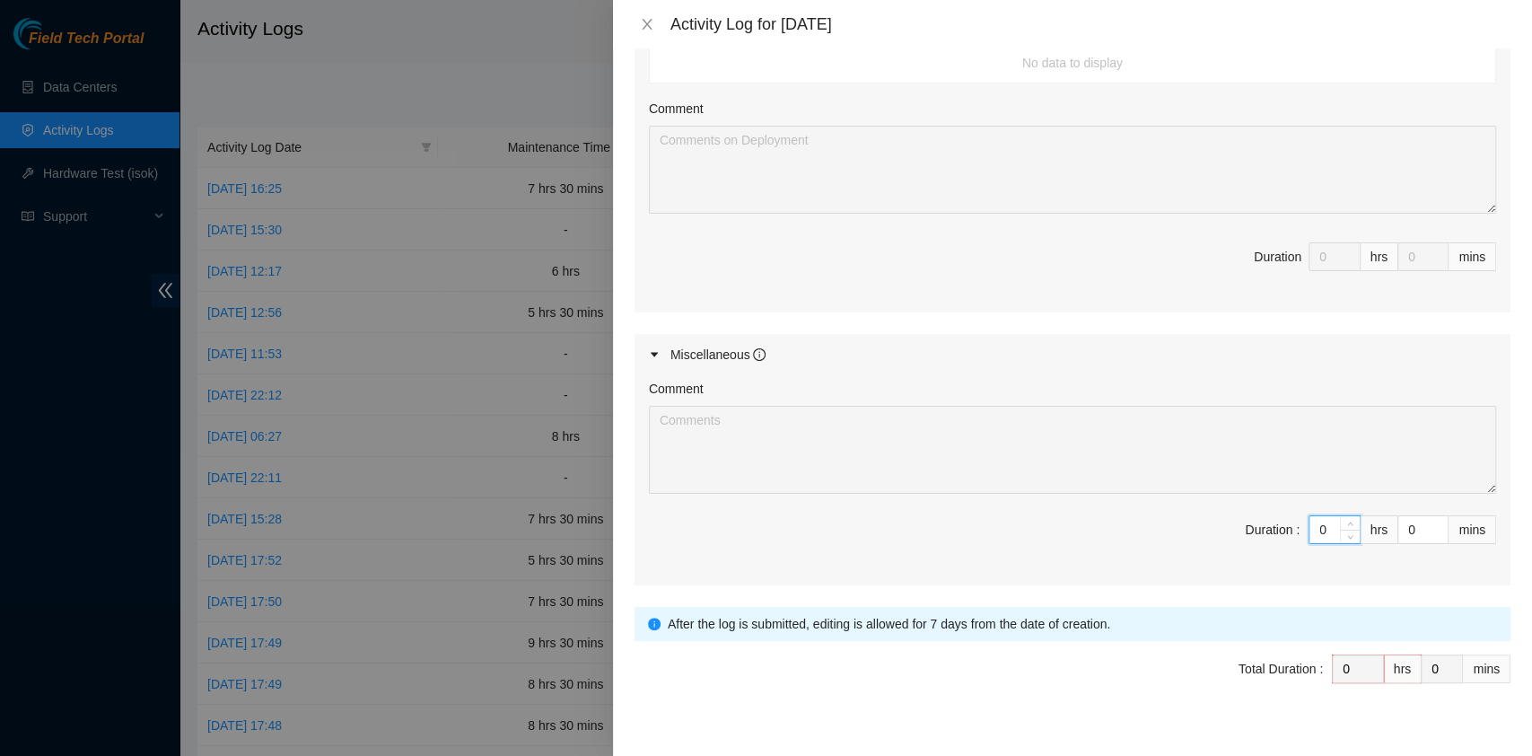
drag, startPoint x: 1311, startPoint y: 504, endPoint x: 1254, endPoint y: 502, distance: 57.5
click at [1254, 515] on span "Duration : 0 hrs 0 mins" at bounding box center [1072, 540] width 847 height 50
type input "8"
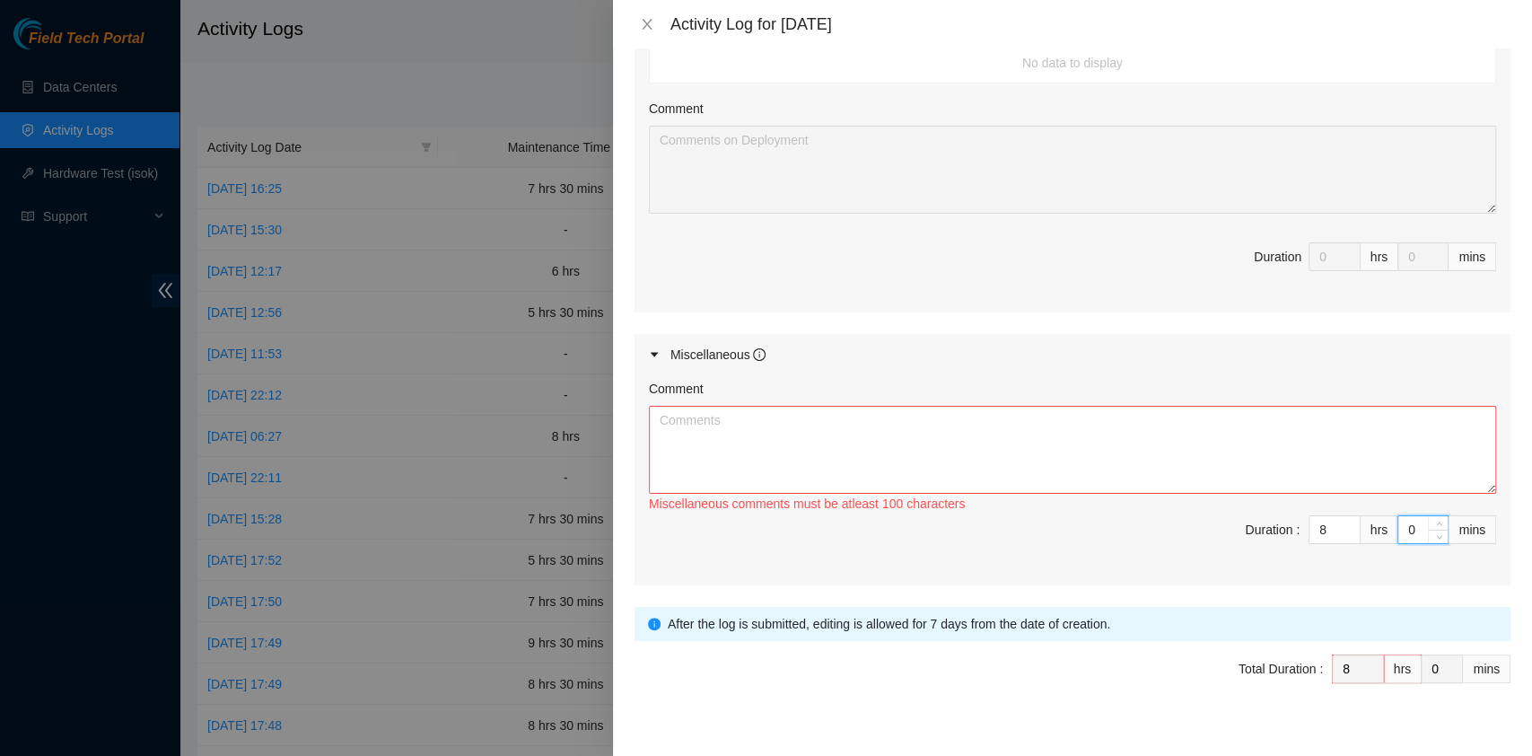
type input "3"
type input "30"
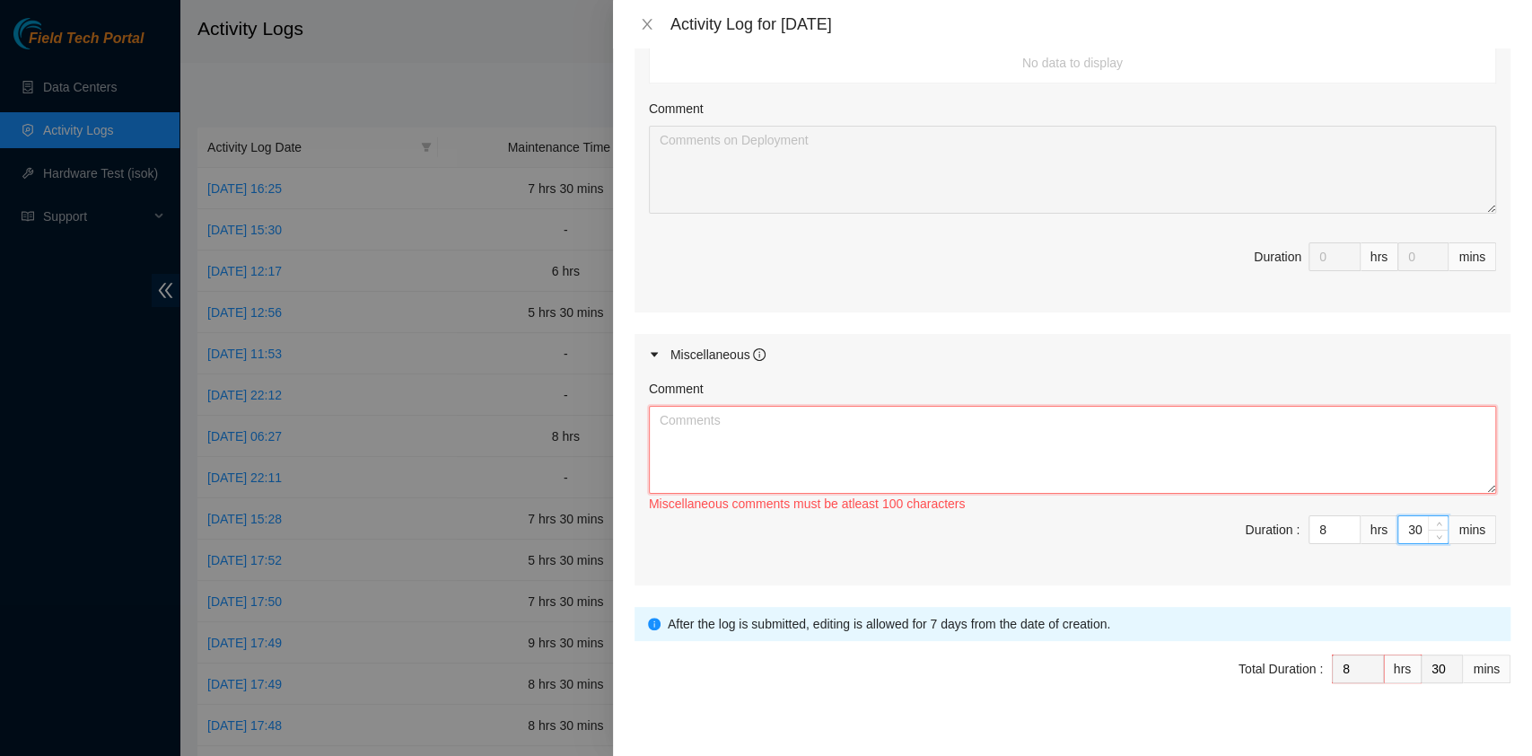
click at [901, 442] on textarea "Comment" at bounding box center [1072, 450] width 847 height 88
paste textarea "Comment Comment Comment Comment Comment Comment Comment E Team Update …………………………"
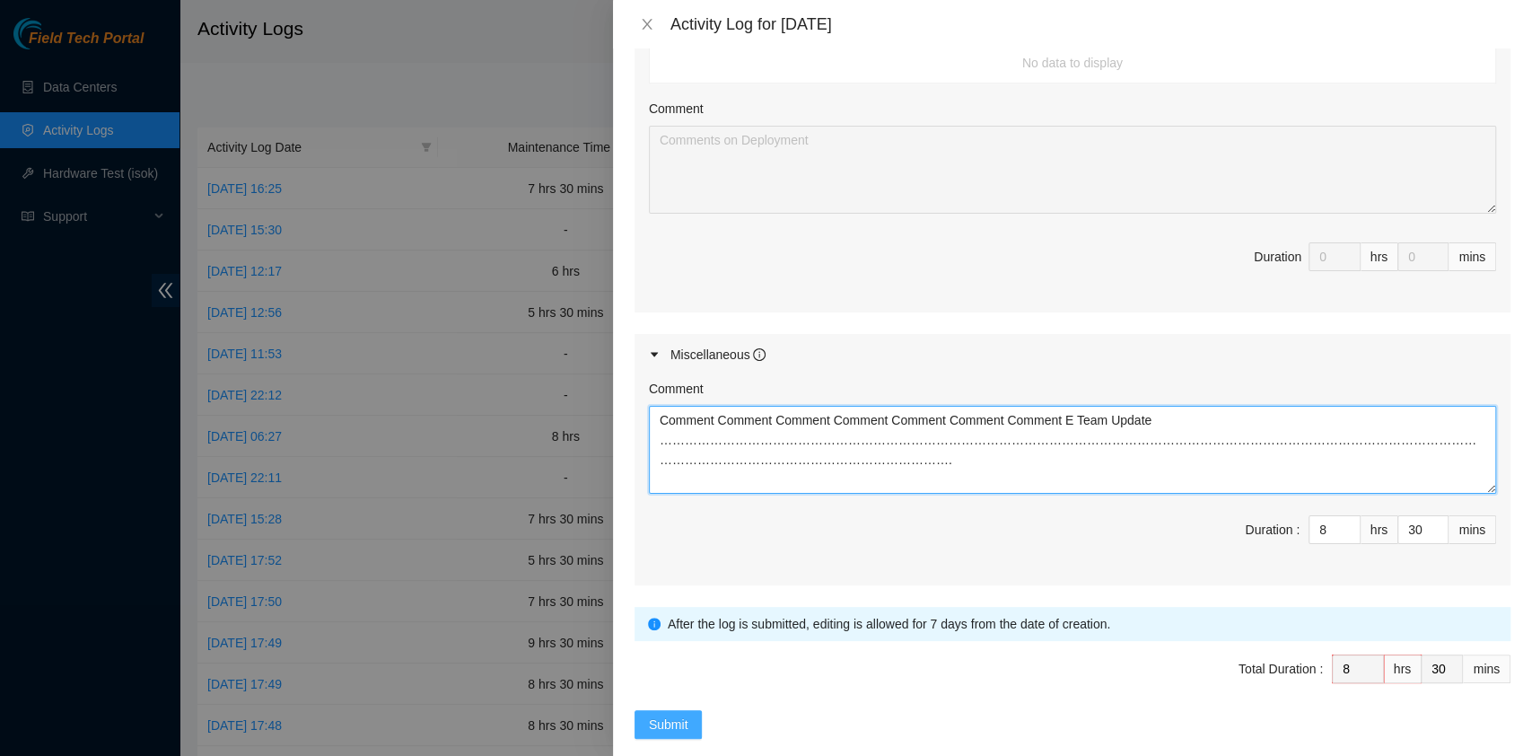
type textarea "Comment Comment Comment Comment Comment Comment Comment E Team Update …………………………"
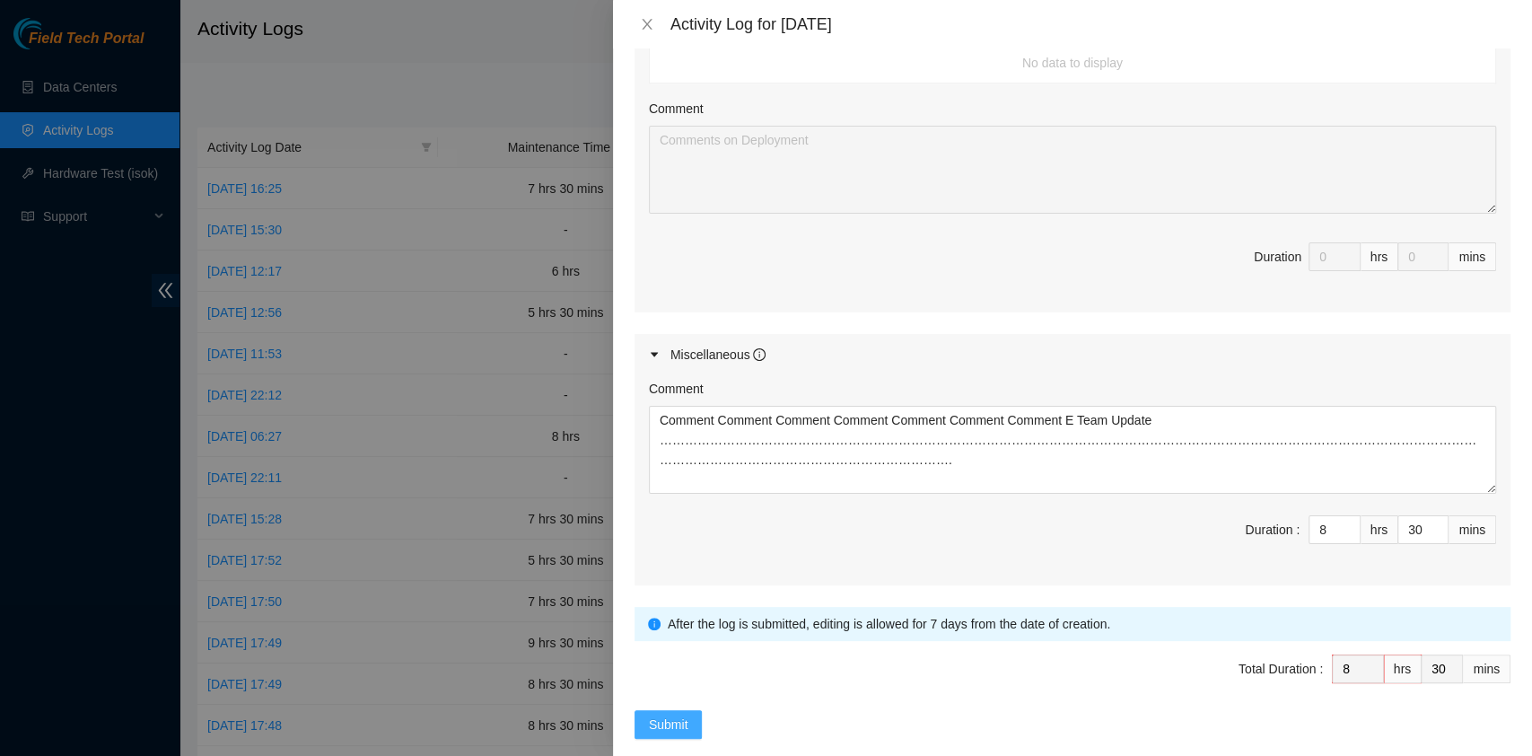
click at [665, 714] on span "Submit" at bounding box center [668, 724] width 39 height 20
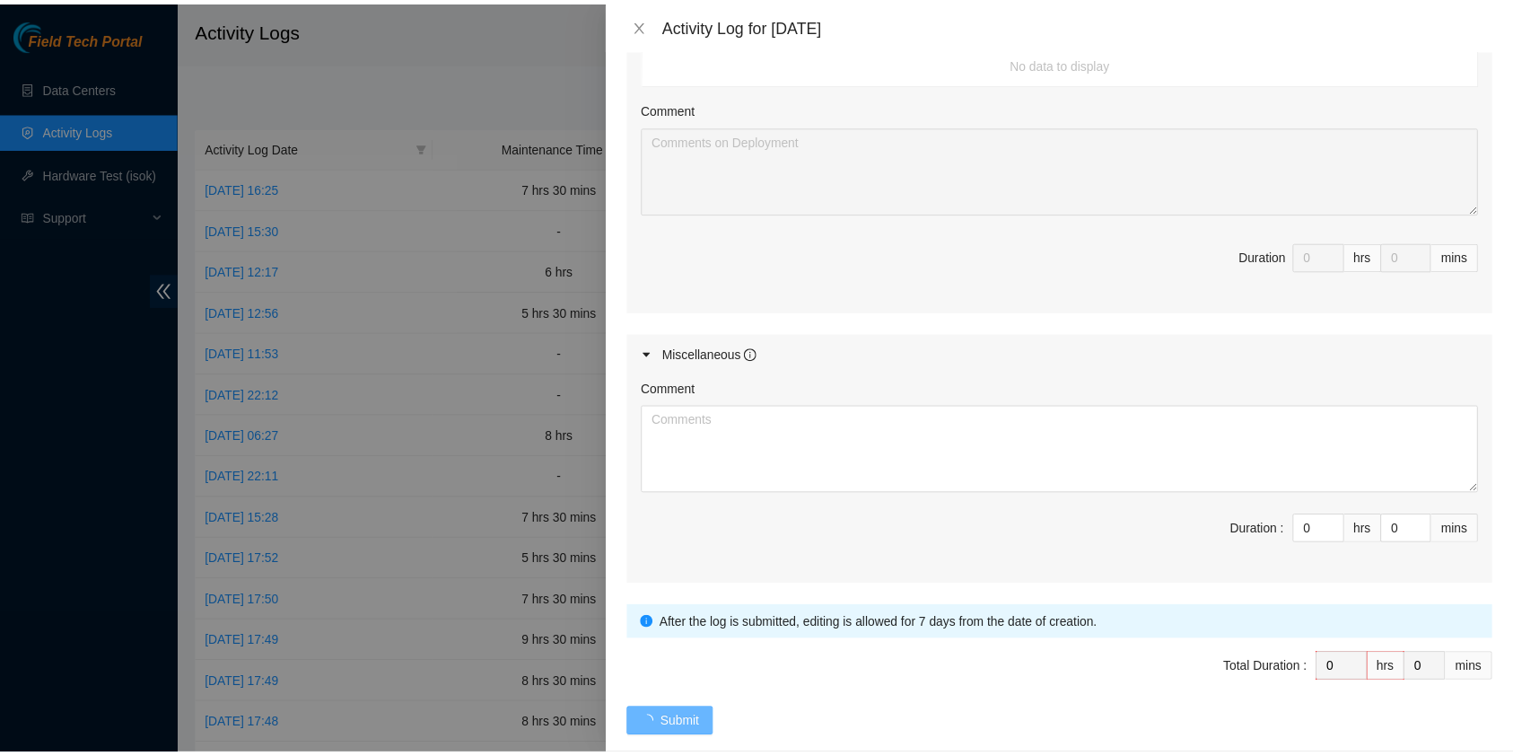
scroll to position [0, 0]
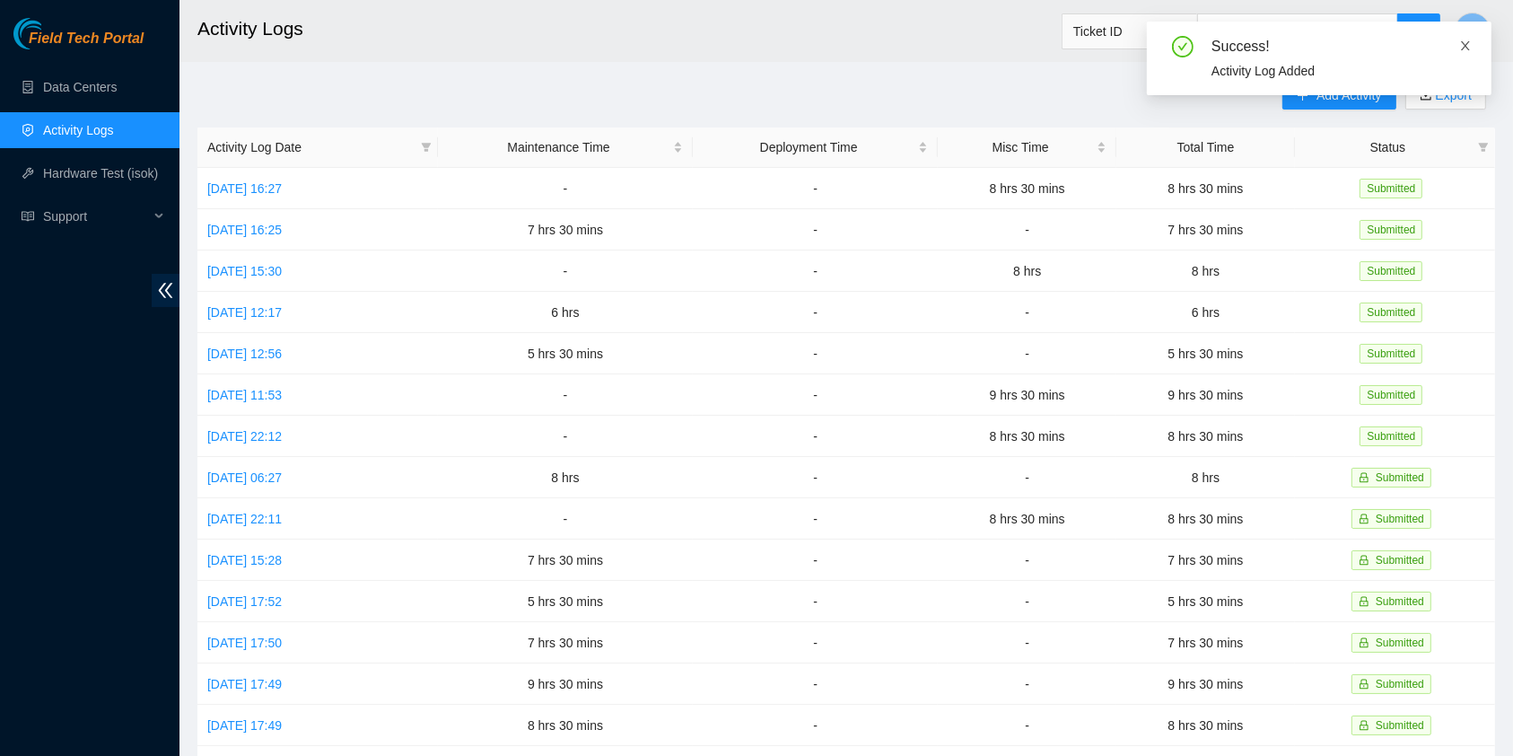
click at [1469, 39] on icon "close" at bounding box center [1465, 45] width 13 height 13
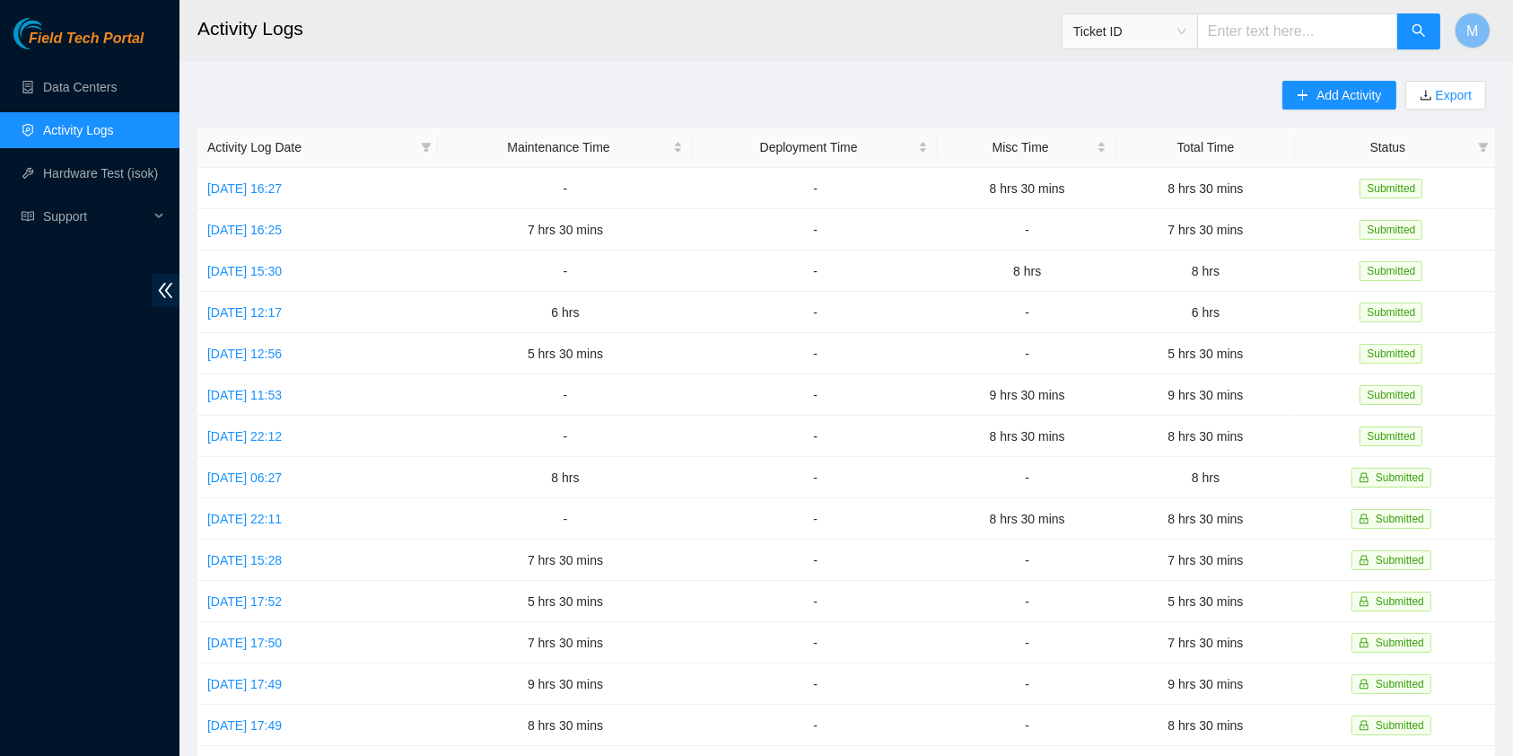
click at [1494, 33] on header "Activity Logs Ticket ID M" at bounding box center [936, 31] width 1513 height 62
click at [1486, 32] on button "M" at bounding box center [1473, 31] width 36 height 36
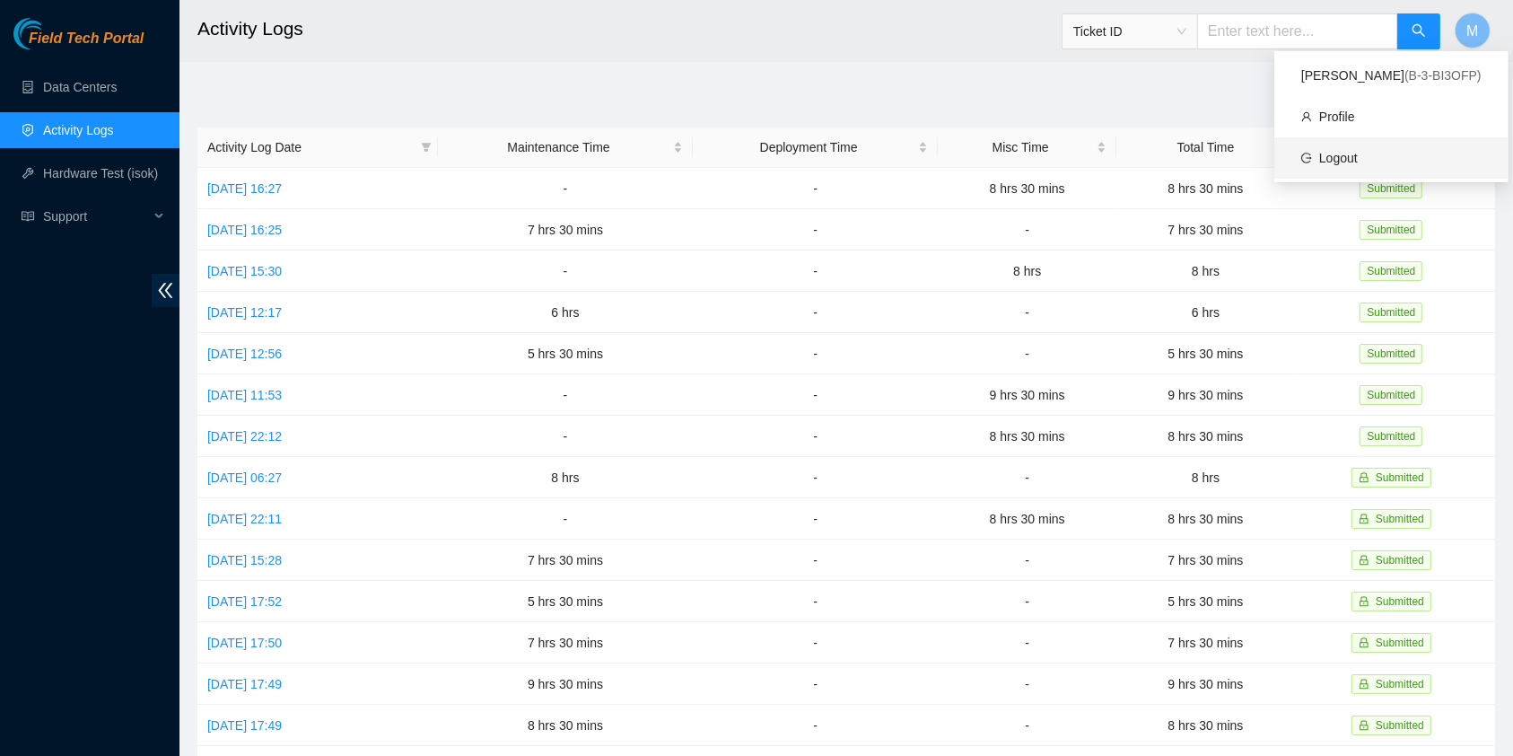
click at [1358, 162] on link "Logout" at bounding box center [1338, 158] width 39 height 14
